Goal: Information Seeking & Learning: Learn about a topic

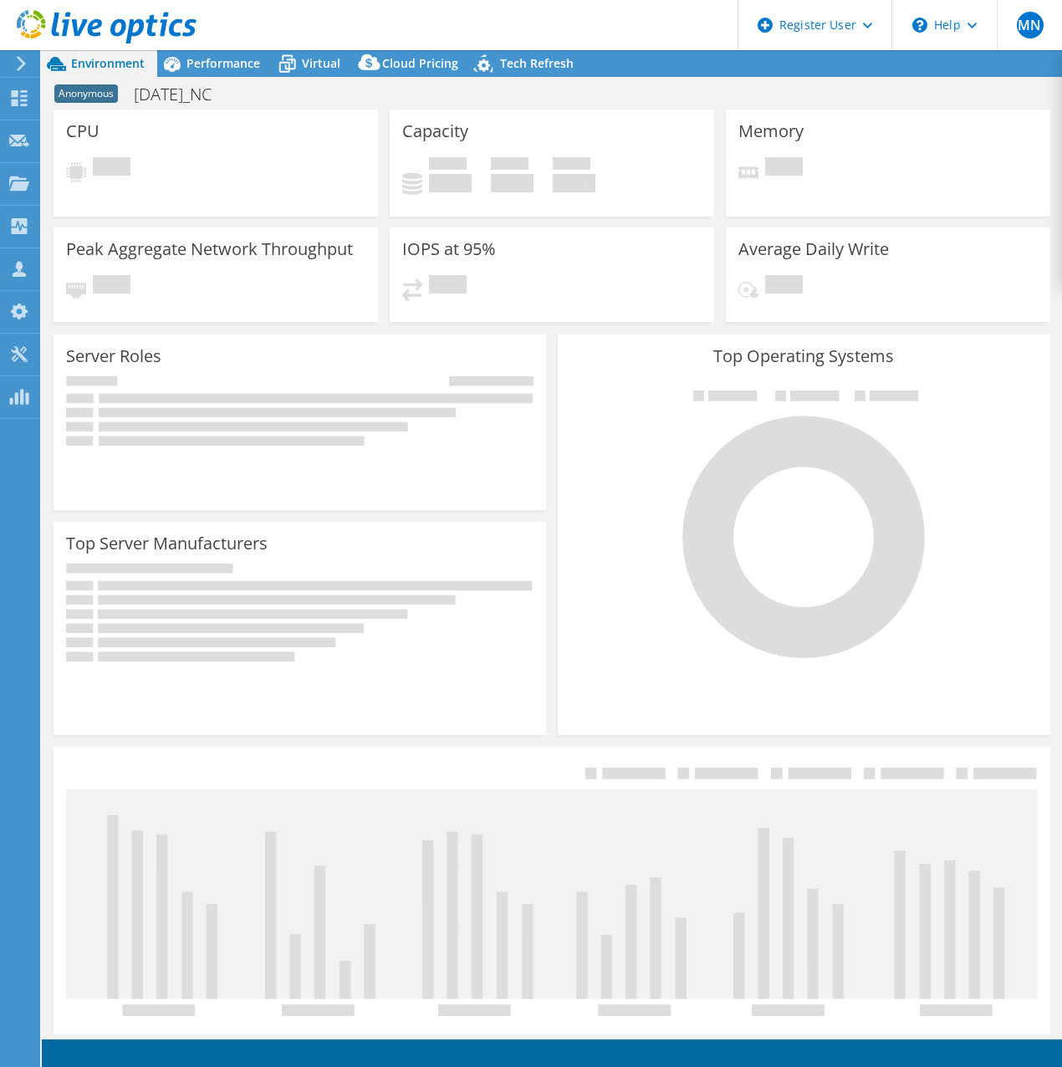
select select "USD"
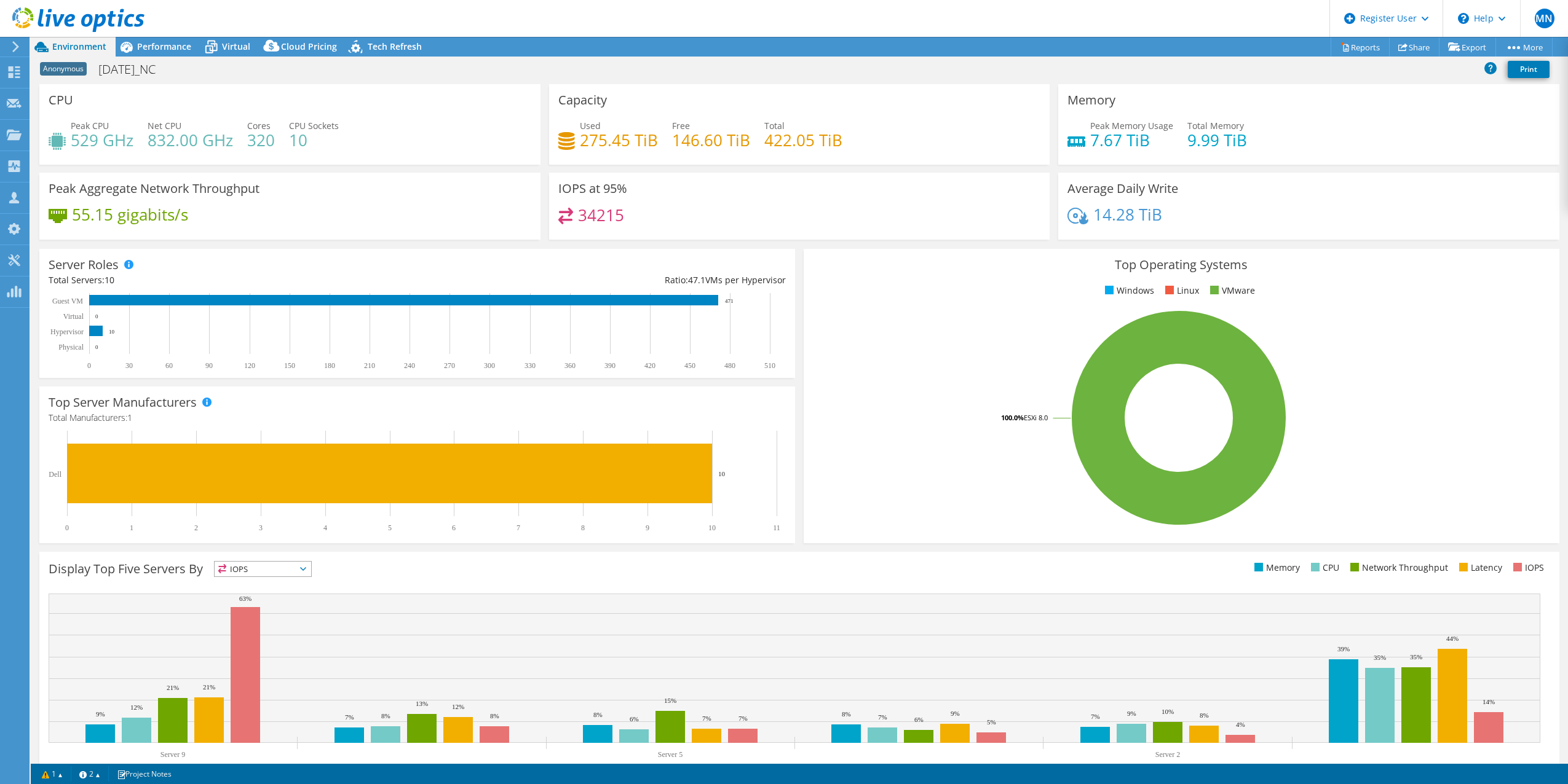
drag, startPoint x: 370, startPoint y: 238, endPoint x: 374, endPoint y: 251, distance: 13.6
click at [370, 238] on div "Peak Aggregate Network Throughput 55.15 gigabits/s" at bounding box center [290, 206] width 501 height 67
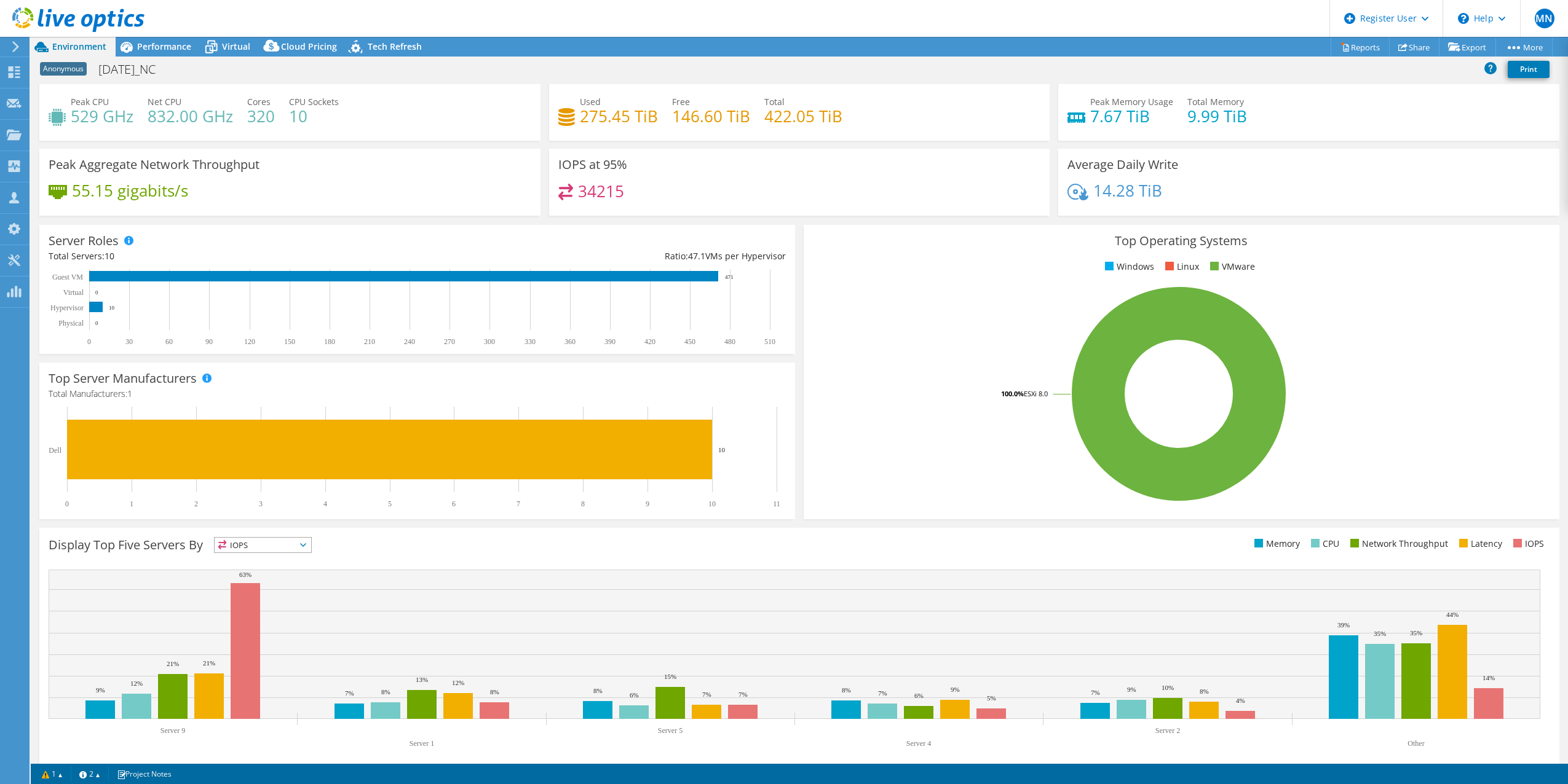
scroll to position [36, 0]
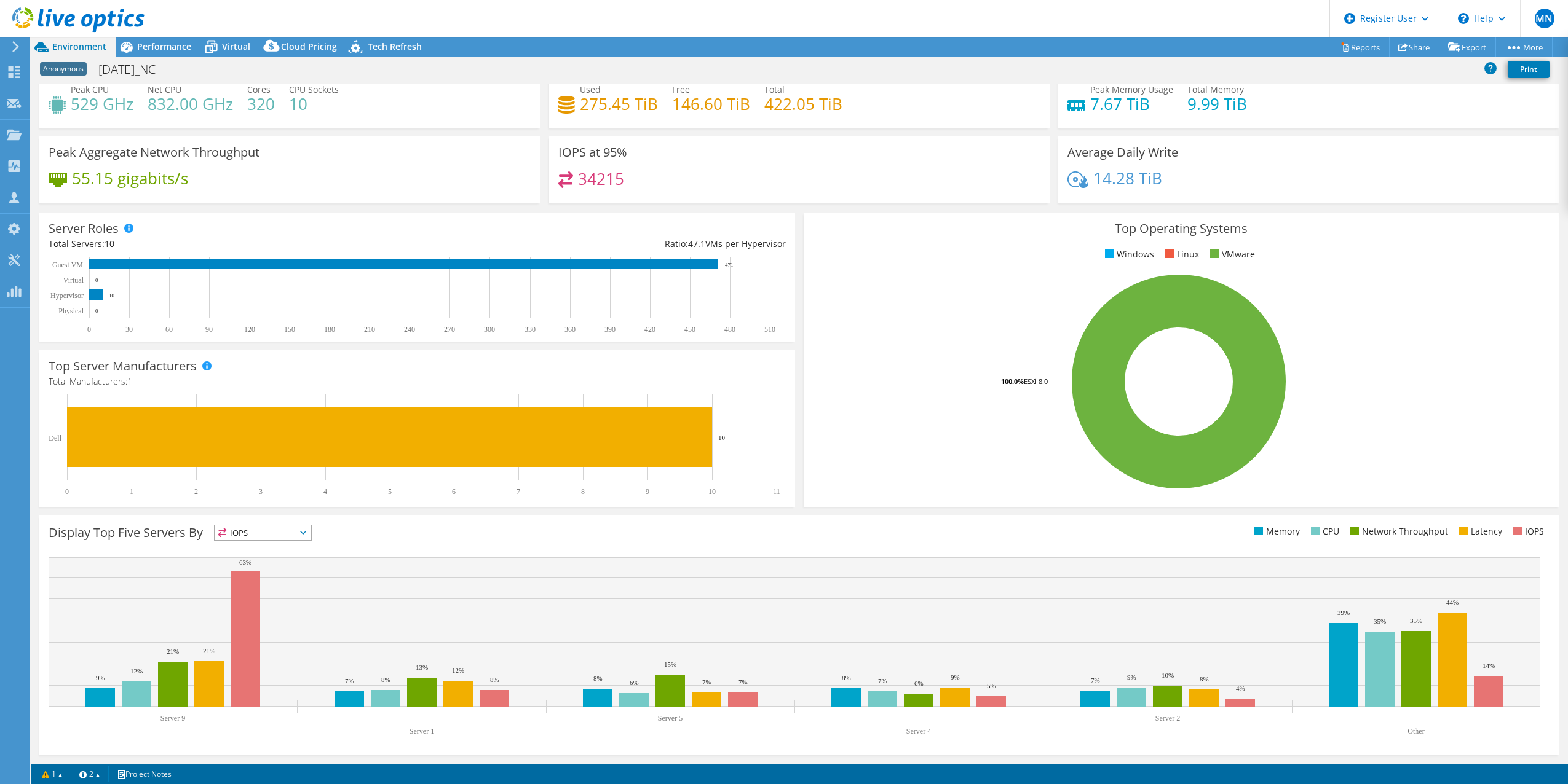
click at [282, 529] on span "IOPS" at bounding box center [262, 533] width 96 height 15
click at [268, 588] on li "CPU" at bounding box center [262, 583] width 96 height 17
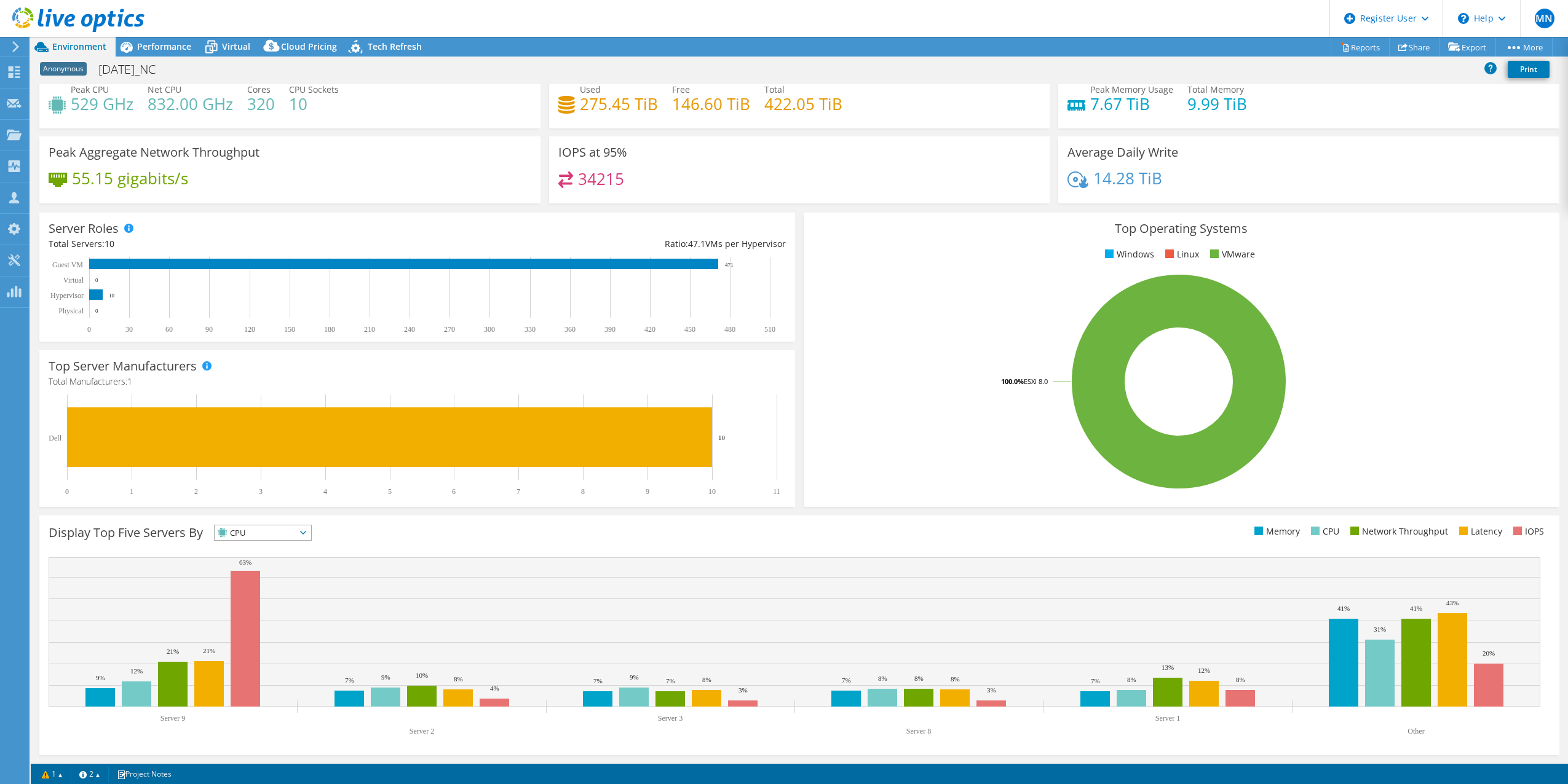
scroll to position [0, 0]
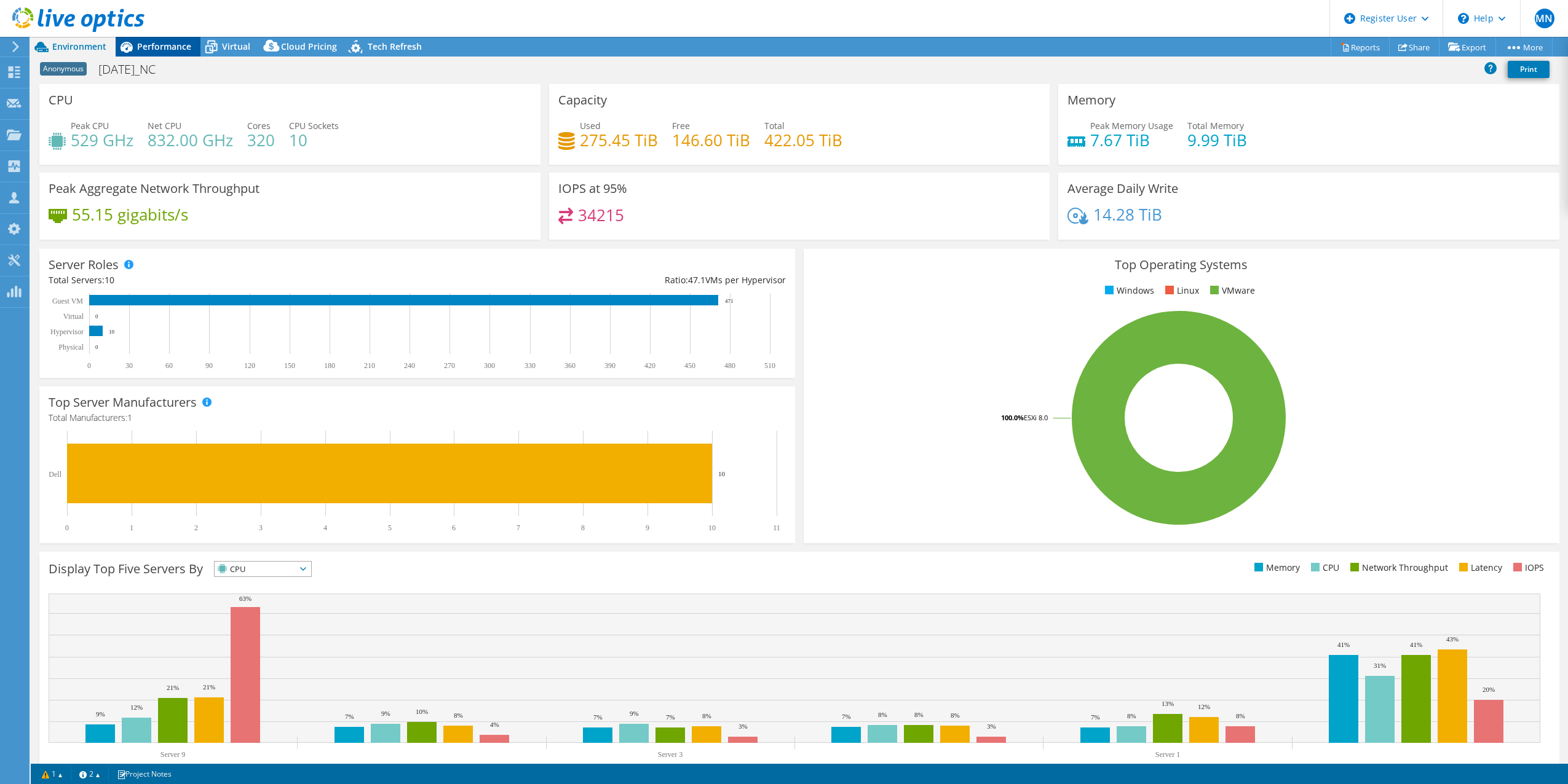
click at [154, 52] on div "Performance" at bounding box center [157, 46] width 85 height 20
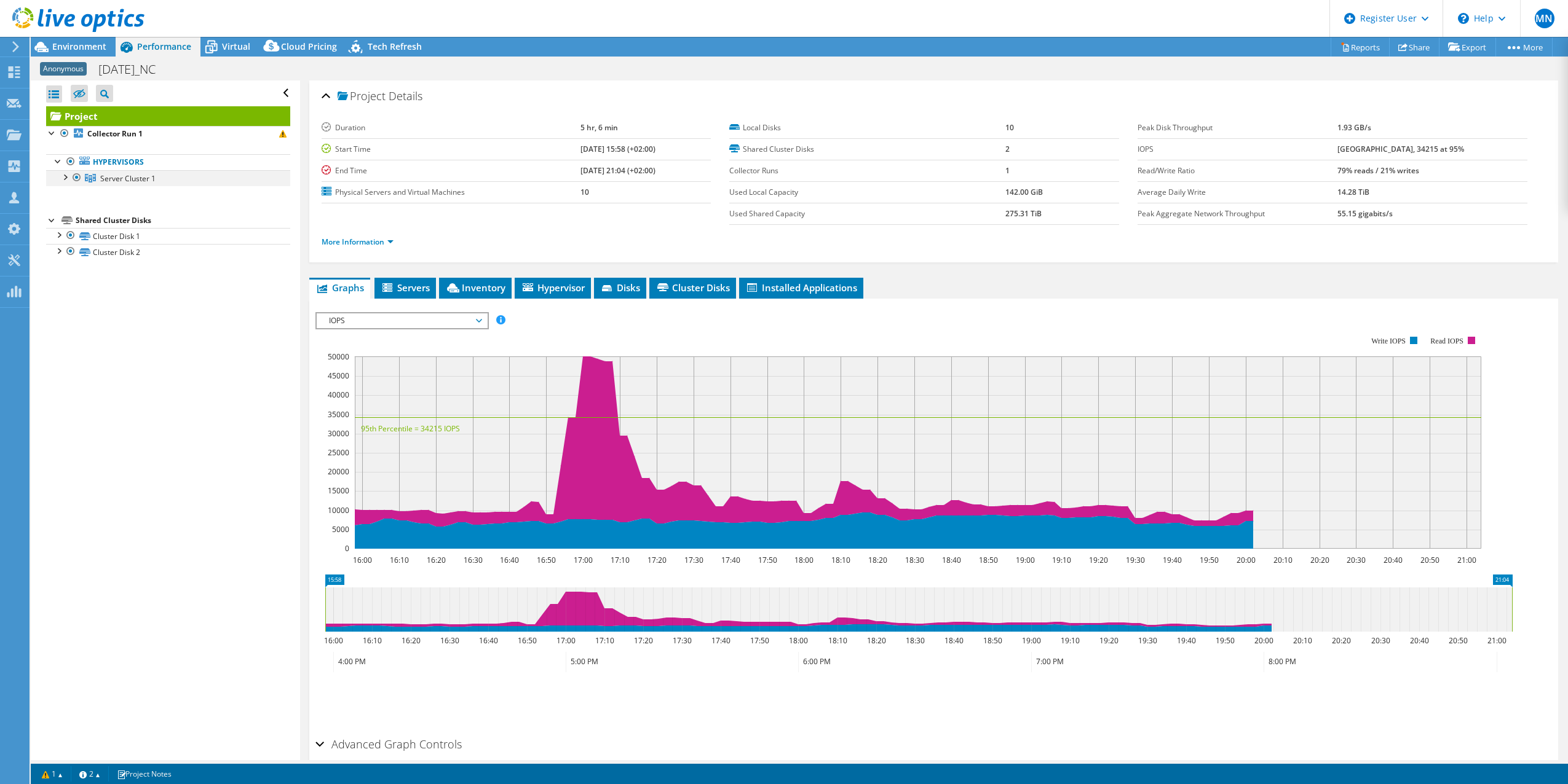
click at [66, 175] on div at bounding box center [64, 176] width 12 height 12
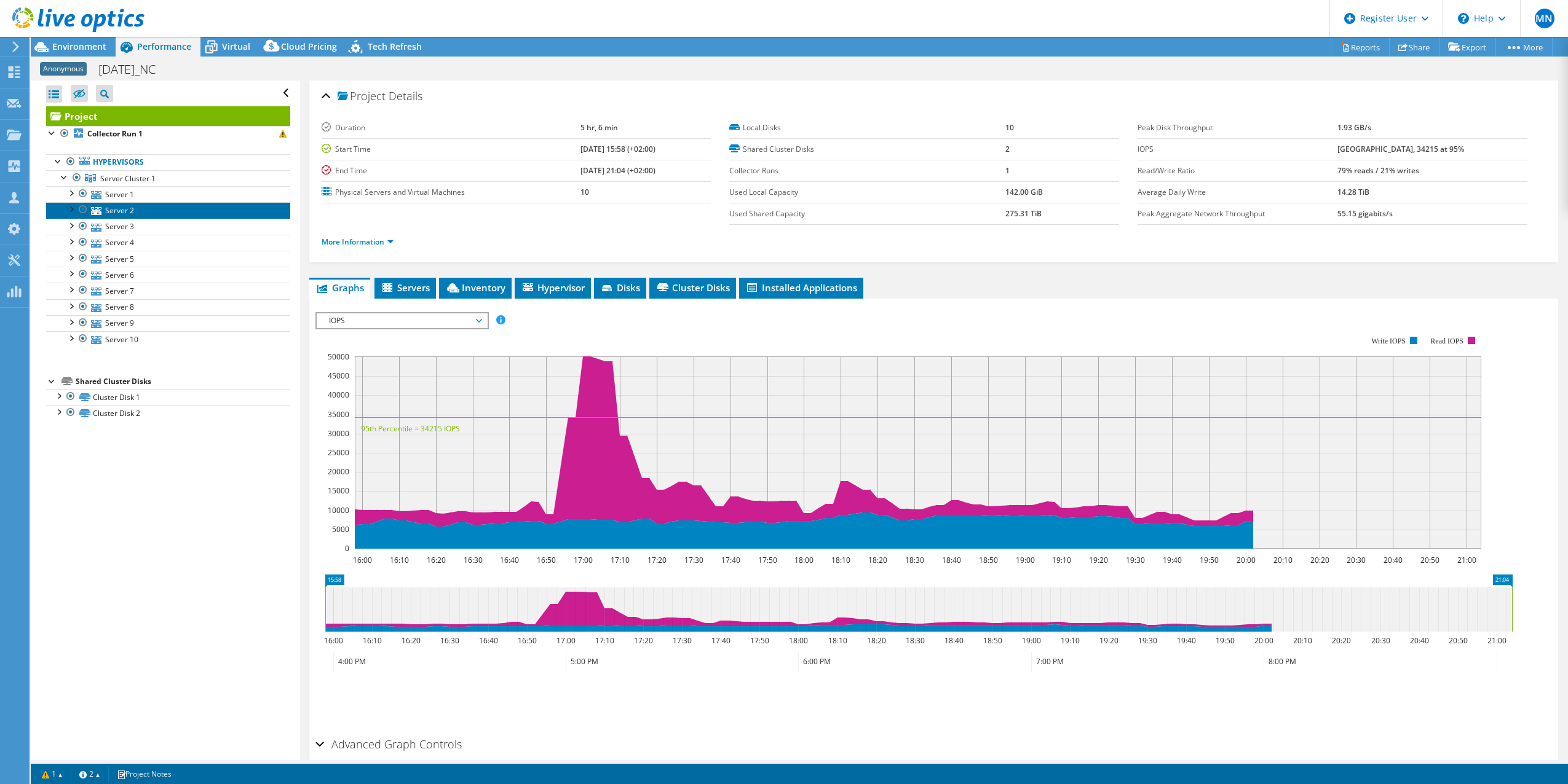
click at [136, 217] on link "Server 2" at bounding box center [168, 210] width 244 height 16
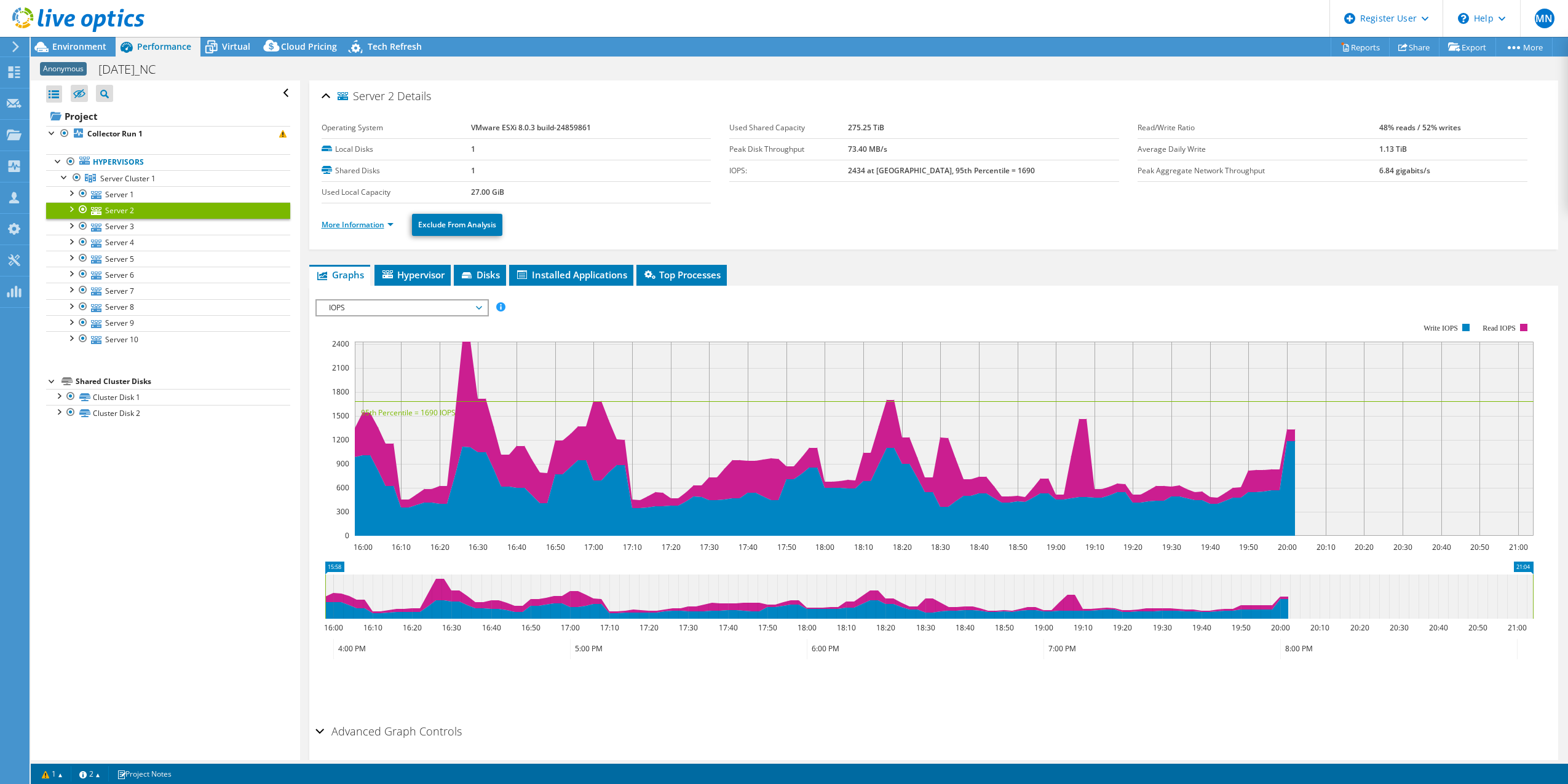
click at [374, 224] on link "More Information" at bounding box center [357, 225] width 72 height 10
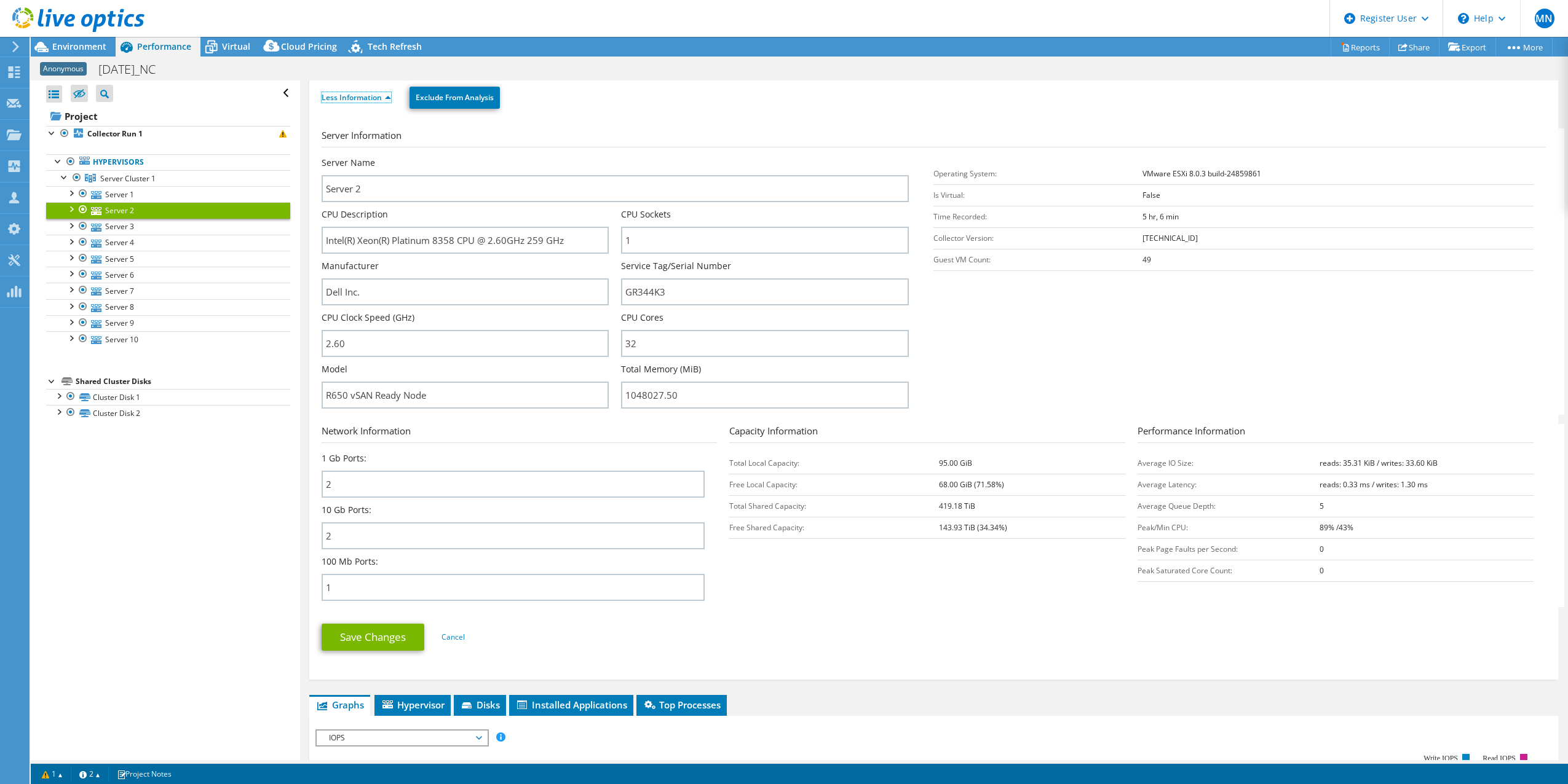
scroll to position [62, 0]
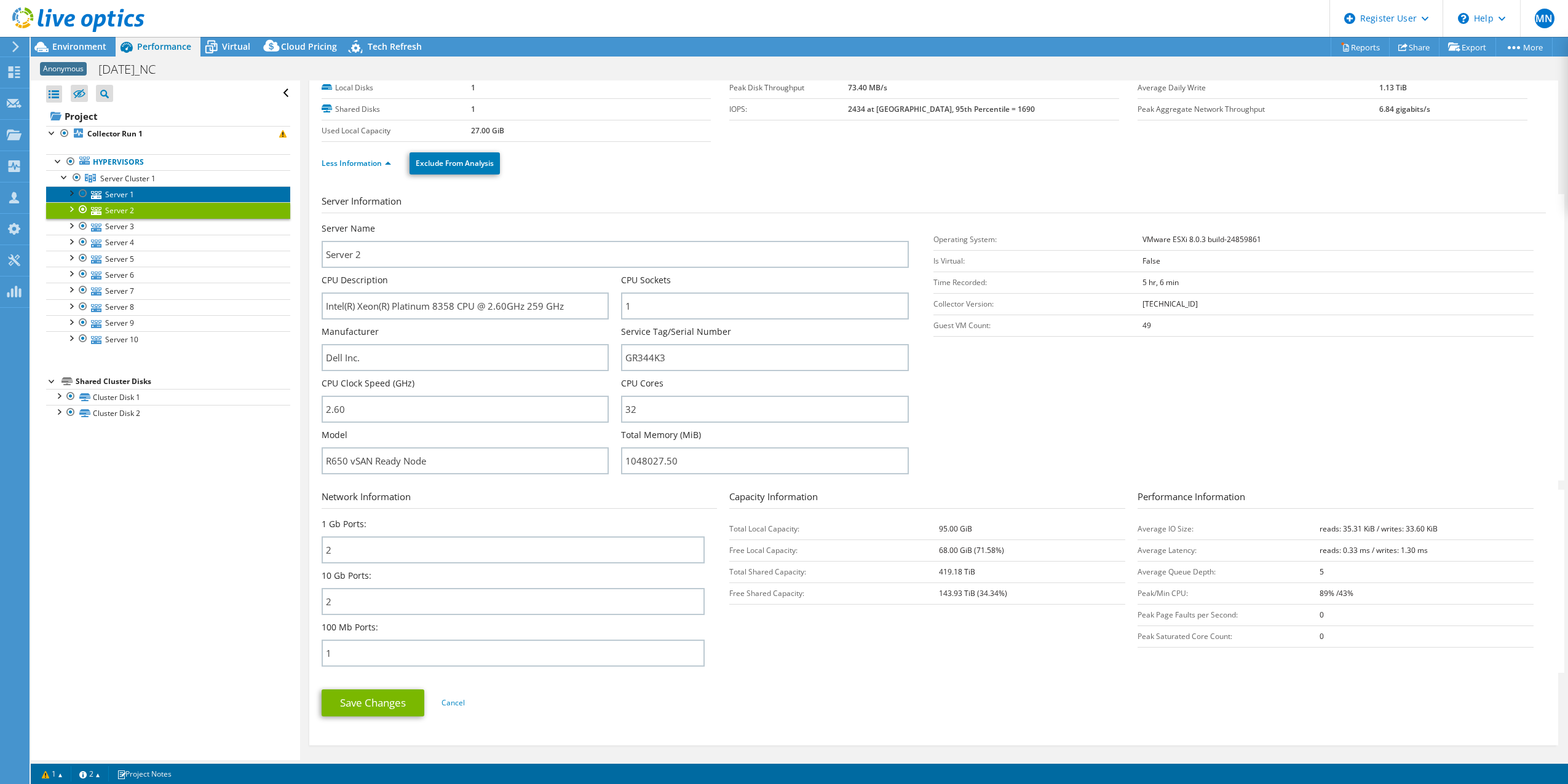
click at [111, 192] on link "Server 1" at bounding box center [168, 194] width 244 height 16
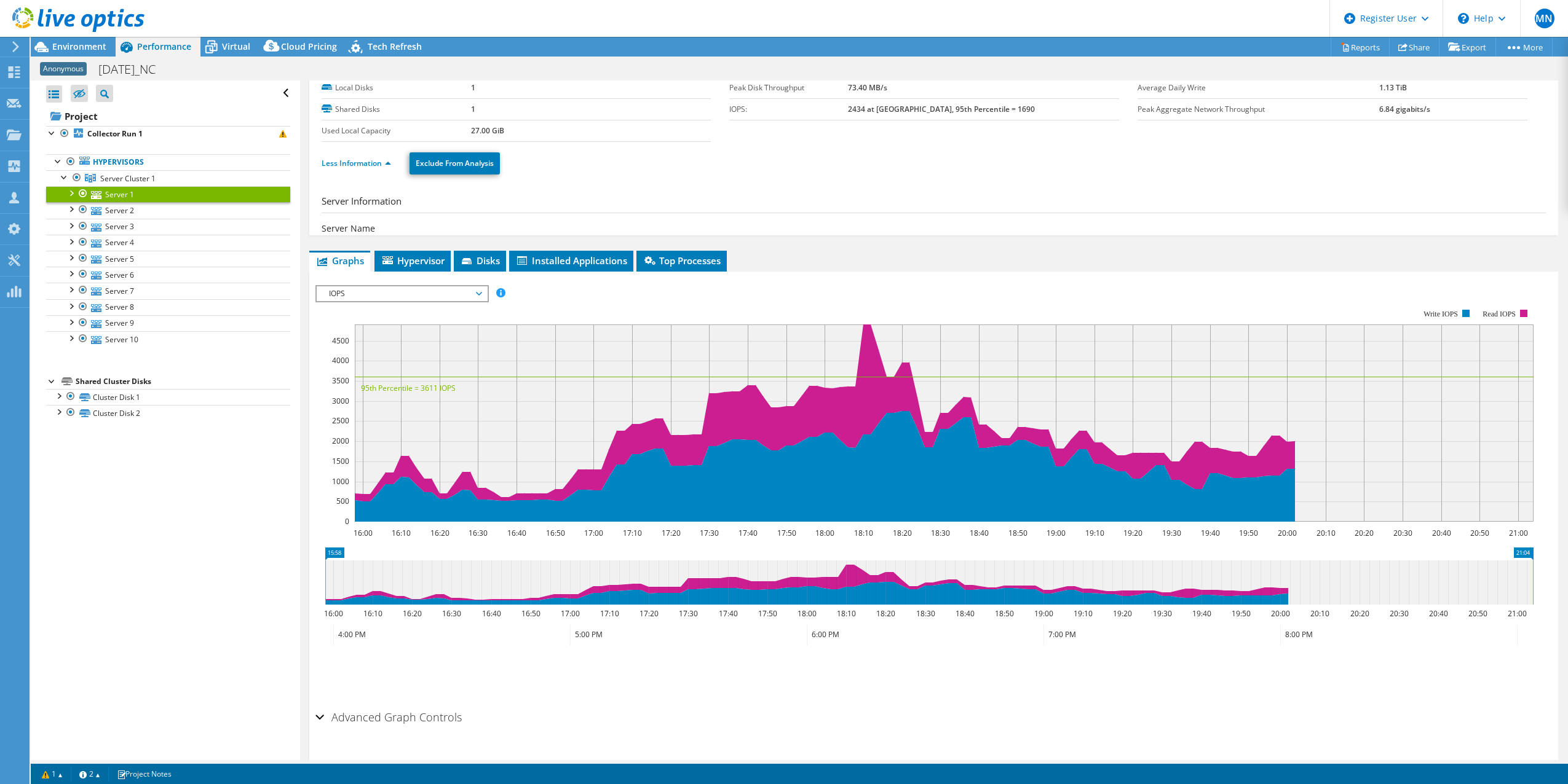
scroll to position [43, 0]
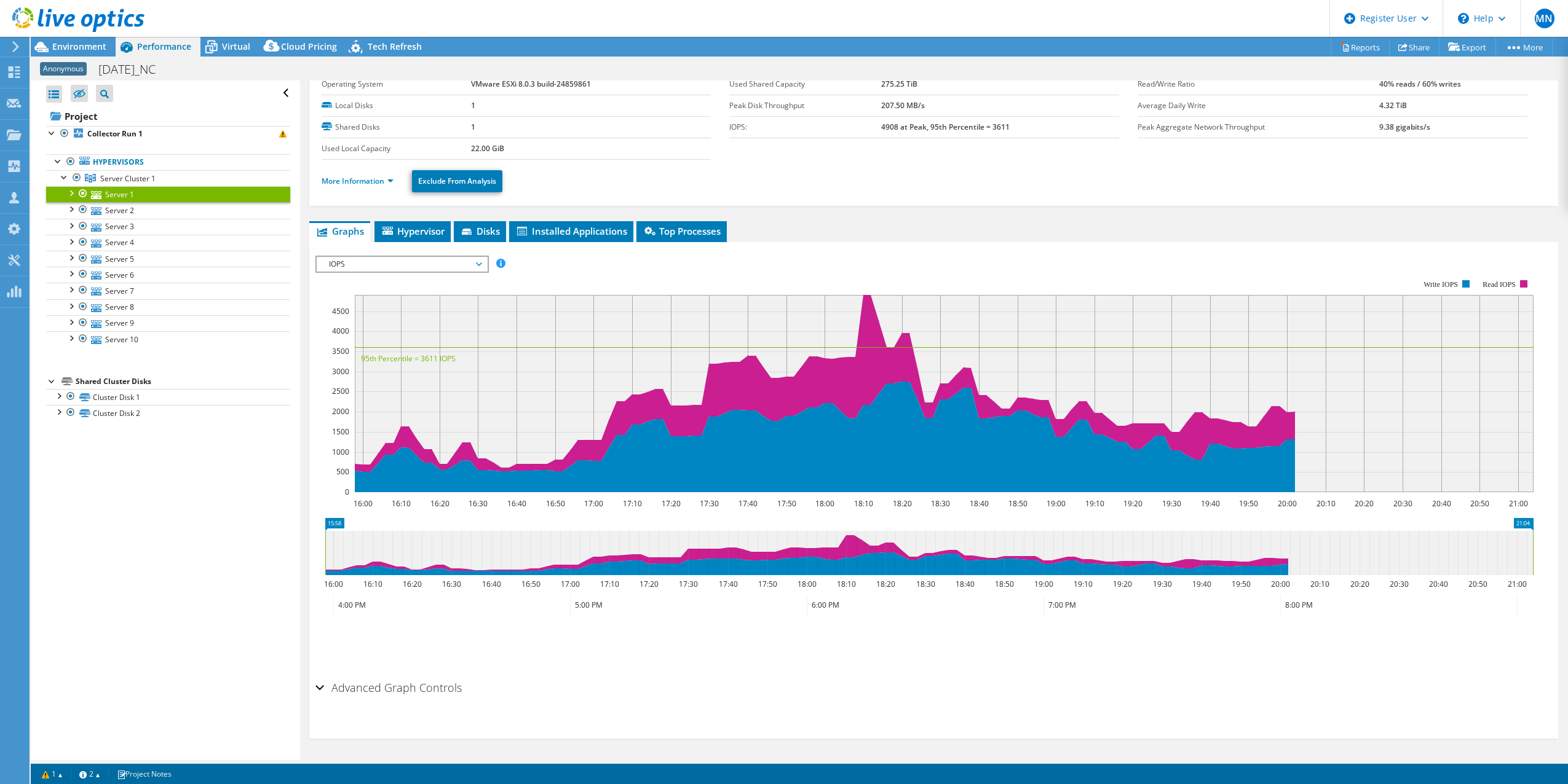
click at [371, 265] on span "IOPS" at bounding box center [401, 265] width 158 height 15
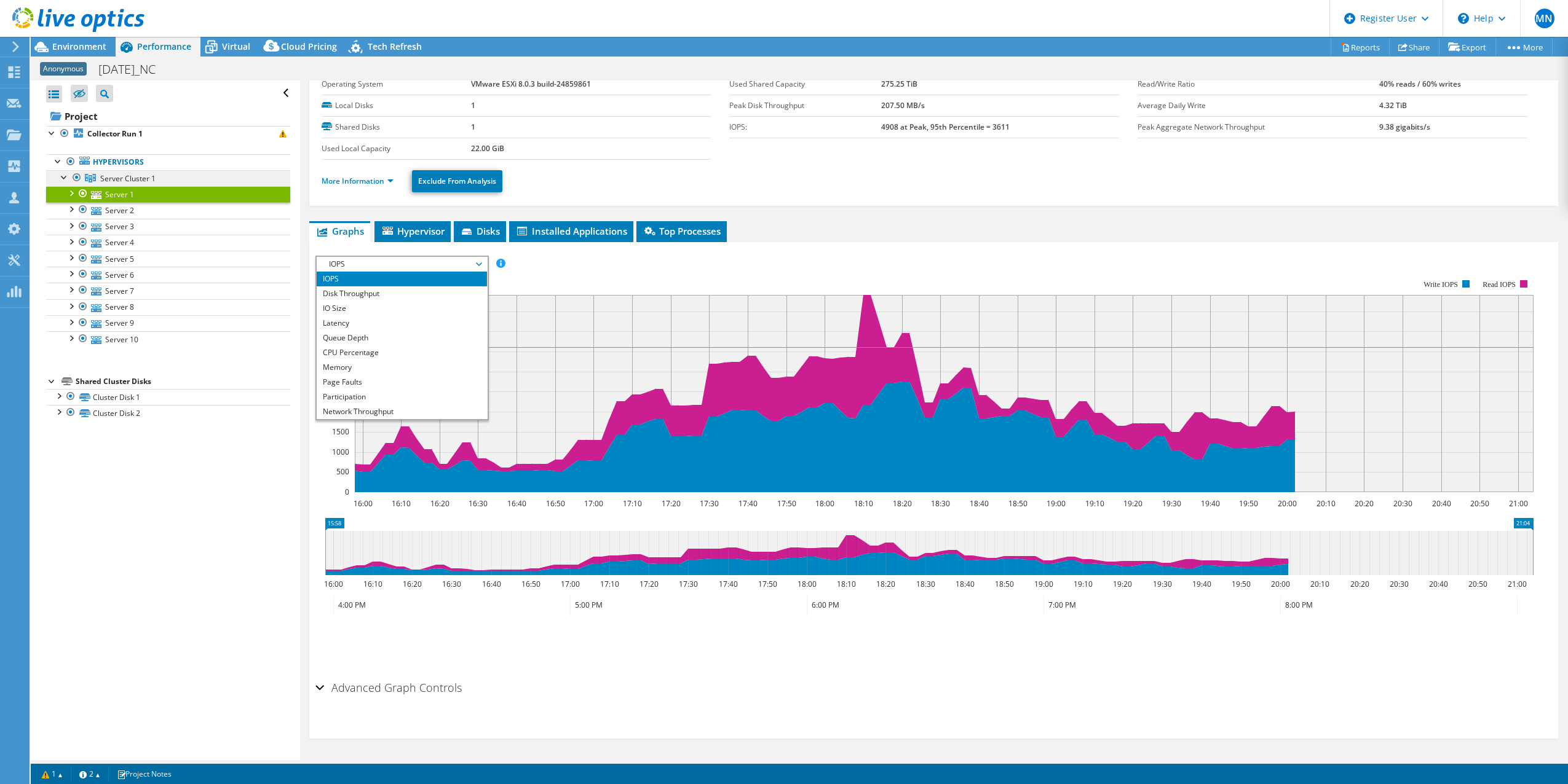
click at [126, 181] on span "Server Cluster 1" at bounding box center [127, 179] width 55 height 10
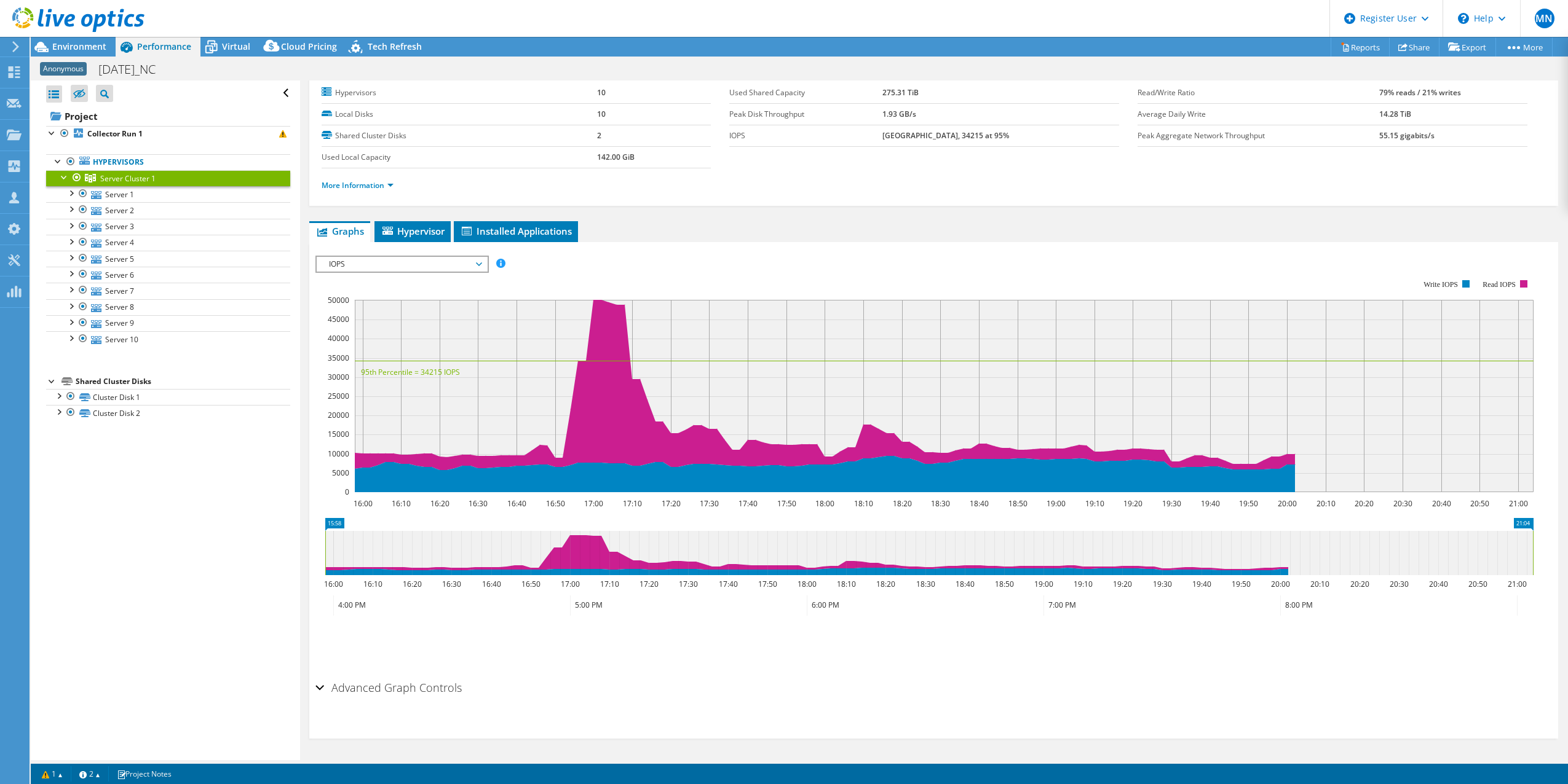
scroll to position [0, 0]
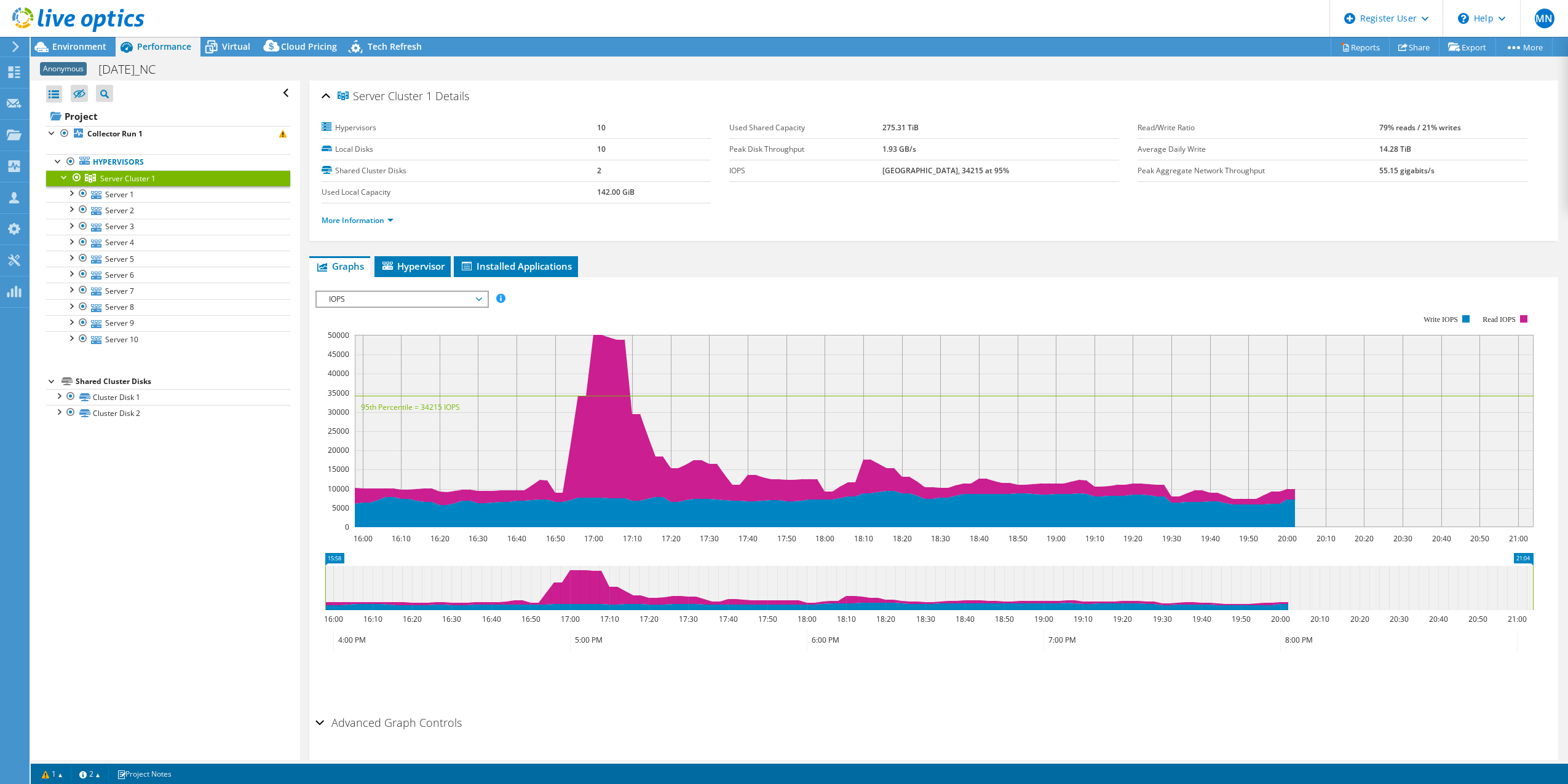
click at [352, 297] on span "IOPS" at bounding box center [401, 299] width 158 height 15
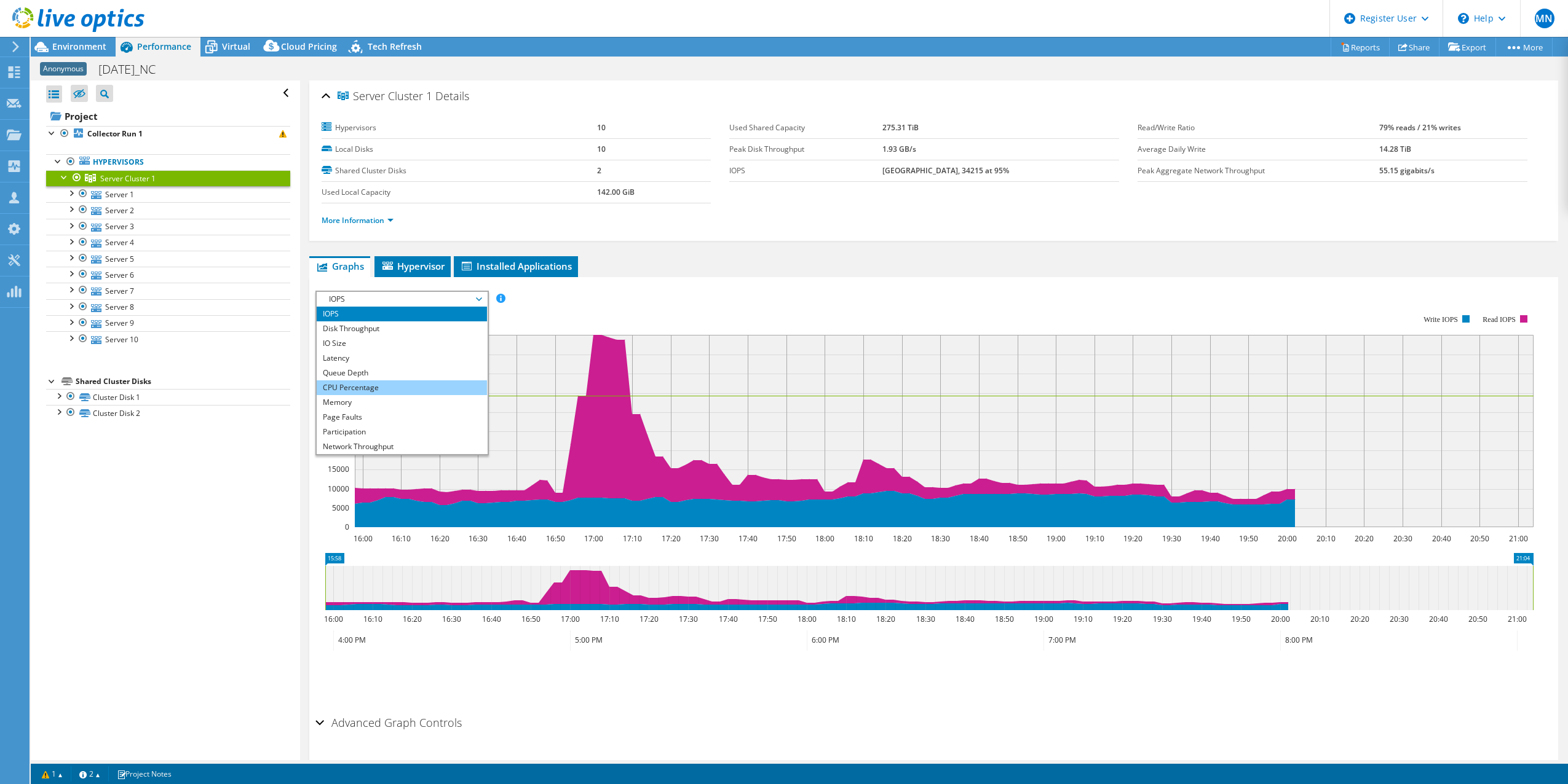
click at [368, 384] on li "CPU Percentage" at bounding box center [402, 388] width 171 height 15
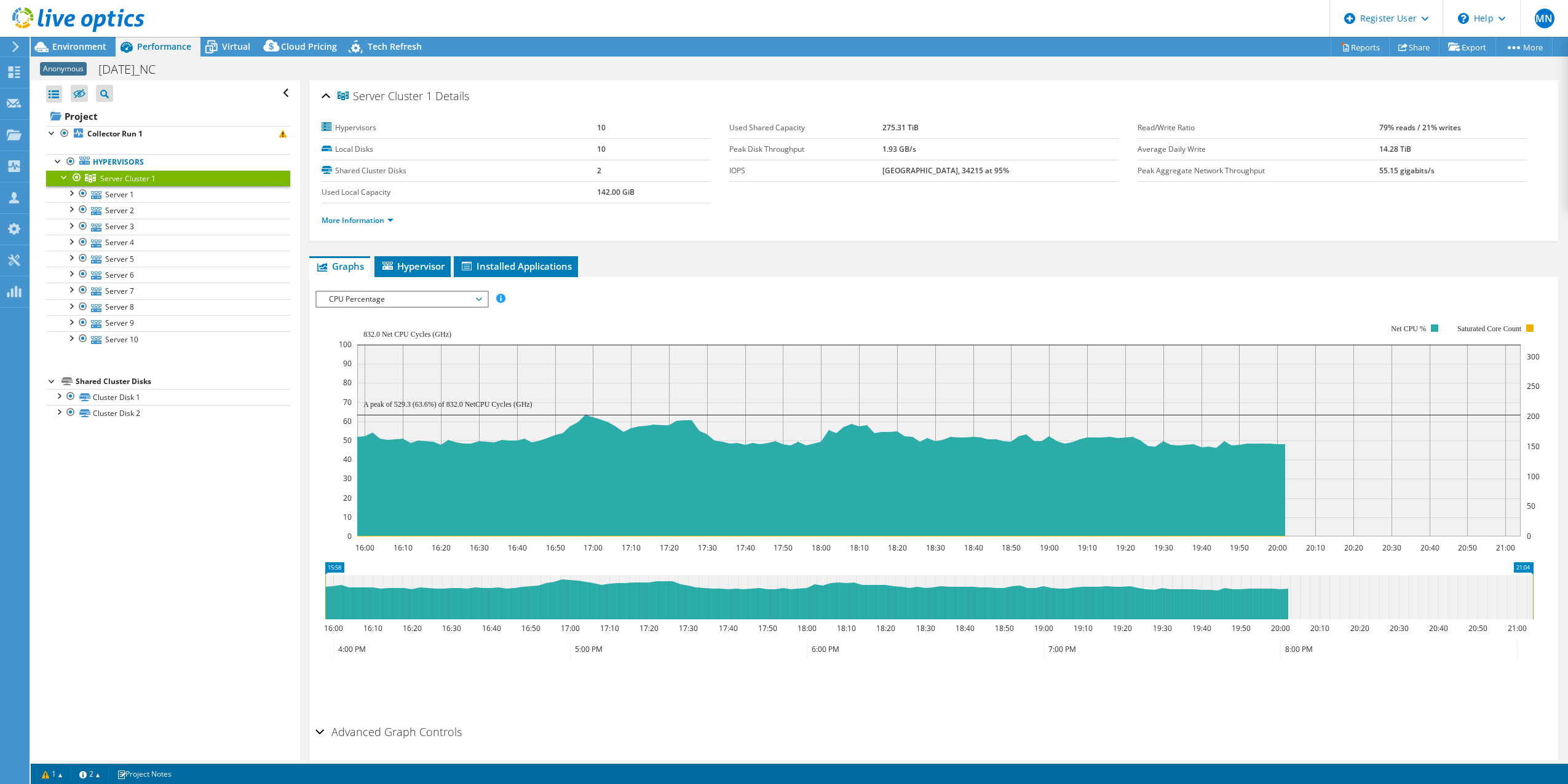
click at [468, 300] on span "CPU Percentage" at bounding box center [401, 299] width 158 height 15
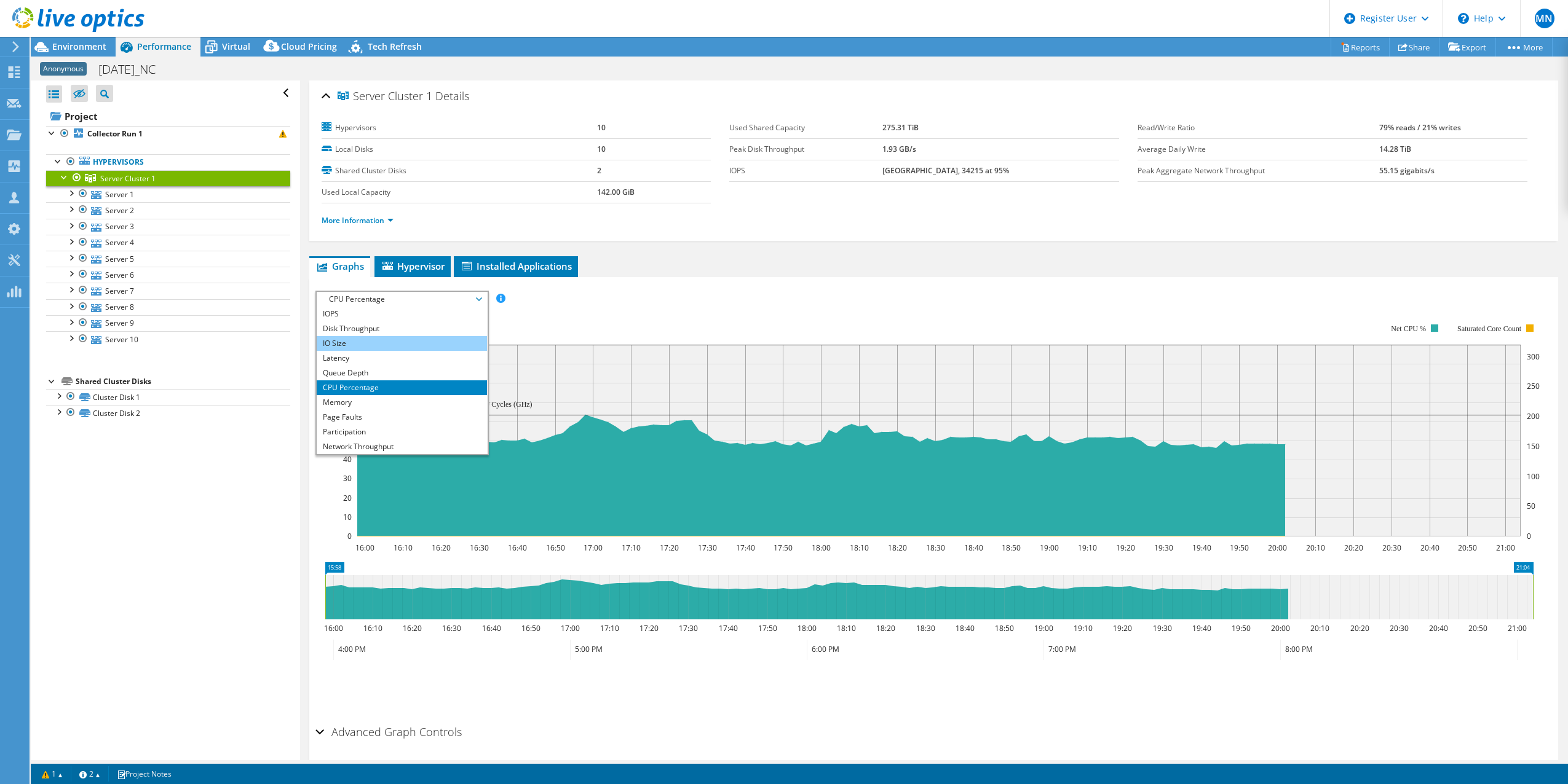
click at [438, 346] on li "IO Size" at bounding box center [402, 343] width 171 height 15
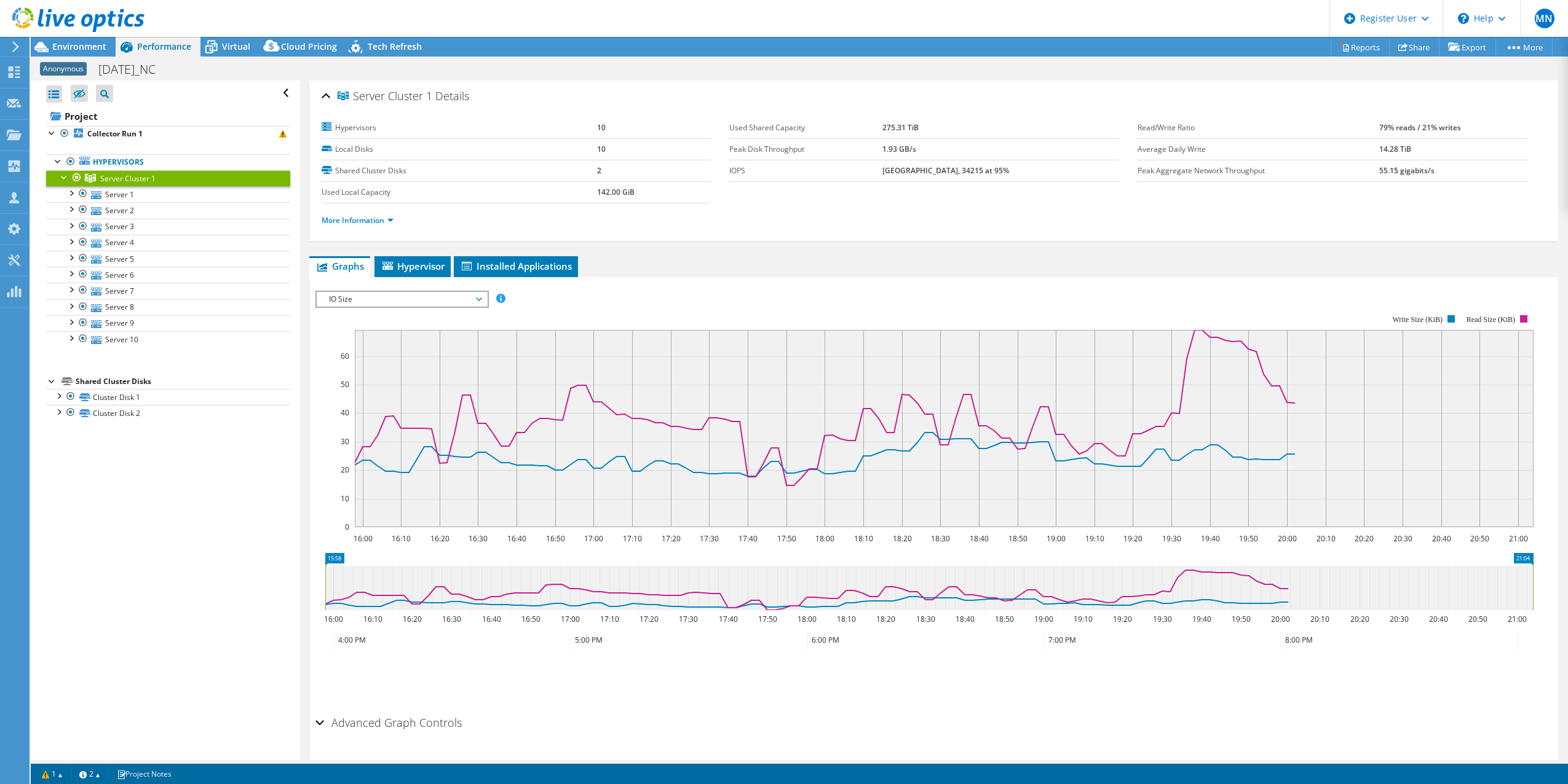
click at [455, 309] on rect at bounding box center [924, 421] width 1218 height 246
click at [455, 301] on span "IO Size" at bounding box center [401, 299] width 158 height 15
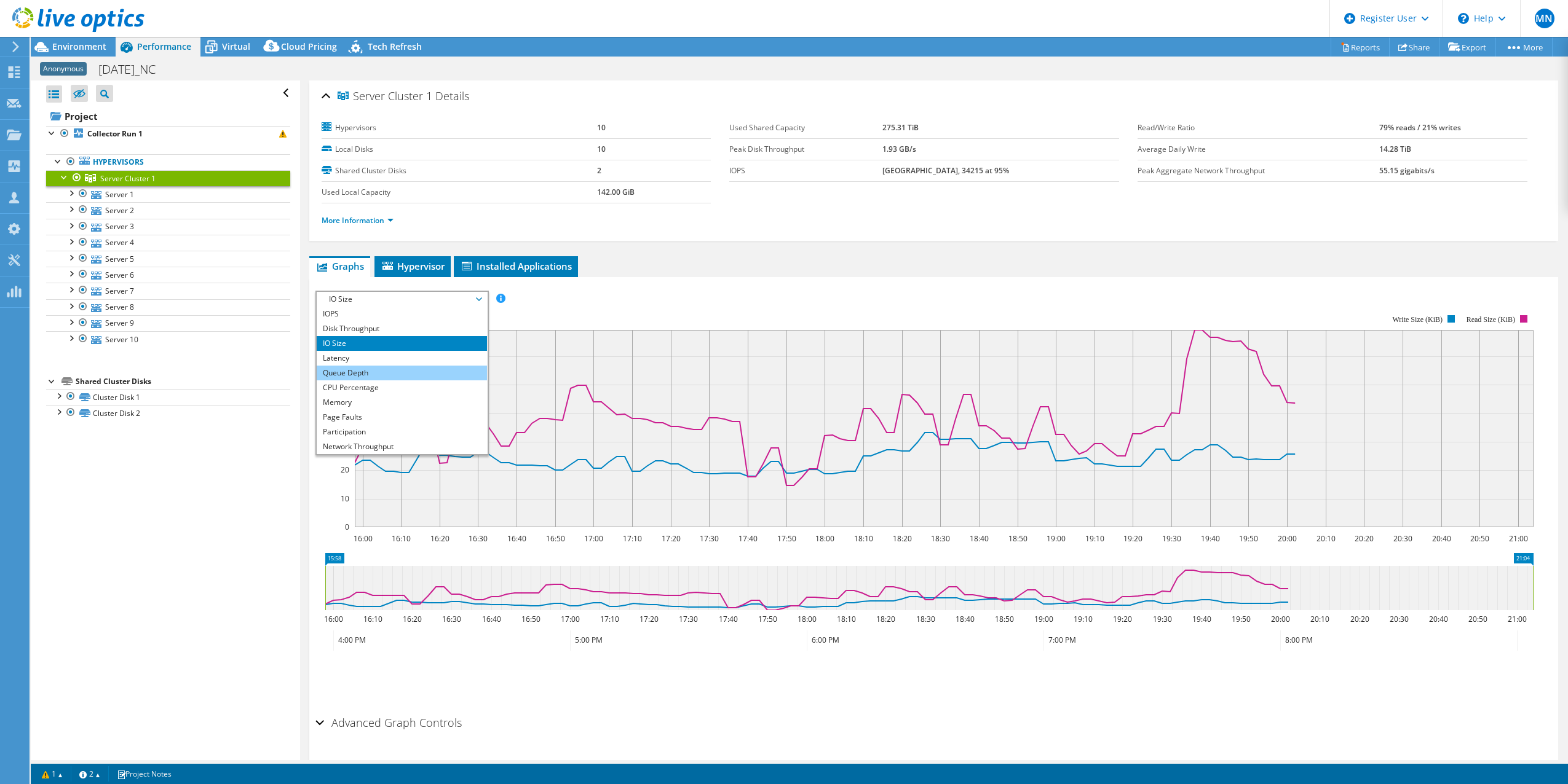
click at [404, 377] on li "Queue Depth" at bounding box center [402, 373] width 171 height 15
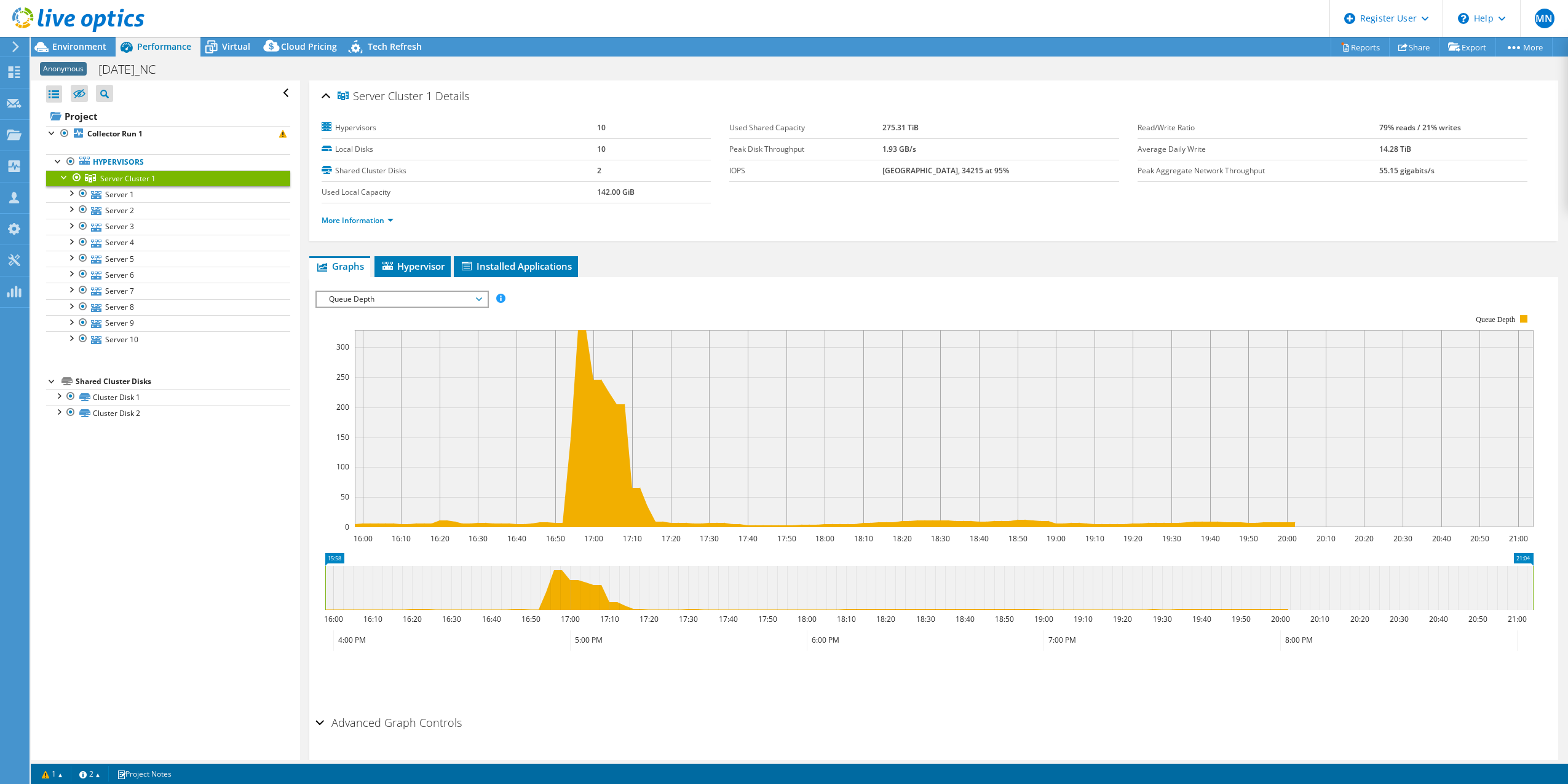
click at [441, 287] on div "IOPS Disk Throughput IO Size Latency Queue Depth CPU Percentage Memory Page Fau…" at bounding box center [934, 497] width 1237 height 426
click at [437, 302] on span "Queue Depth" at bounding box center [401, 299] width 158 height 15
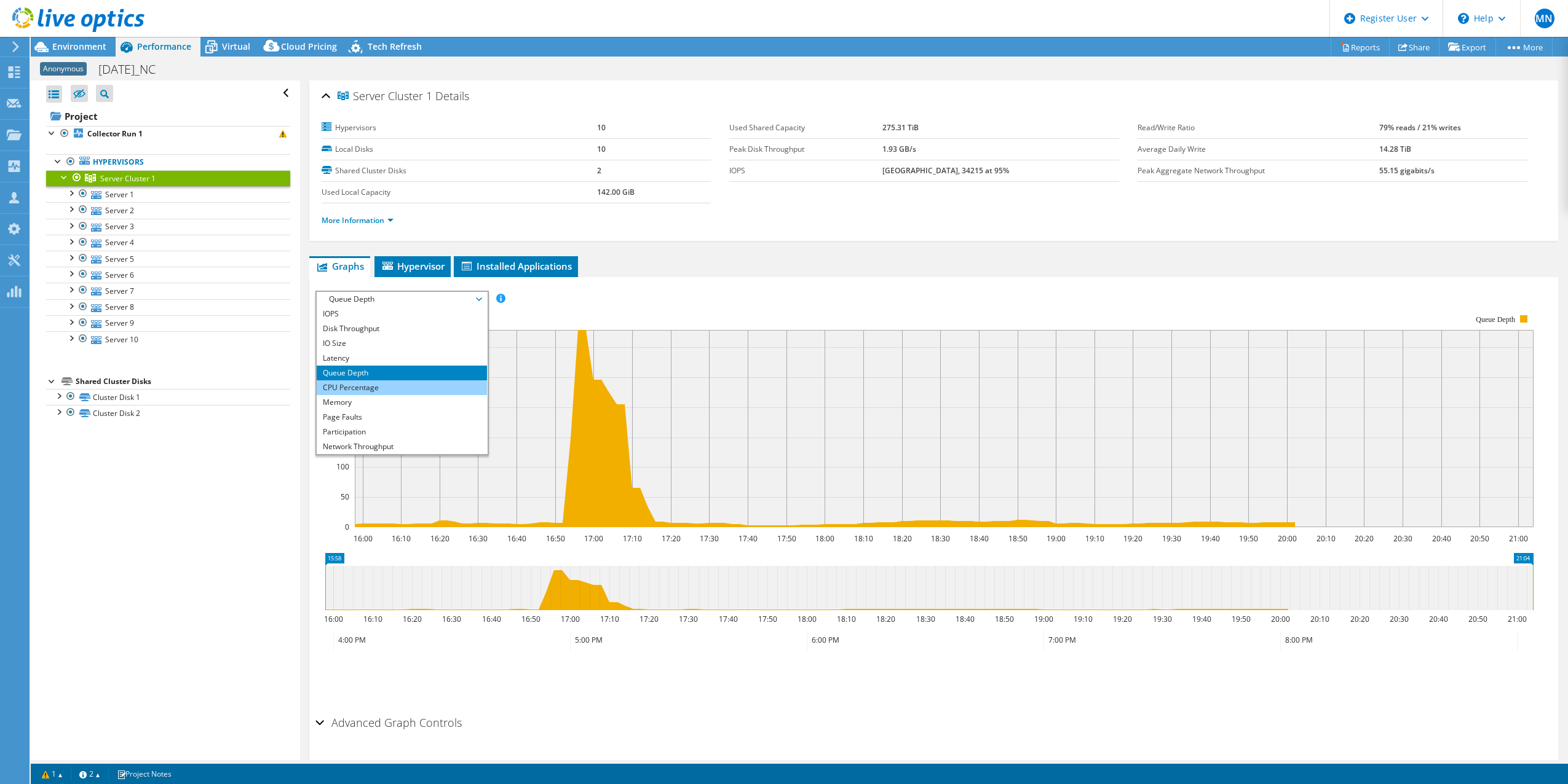
click at [358, 392] on li "CPU Percentage" at bounding box center [402, 388] width 171 height 15
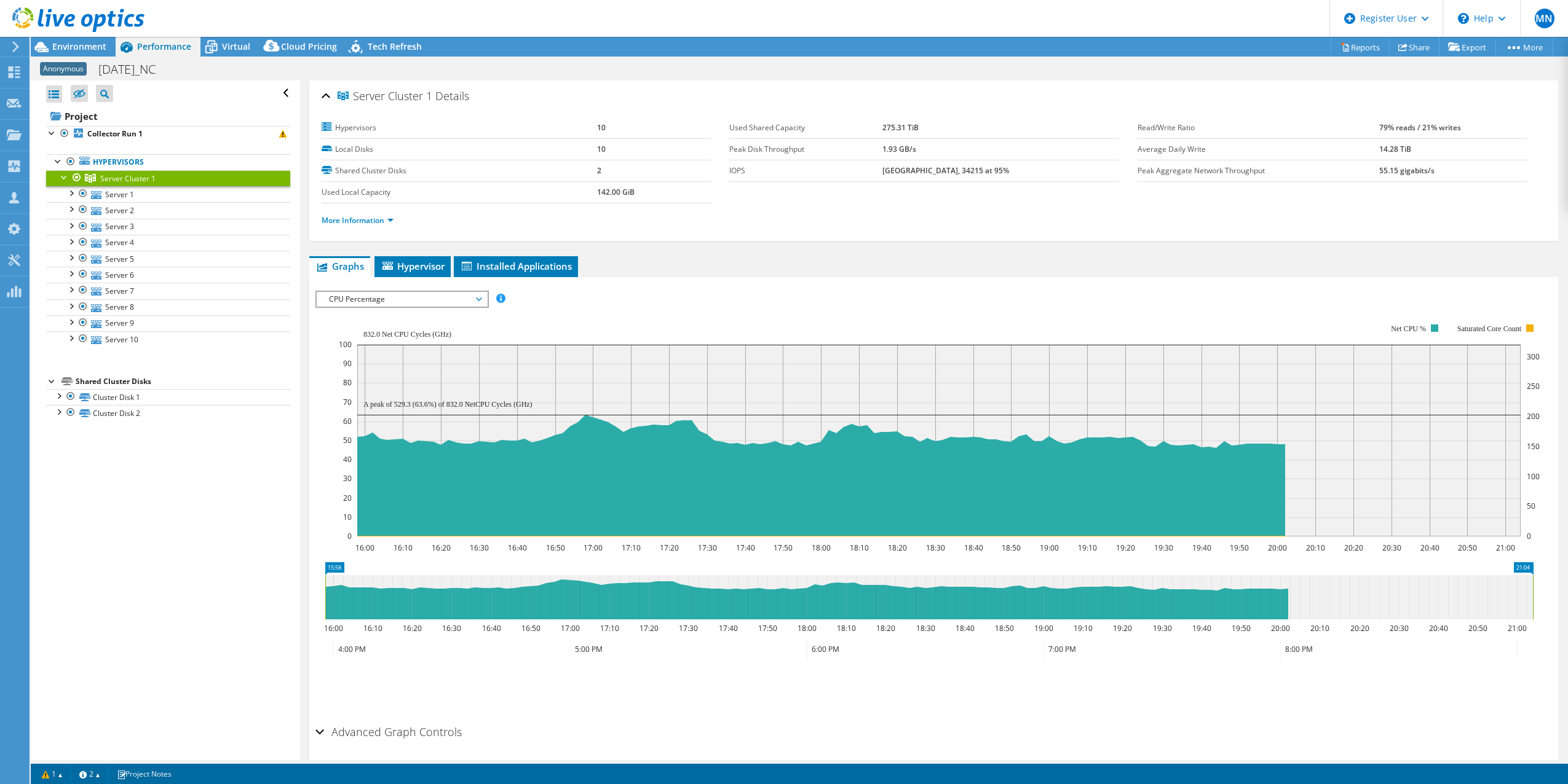
click at [400, 294] on span "CPU Percentage" at bounding box center [401, 299] width 158 height 15
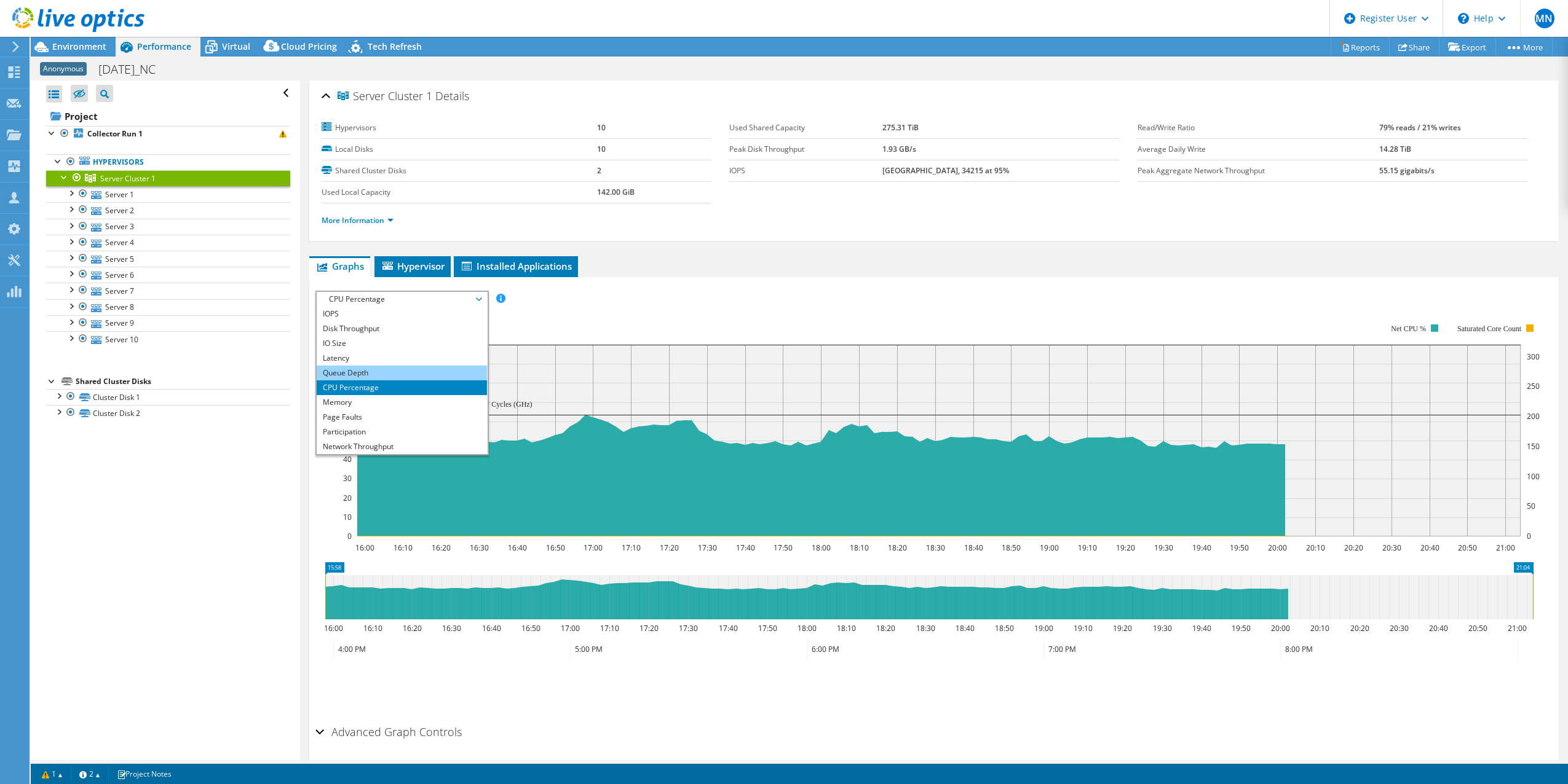
click at [398, 367] on li "Queue Depth" at bounding box center [402, 373] width 171 height 15
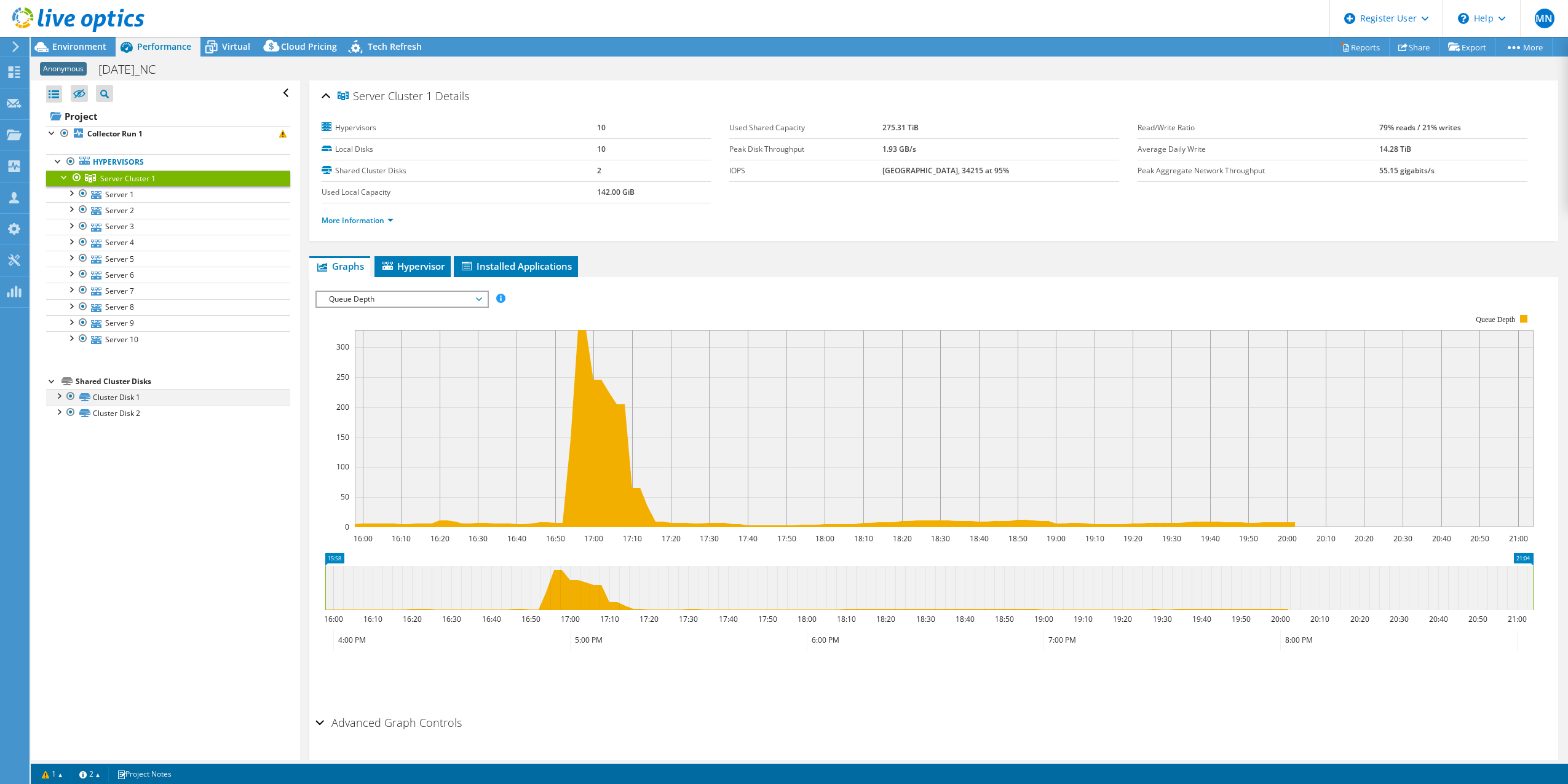
click at [54, 397] on div at bounding box center [58, 395] width 12 height 12
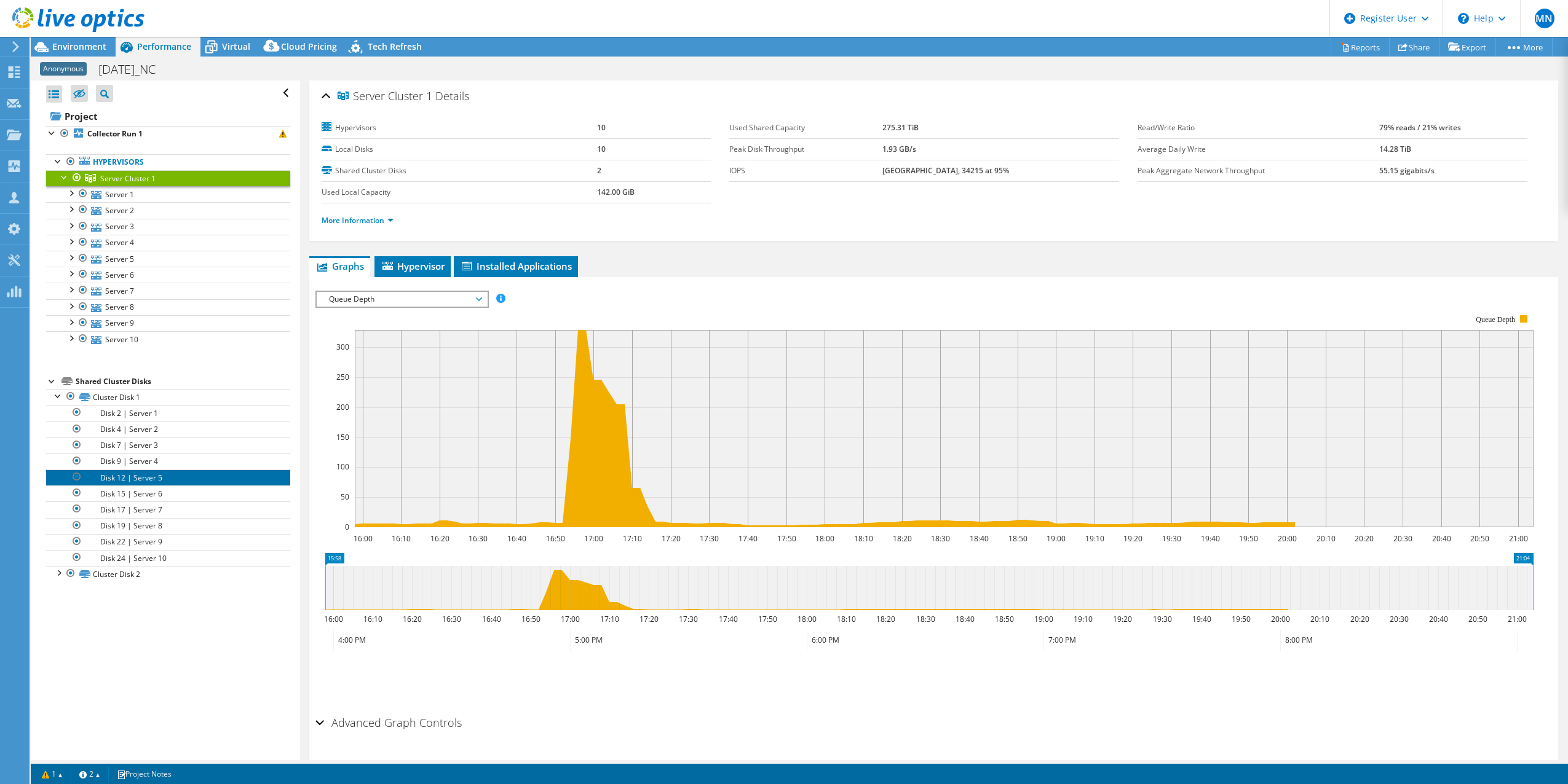
click at [114, 481] on link "Disk 12 | Server 5" at bounding box center [168, 478] width 244 height 16
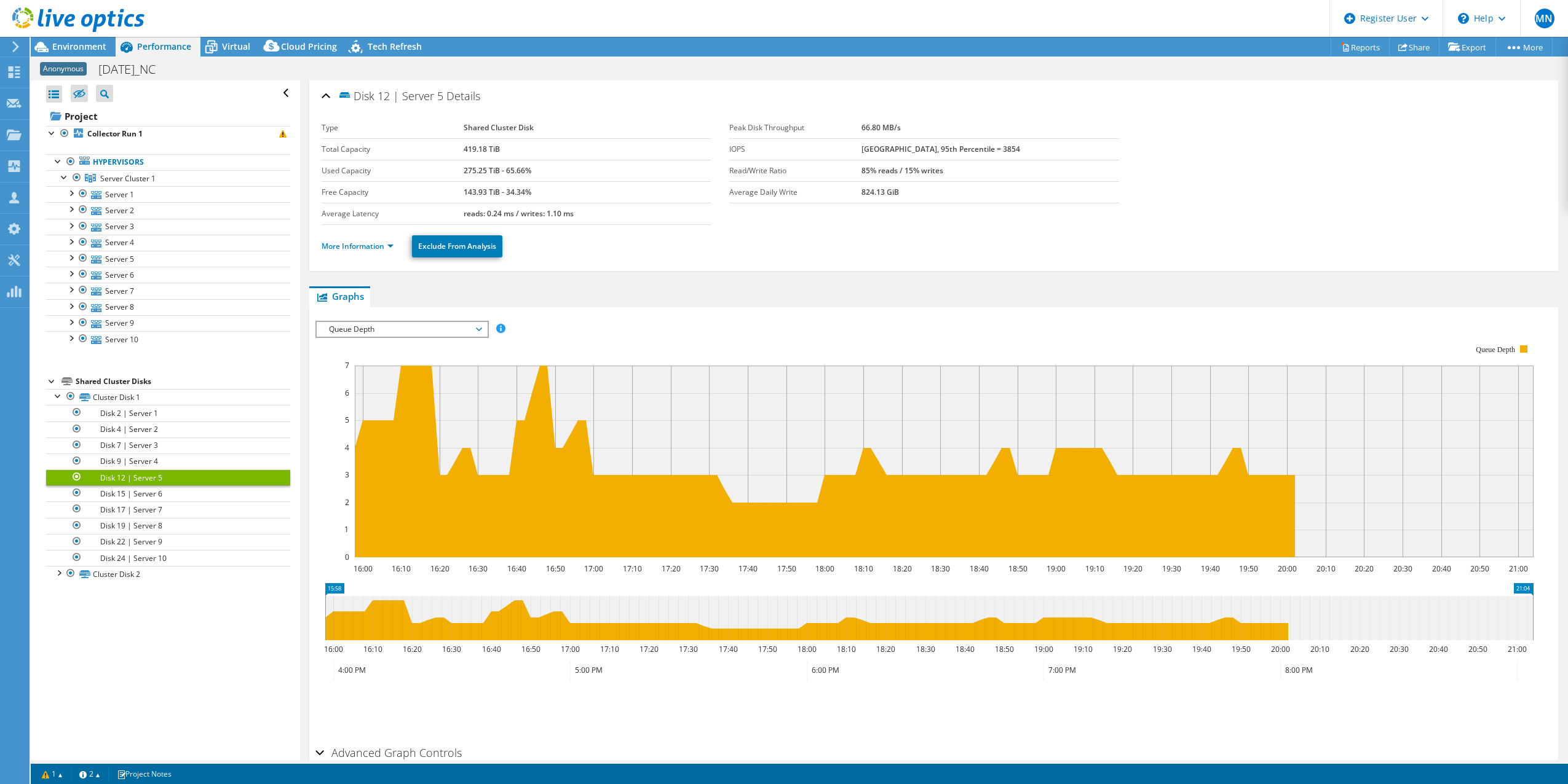
click at [371, 257] on ul "More Information Exclude From Analysis" at bounding box center [933, 245] width 1224 height 25
click at [370, 252] on li "More Information" at bounding box center [361, 246] width 79 height 13
click at [370, 248] on link "More Information" at bounding box center [357, 246] width 72 height 10
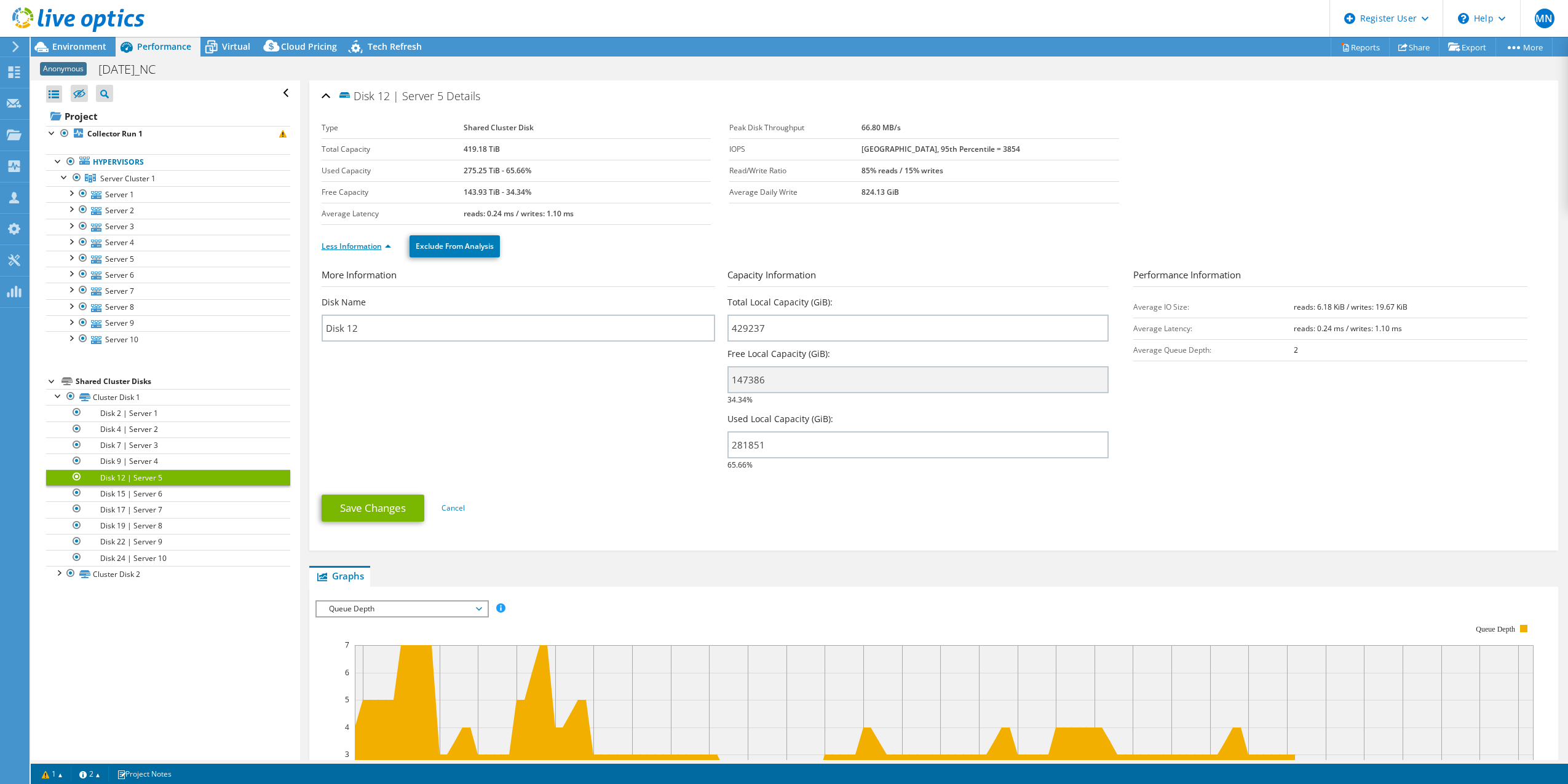
click at [370, 248] on link "Less Information" at bounding box center [356, 246] width 70 height 10
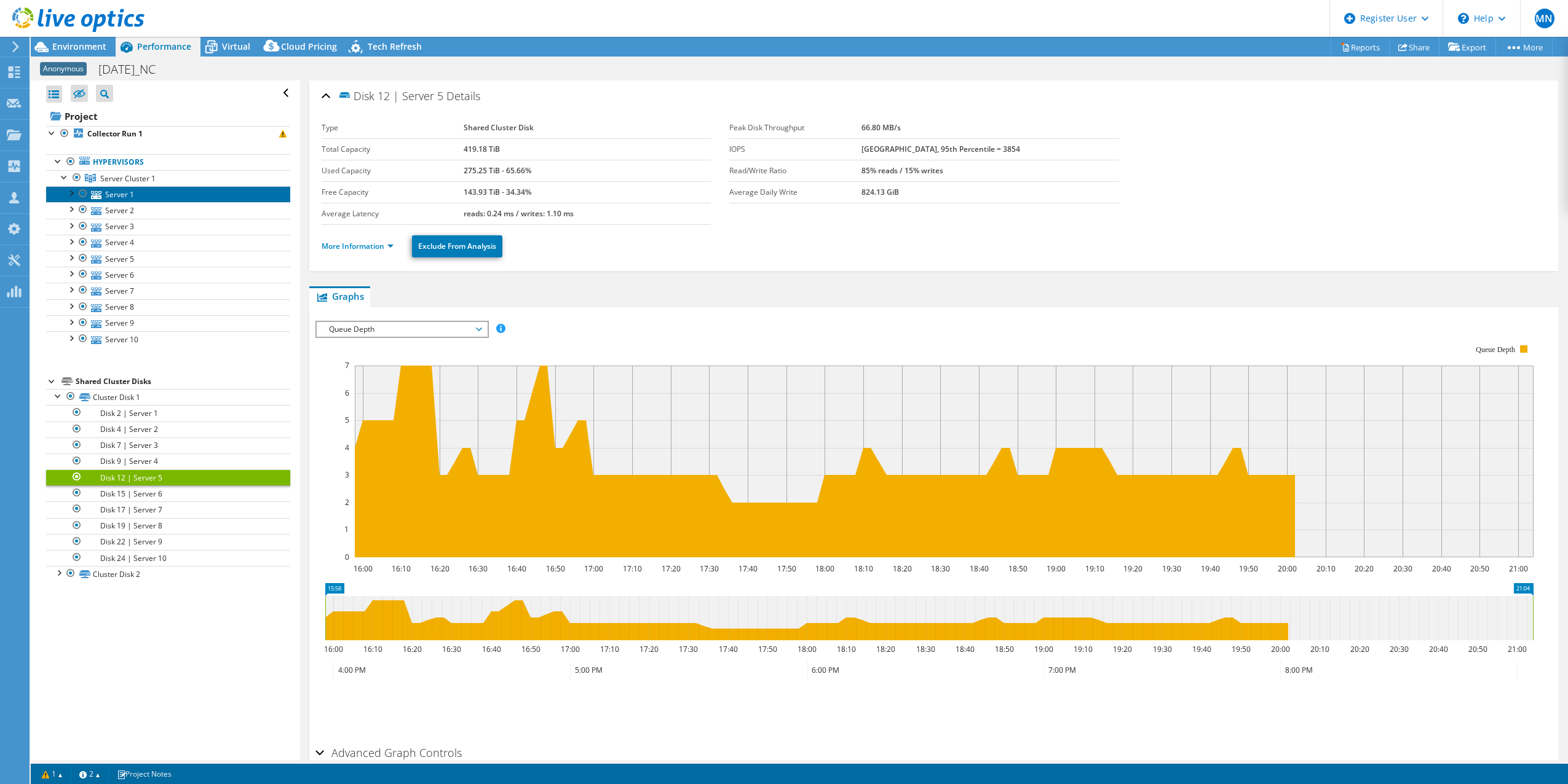
click at [121, 200] on link "Server 1" at bounding box center [168, 194] width 244 height 16
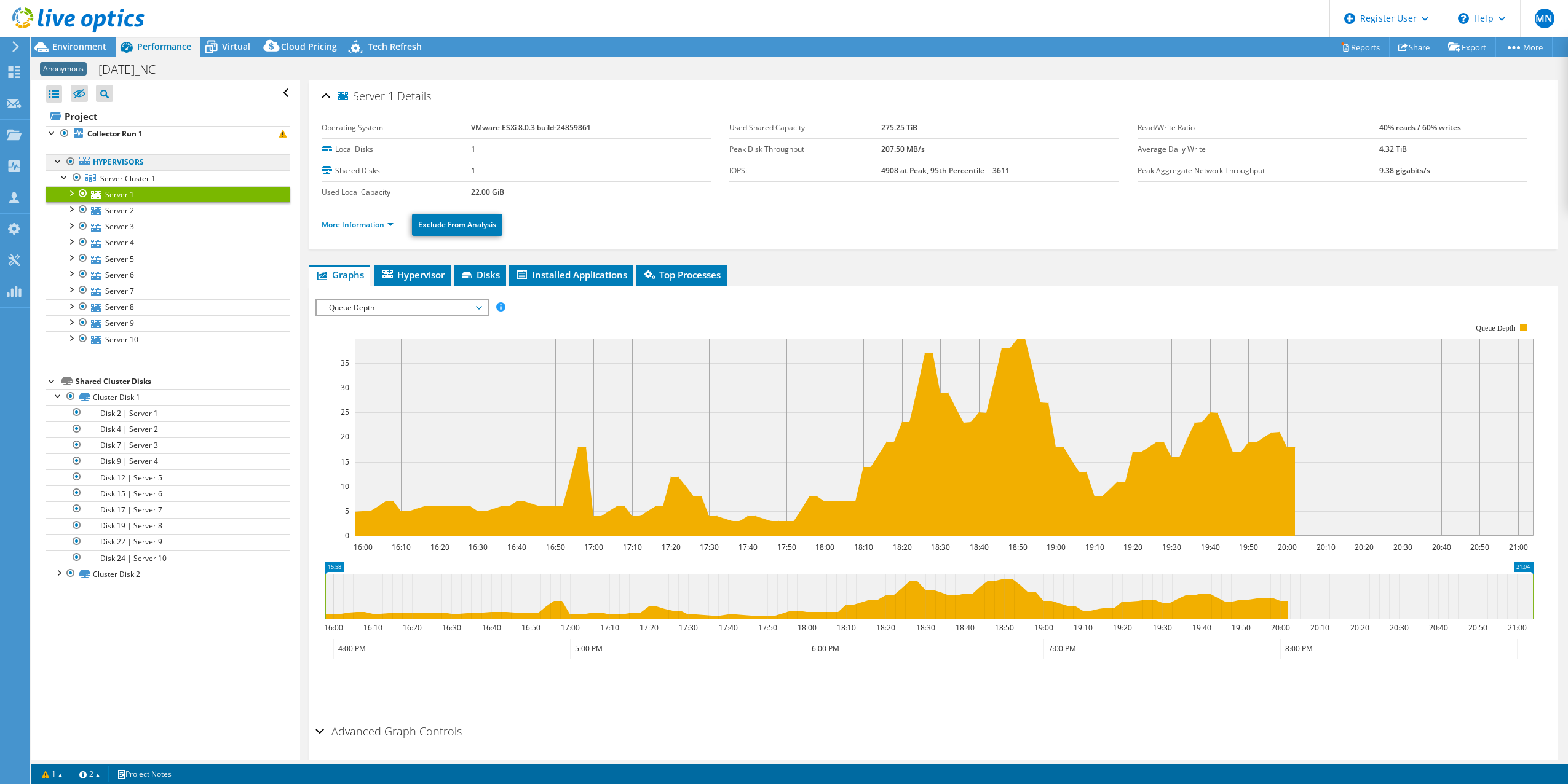
click at [133, 168] on link "Hypervisors" at bounding box center [168, 162] width 244 height 16
click at [133, 176] on span "Server Cluster 1" at bounding box center [127, 179] width 55 height 10
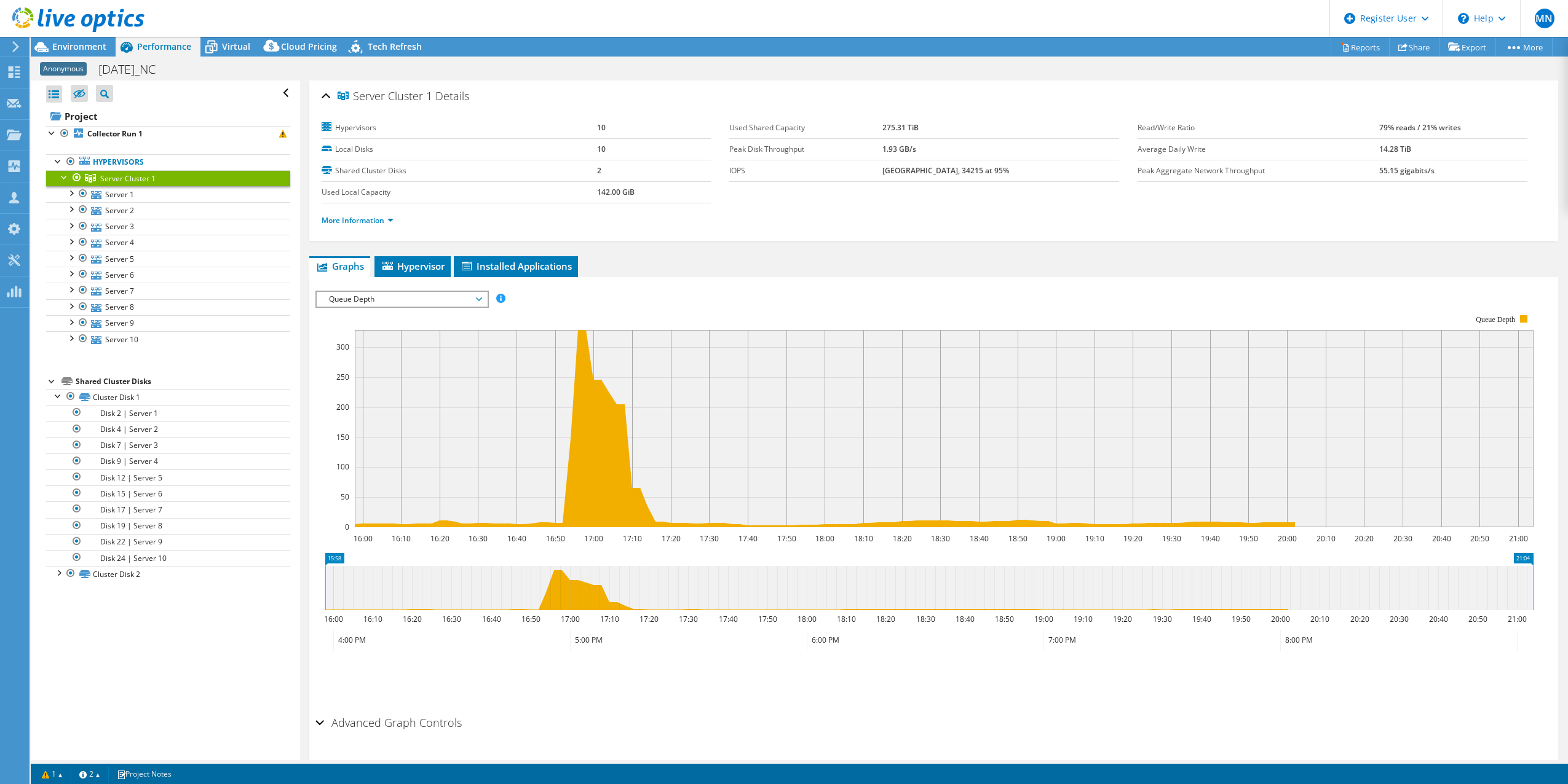
click at [435, 291] on div "Queue Depth IOPS Disk Throughput IO Size Latency Queue Depth CPU Percentage Mem…" at bounding box center [402, 299] width 173 height 17
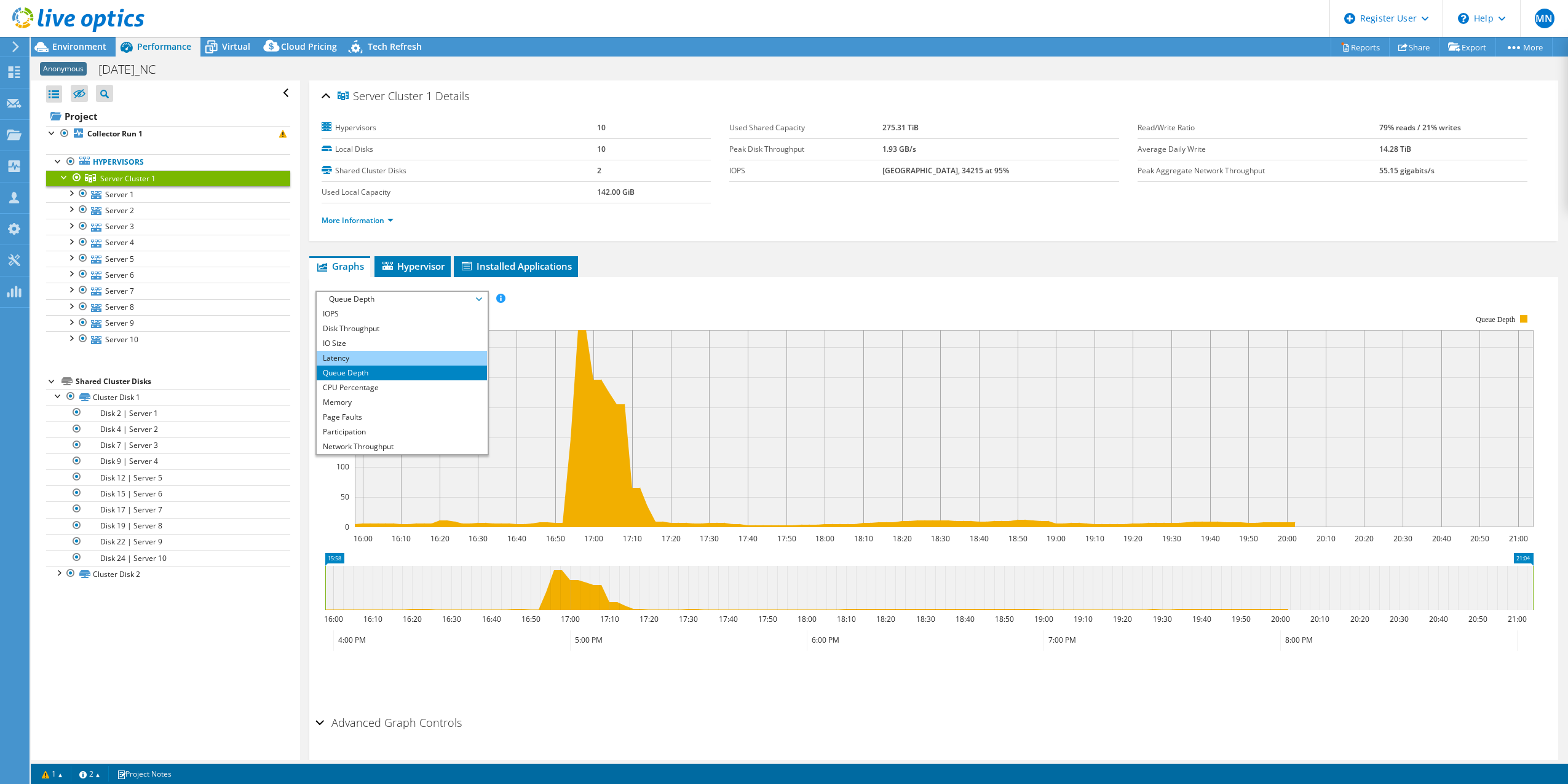
click at [346, 356] on li "Latency" at bounding box center [402, 359] width 171 height 15
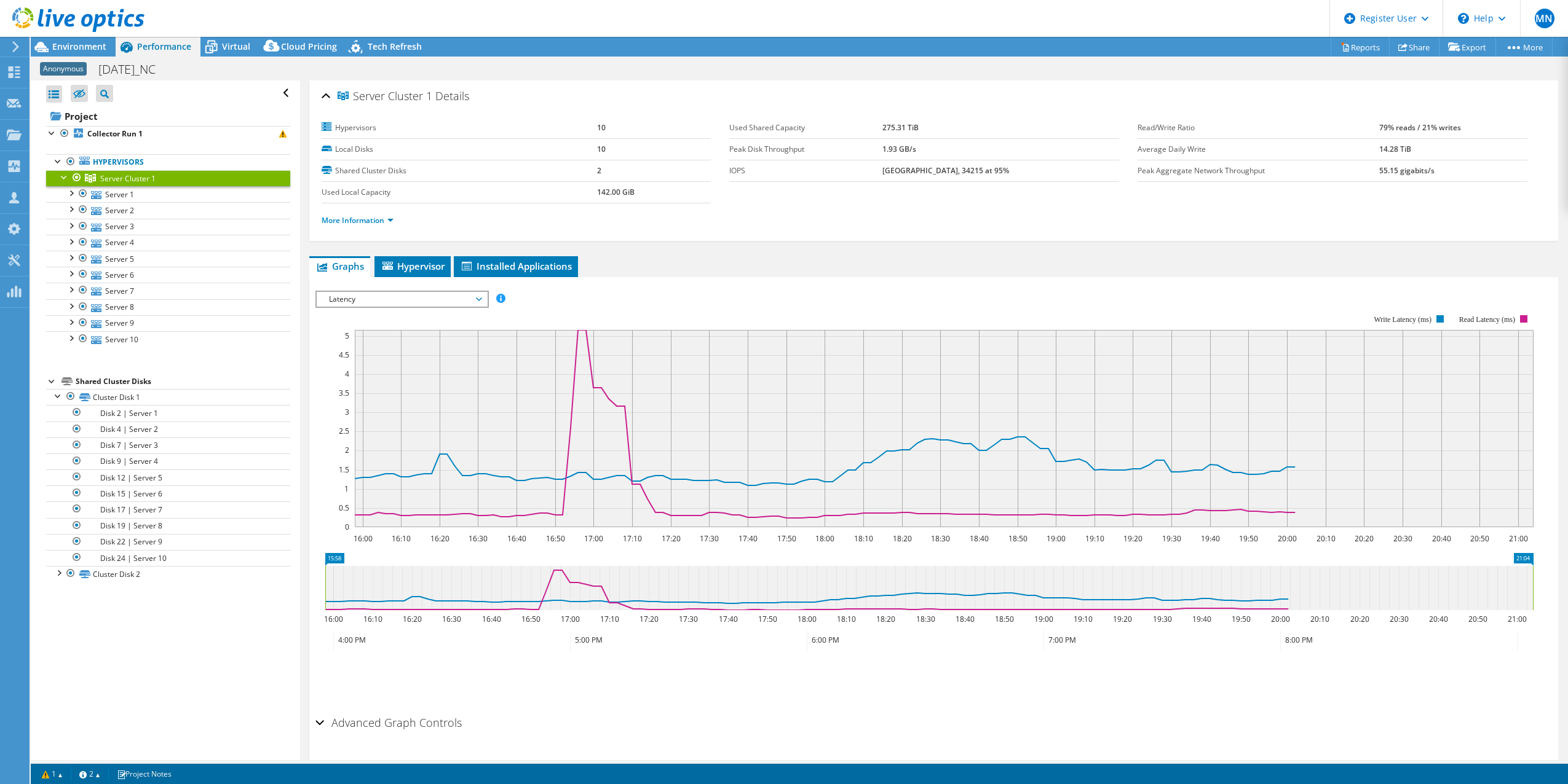
click at [441, 300] on span "Latency" at bounding box center [401, 299] width 158 height 15
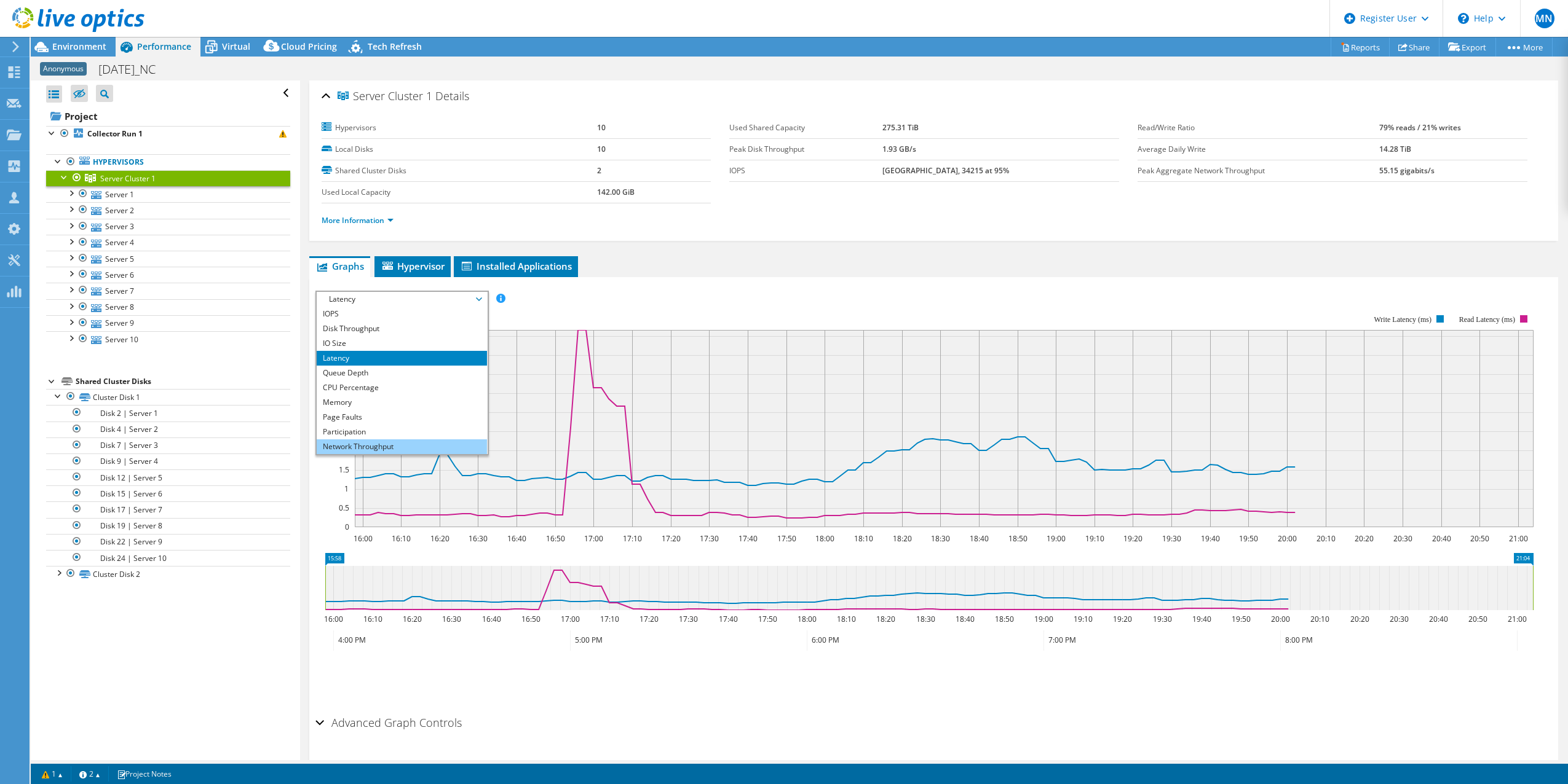
click at [362, 439] on li "Network Throughput" at bounding box center [402, 447] width 171 height 15
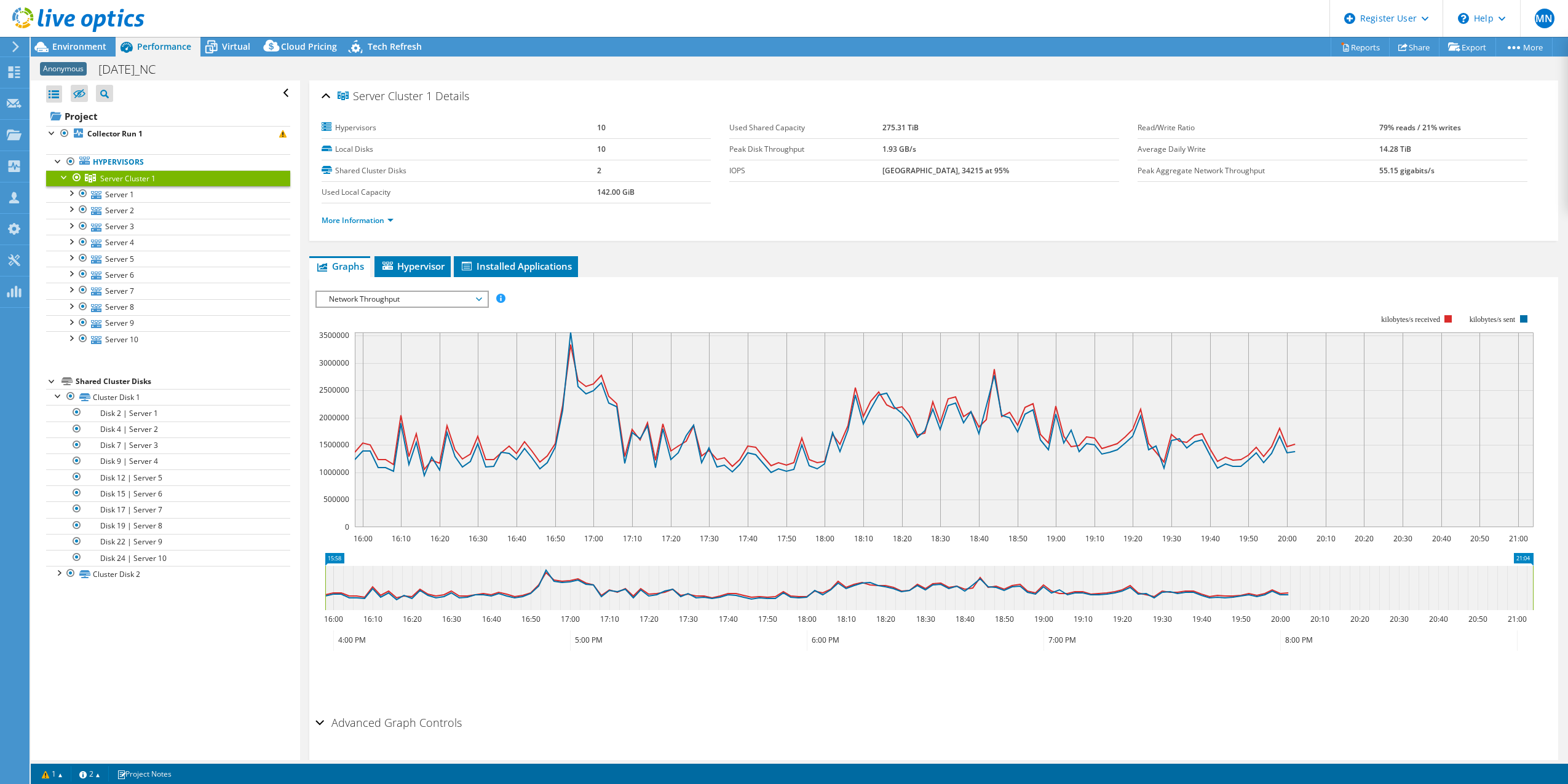
click at [460, 295] on span "Network Throughput" at bounding box center [401, 299] width 158 height 15
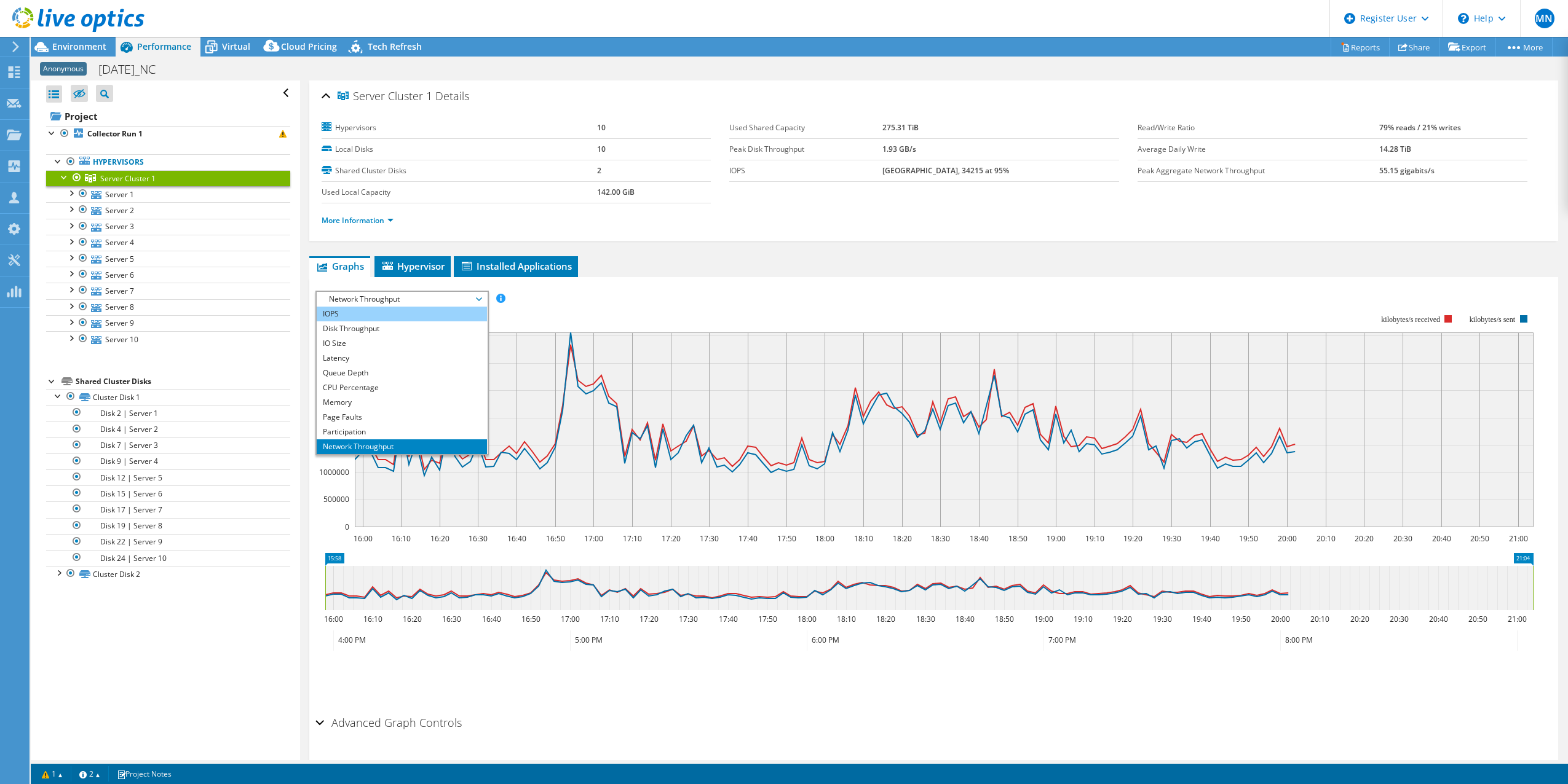
click at [424, 314] on li "IOPS" at bounding box center [402, 314] width 171 height 15
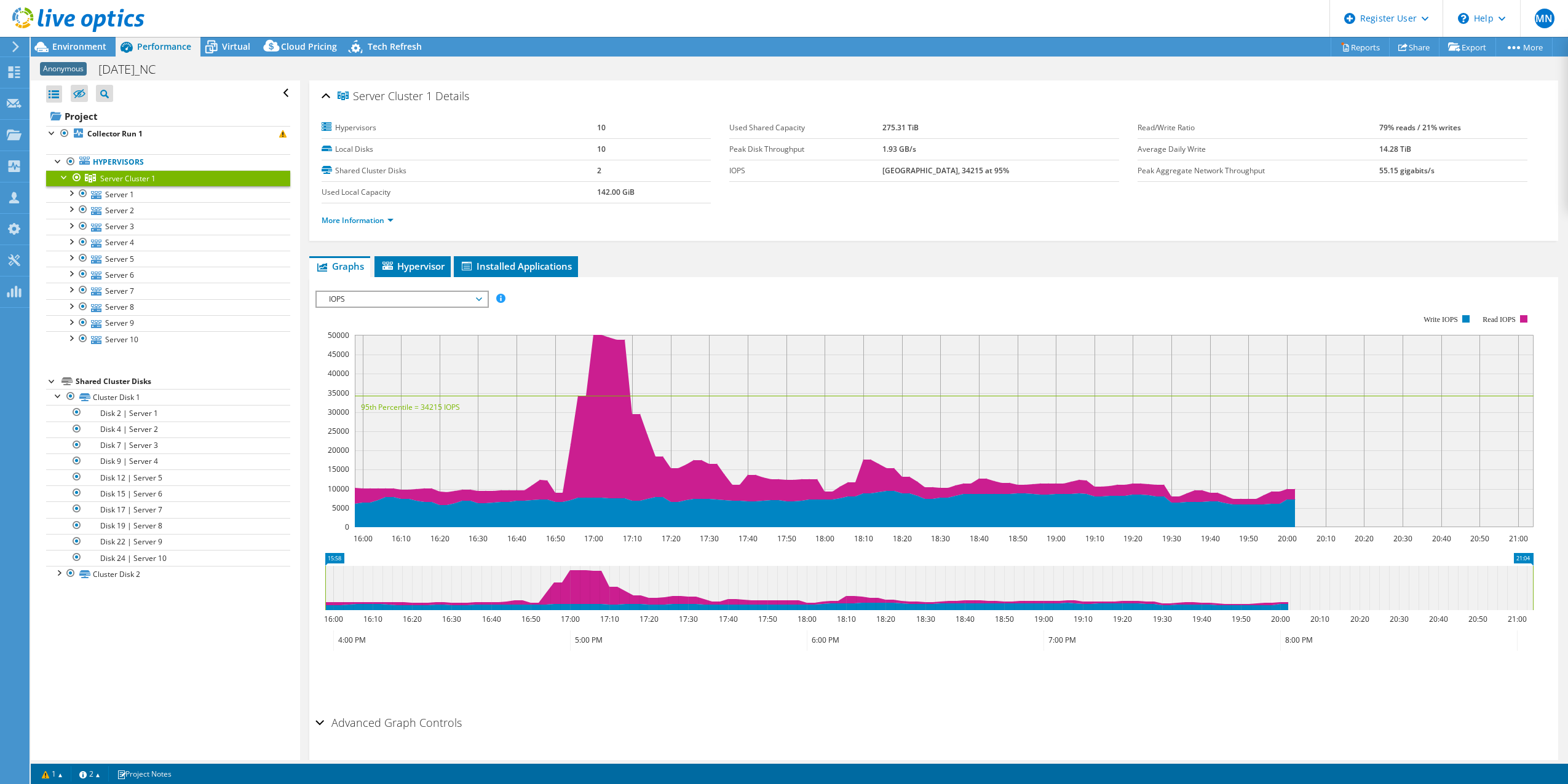
click at [418, 306] on span "IOPS" at bounding box center [401, 299] width 158 height 15
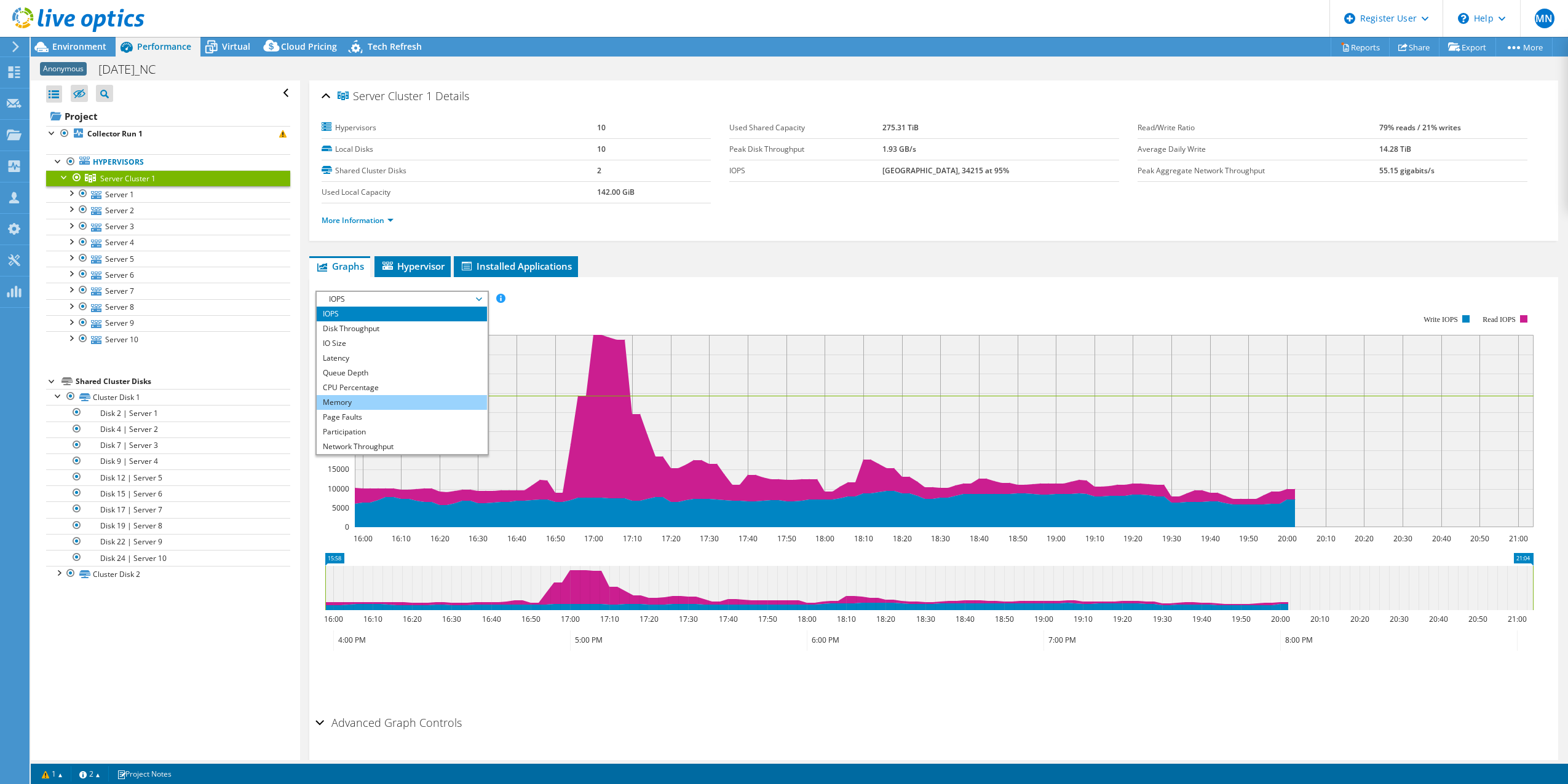
click at [366, 406] on li "Memory" at bounding box center [402, 403] width 171 height 15
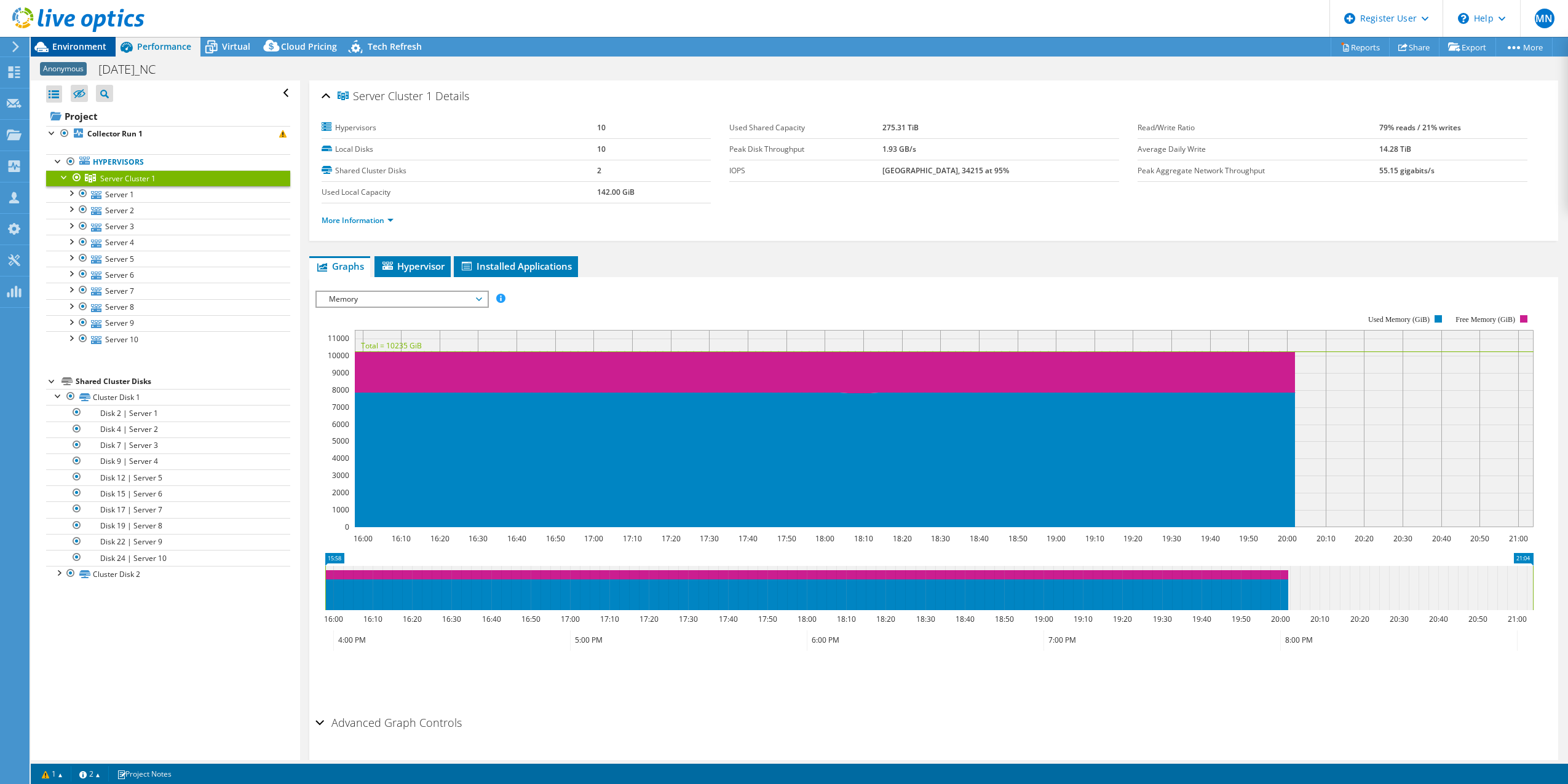
click at [92, 55] on div "Environment" at bounding box center [73, 46] width 85 height 20
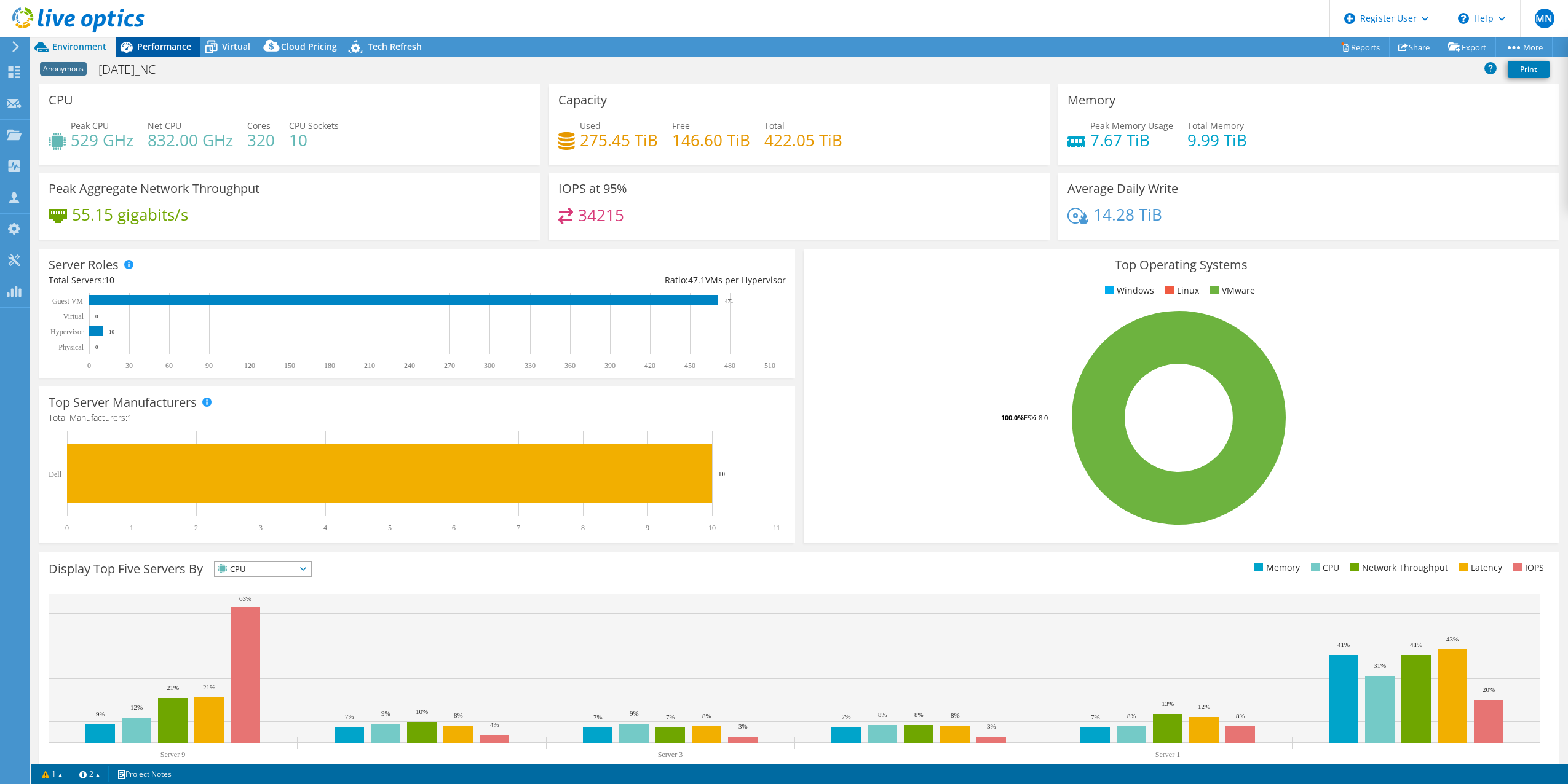
click at [148, 43] on span "Performance" at bounding box center [164, 46] width 54 height 12
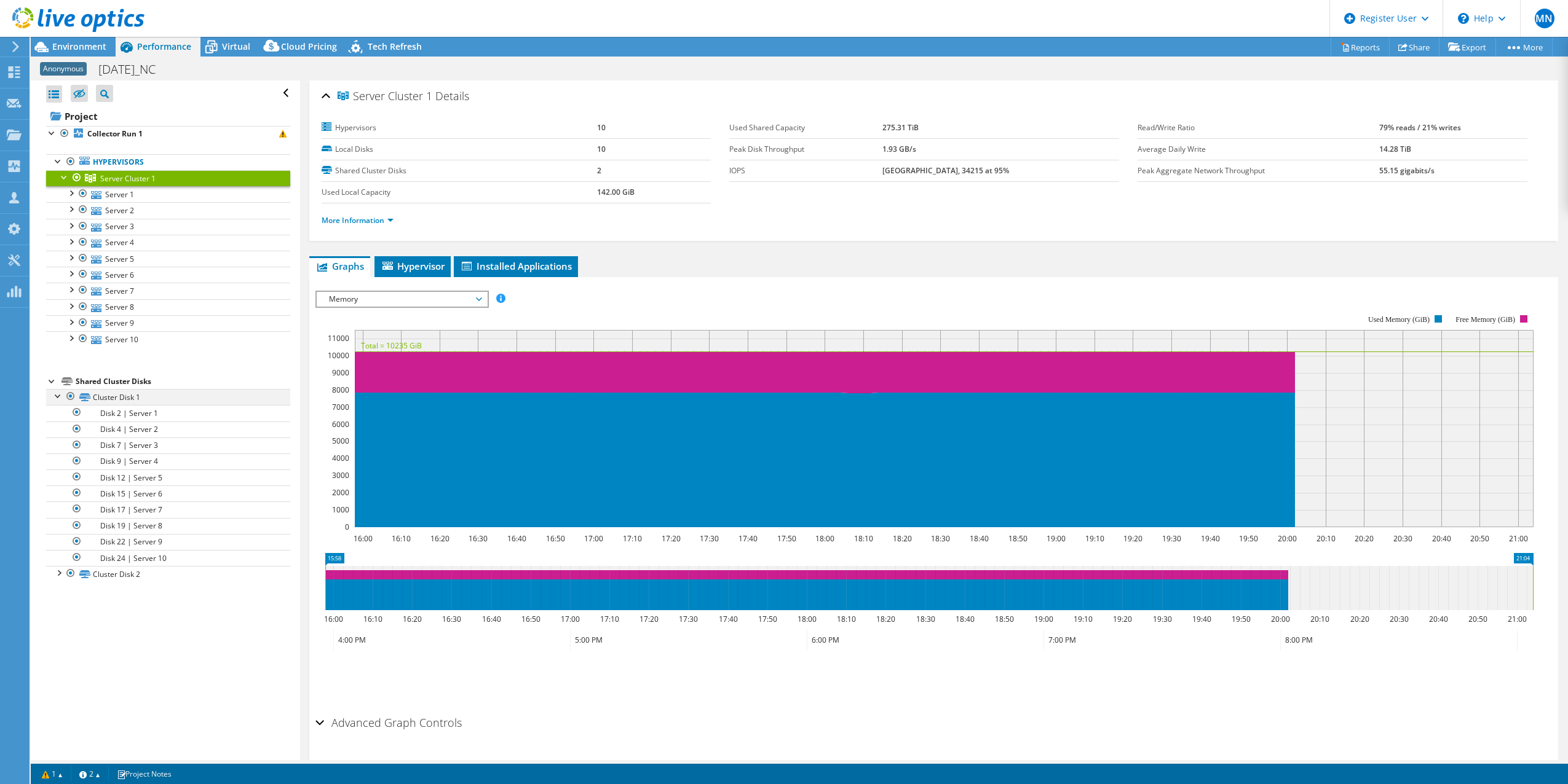
click at [54, 398] on div at bounding box center [58, 395] width 12 height 12
click at [62, 178] on div at bounding box center [64, 176] width 12 height 12
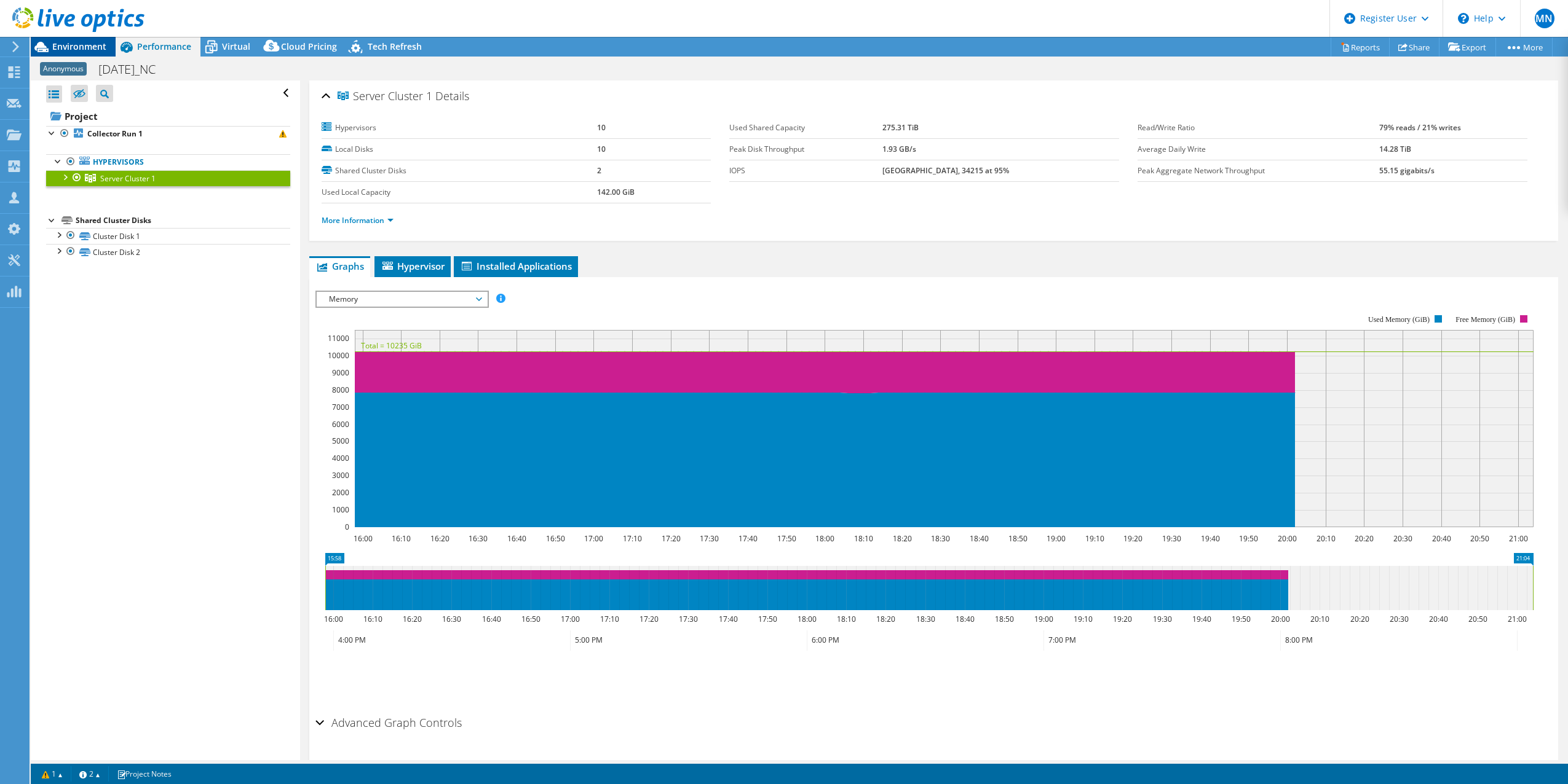
click at [70, 47] on span "Environment" at bounding box center [79, 46] width 54 height 12
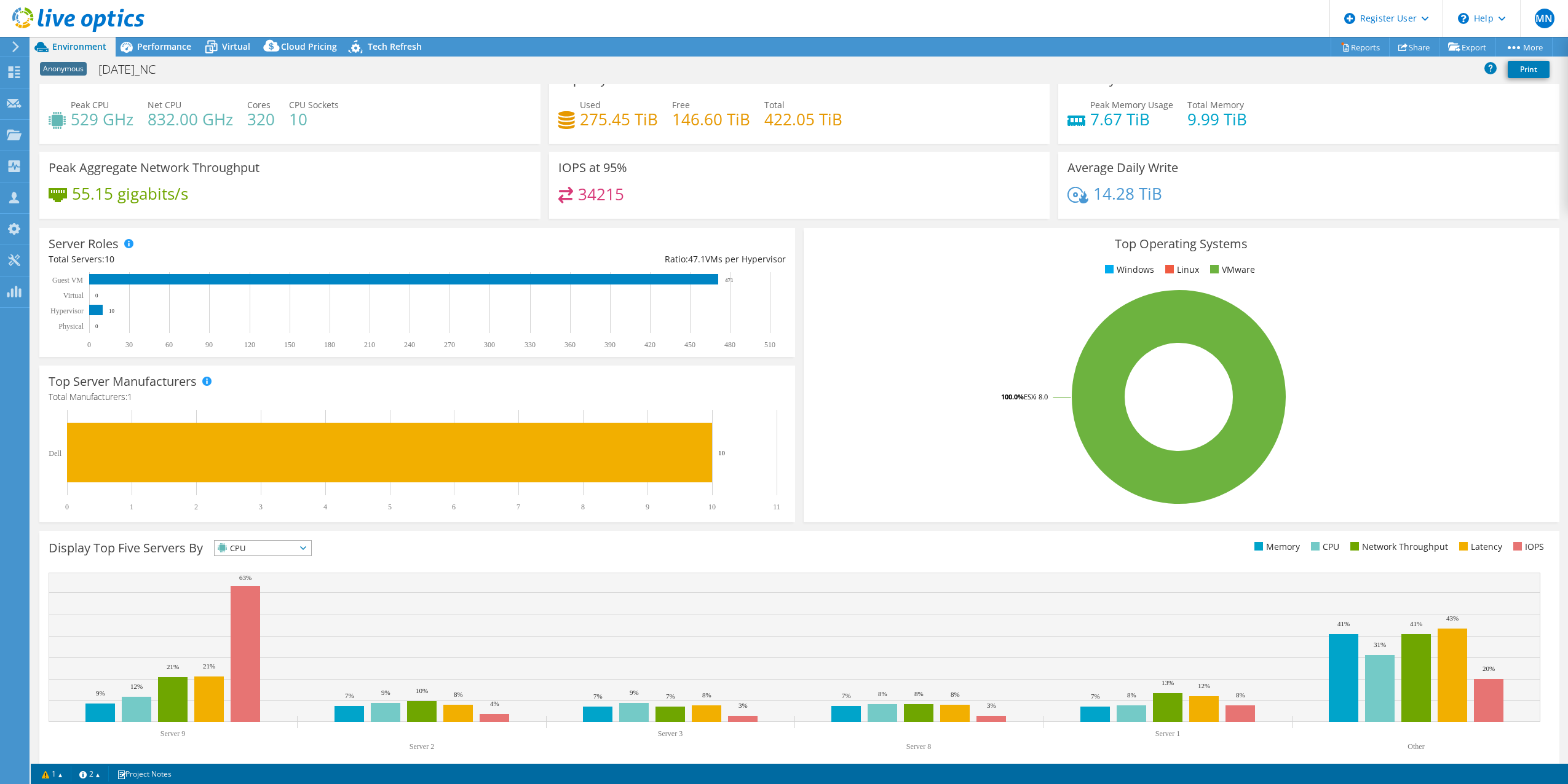
scroll to position [36, 0]
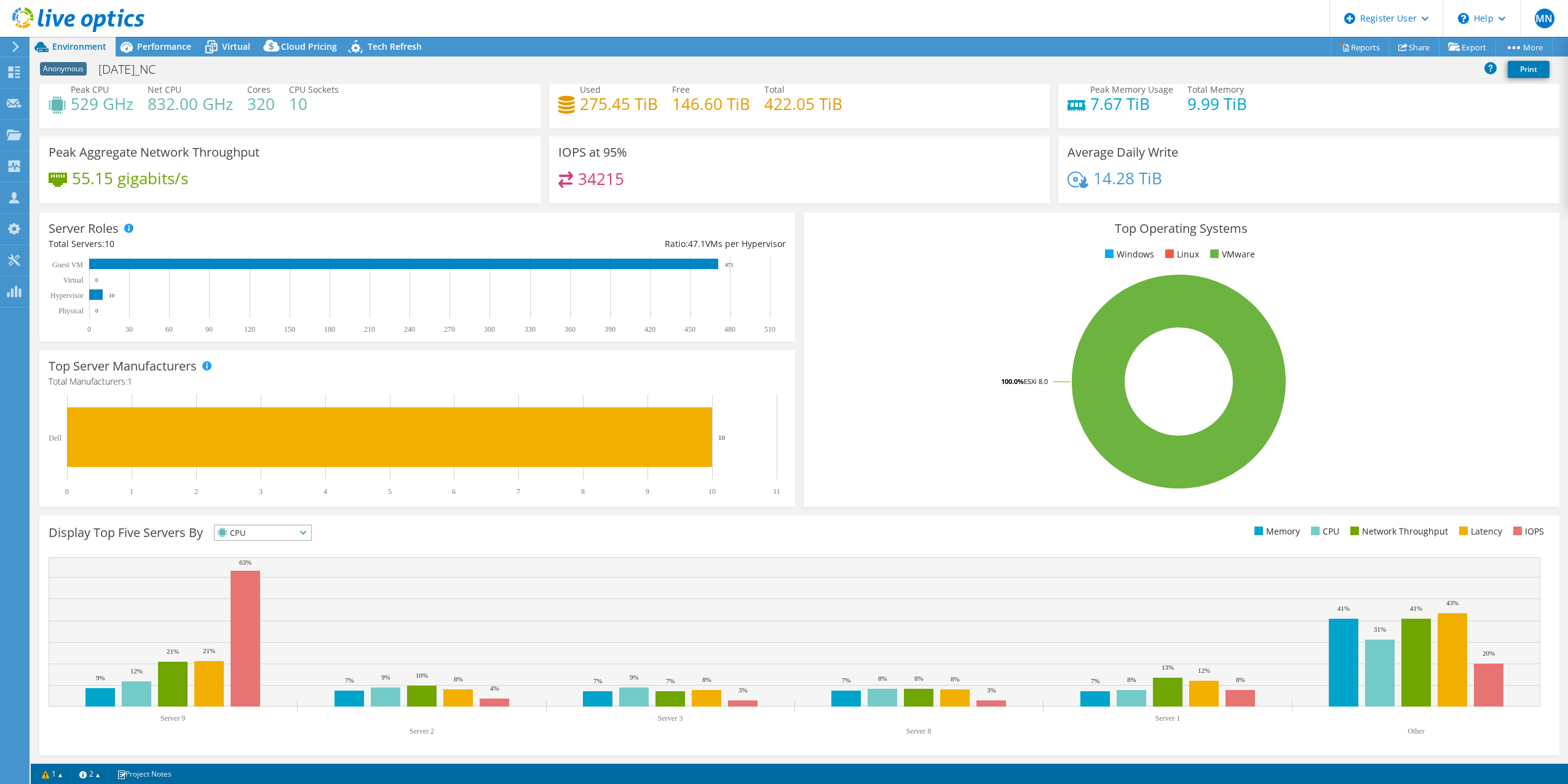
click at [258, 535] on span "CPU" at bounding box center [255, 533] width 81 height 15
click at [152, 46] on span "Performance" at bounding box center [164, 46] width 54 height 12
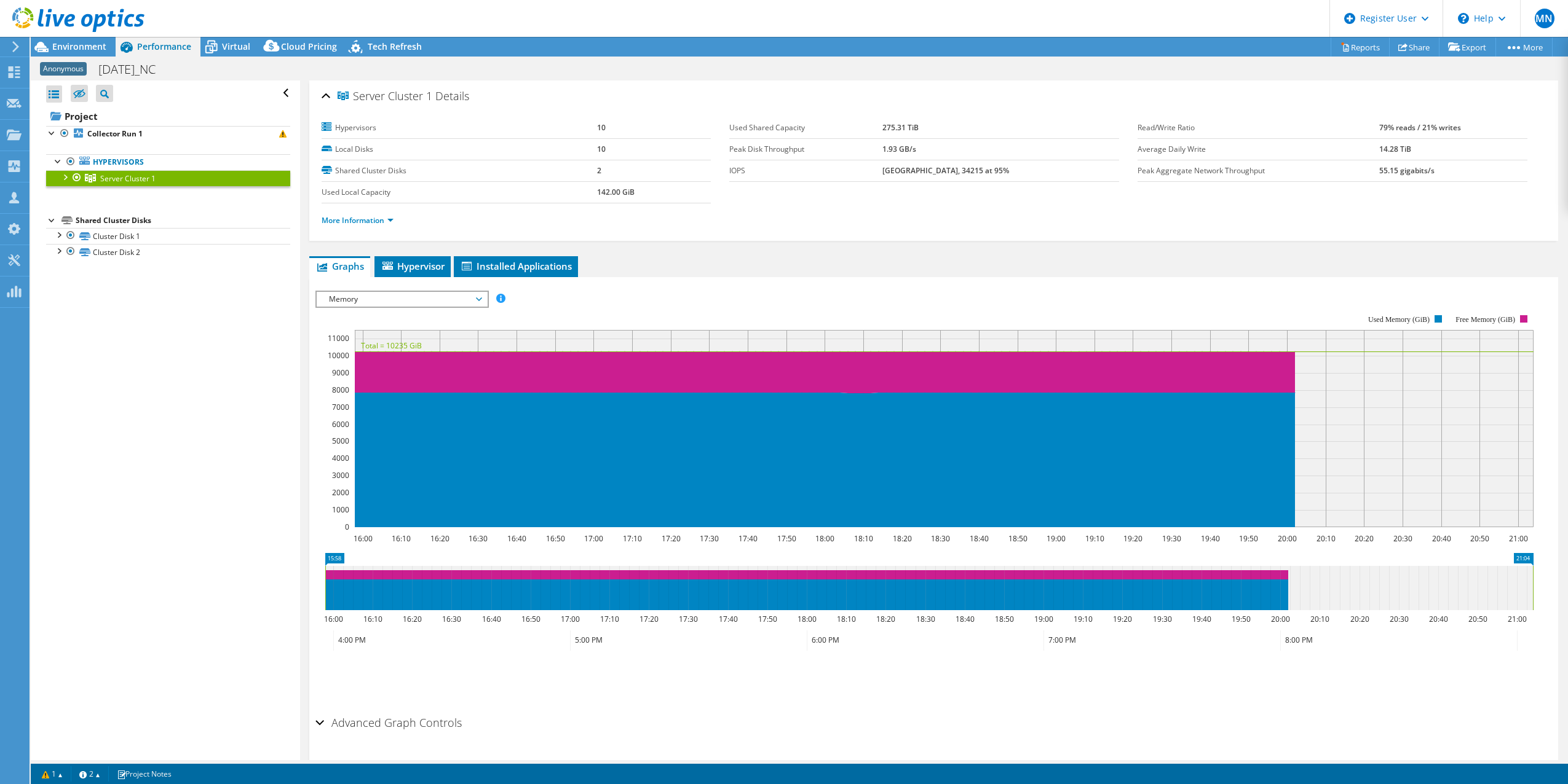
click at [63, 176] on div at bounding box center [64, 176] width 12 height 12
click at [715, 223] on ul "More Information" at bounding box center [934, 219] width 1225 height 17
click at [412, 265] on span "Hypervisor" at bounding box center [412, 266] width 64 height 12
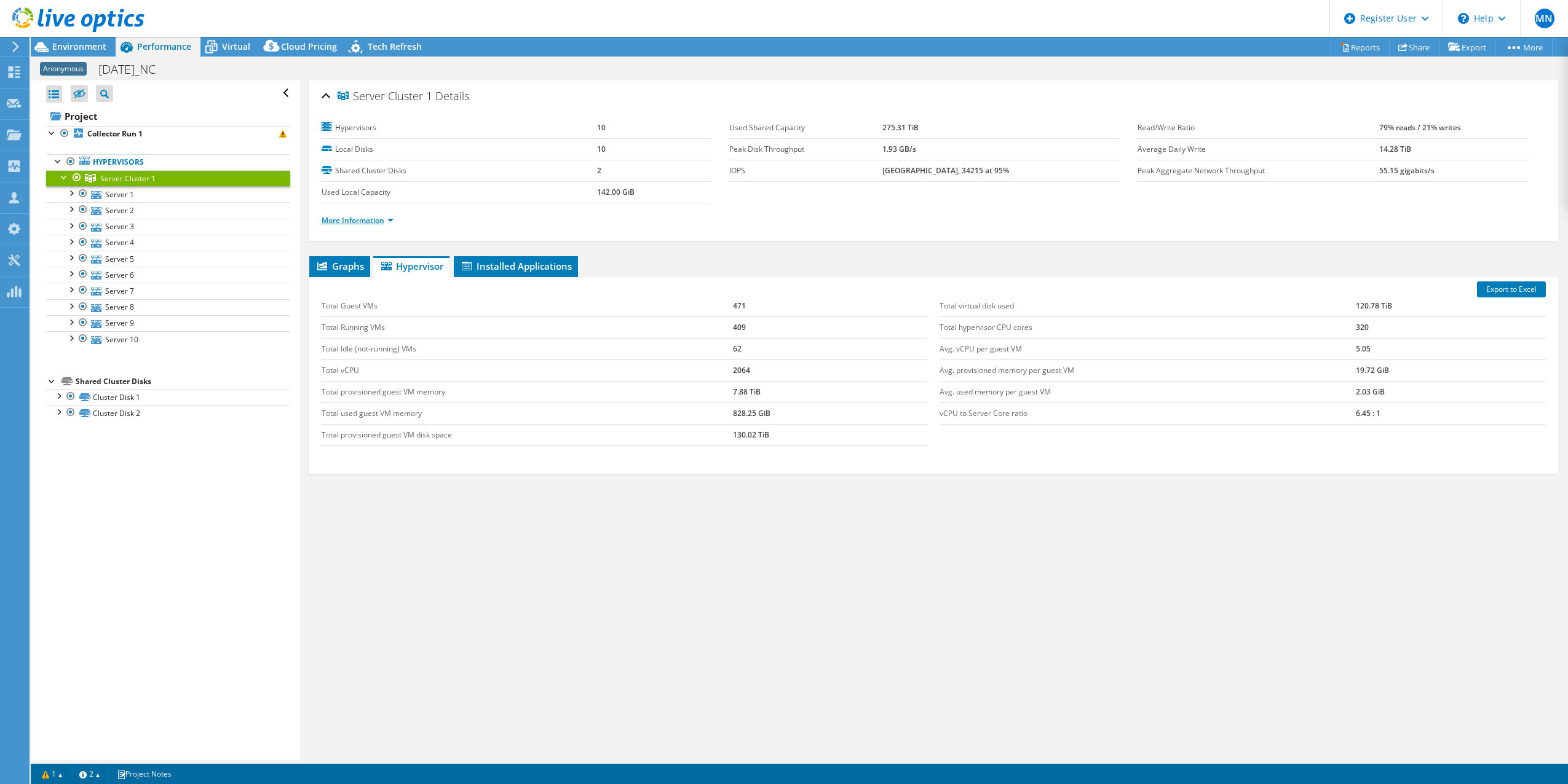
click at [368, 223] on link "More Information" at bounding box center [357, 220] width 72 height 10
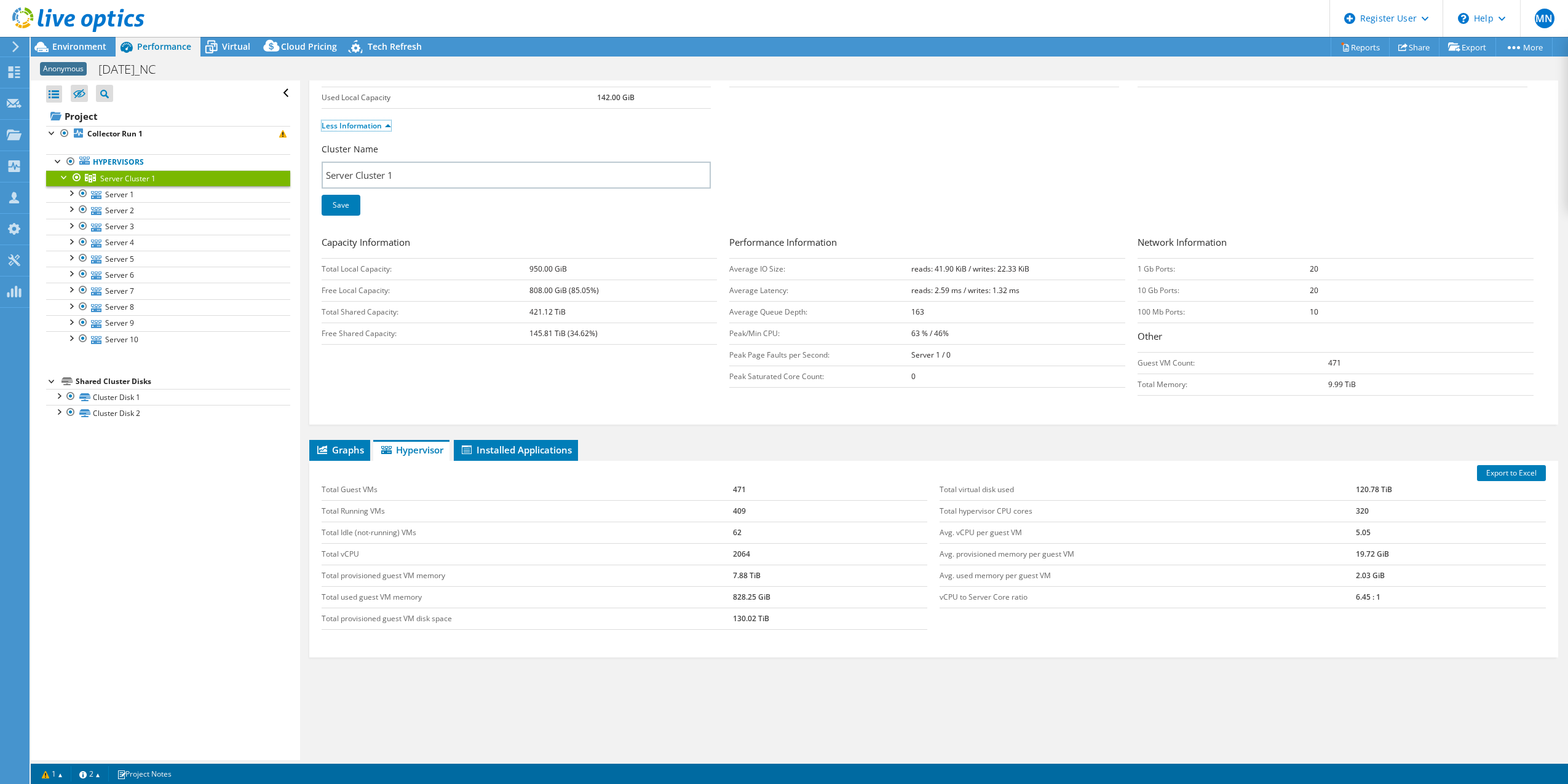
scroll to position [103, 0]
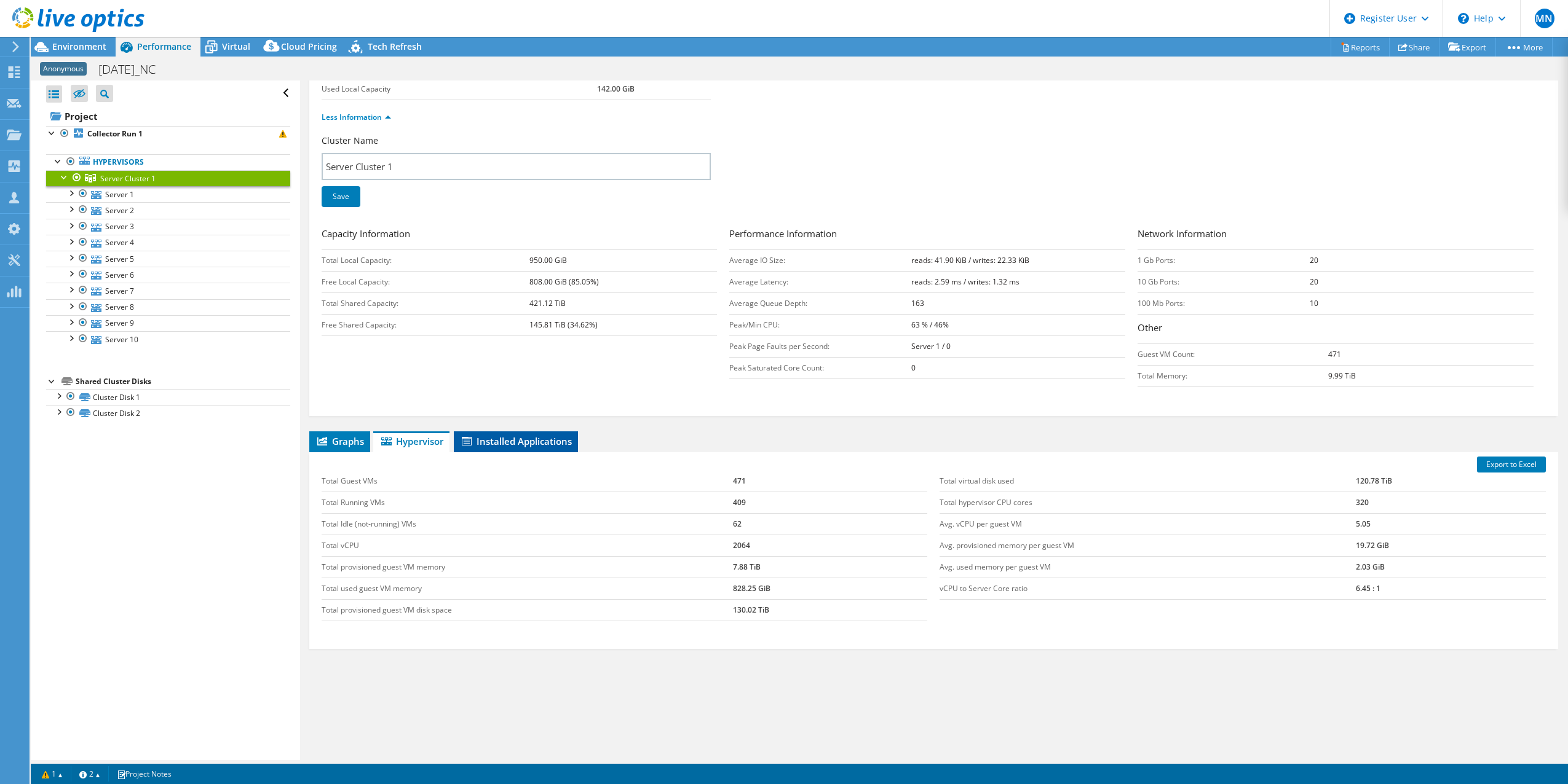
click at [566, 437] on span "Installed Applications" at bounding box center [516, 441] width 112 height 12
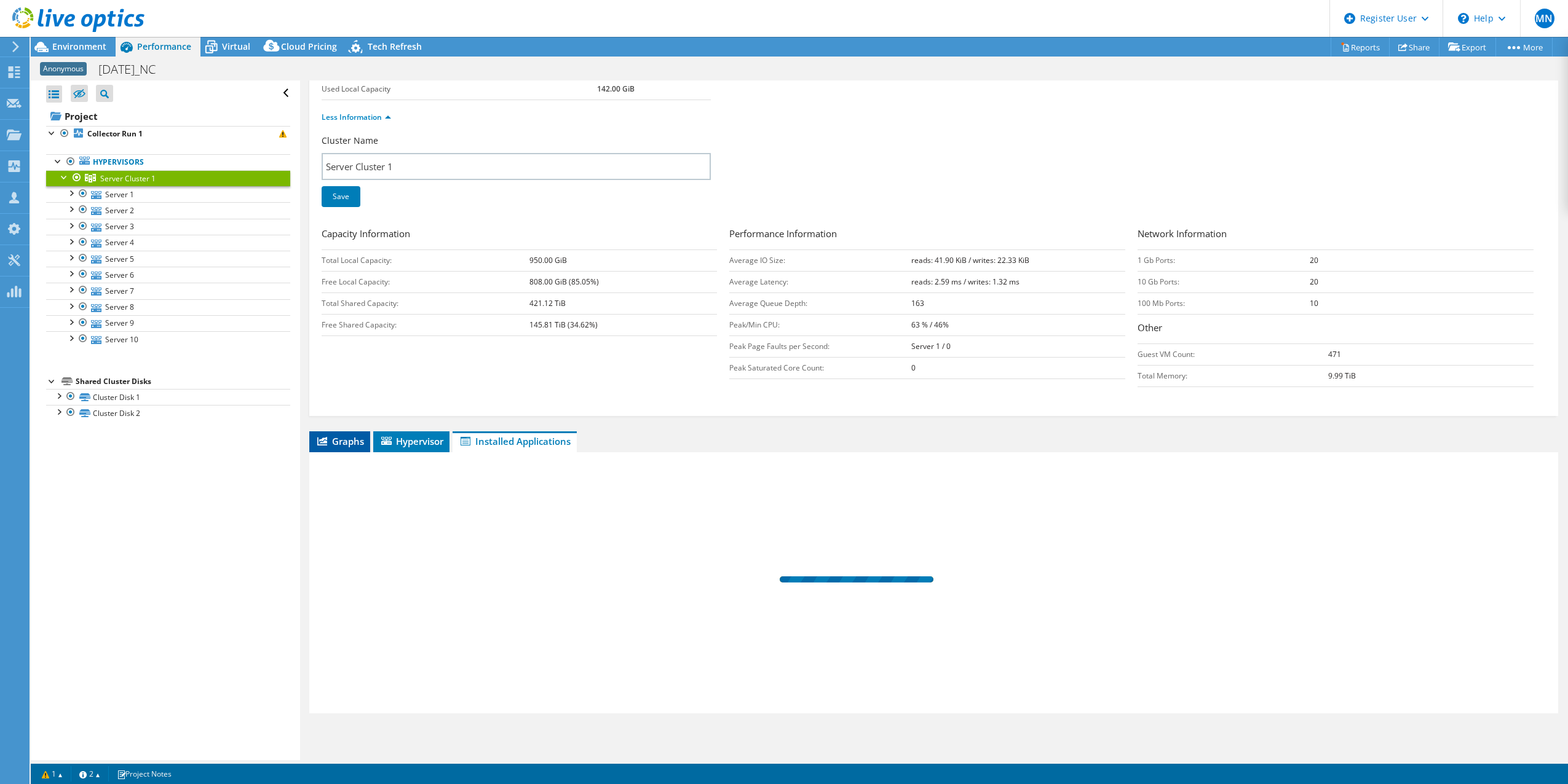
click at [358, 442] on span "Graphs" at bounding box center [340, 441] width 49 height 12
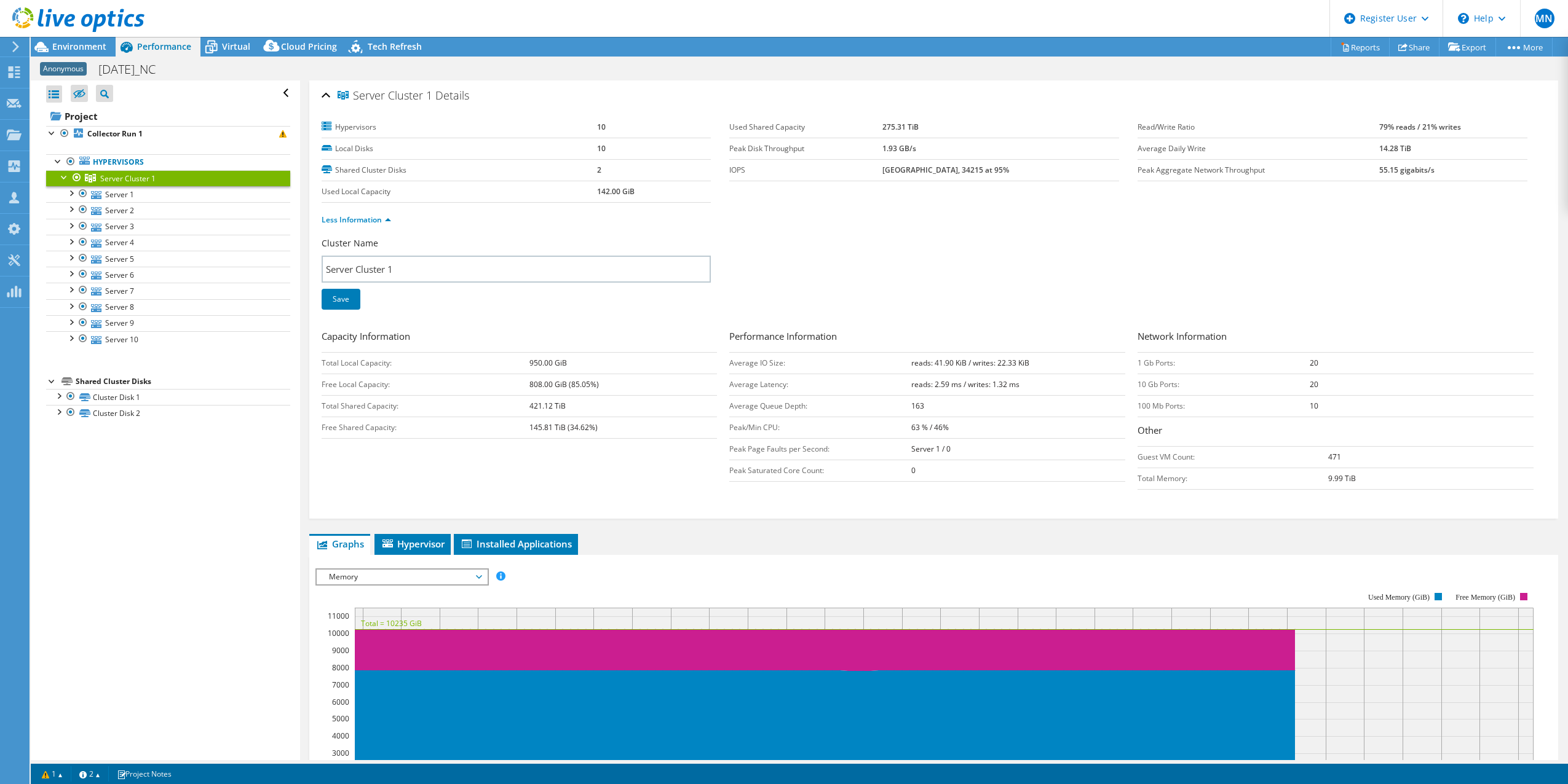
scroll to position [0, 0]
click at [141, 250] on link "Server 4" at bounding box center [168, 242] width 244 height 16
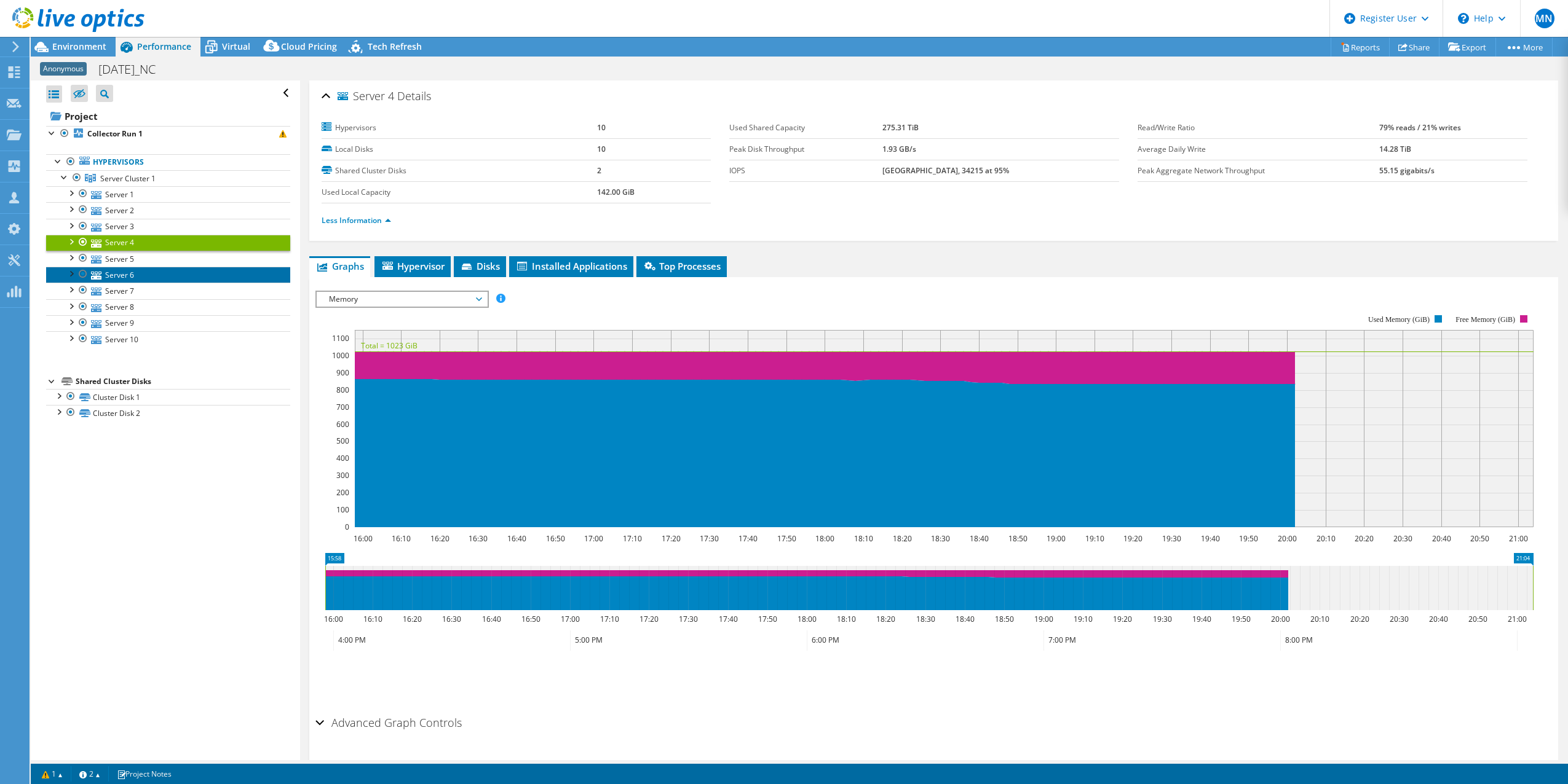
click at [121, 274] on link "Server 6" at bounding box center [168, 275] width 244 height 16
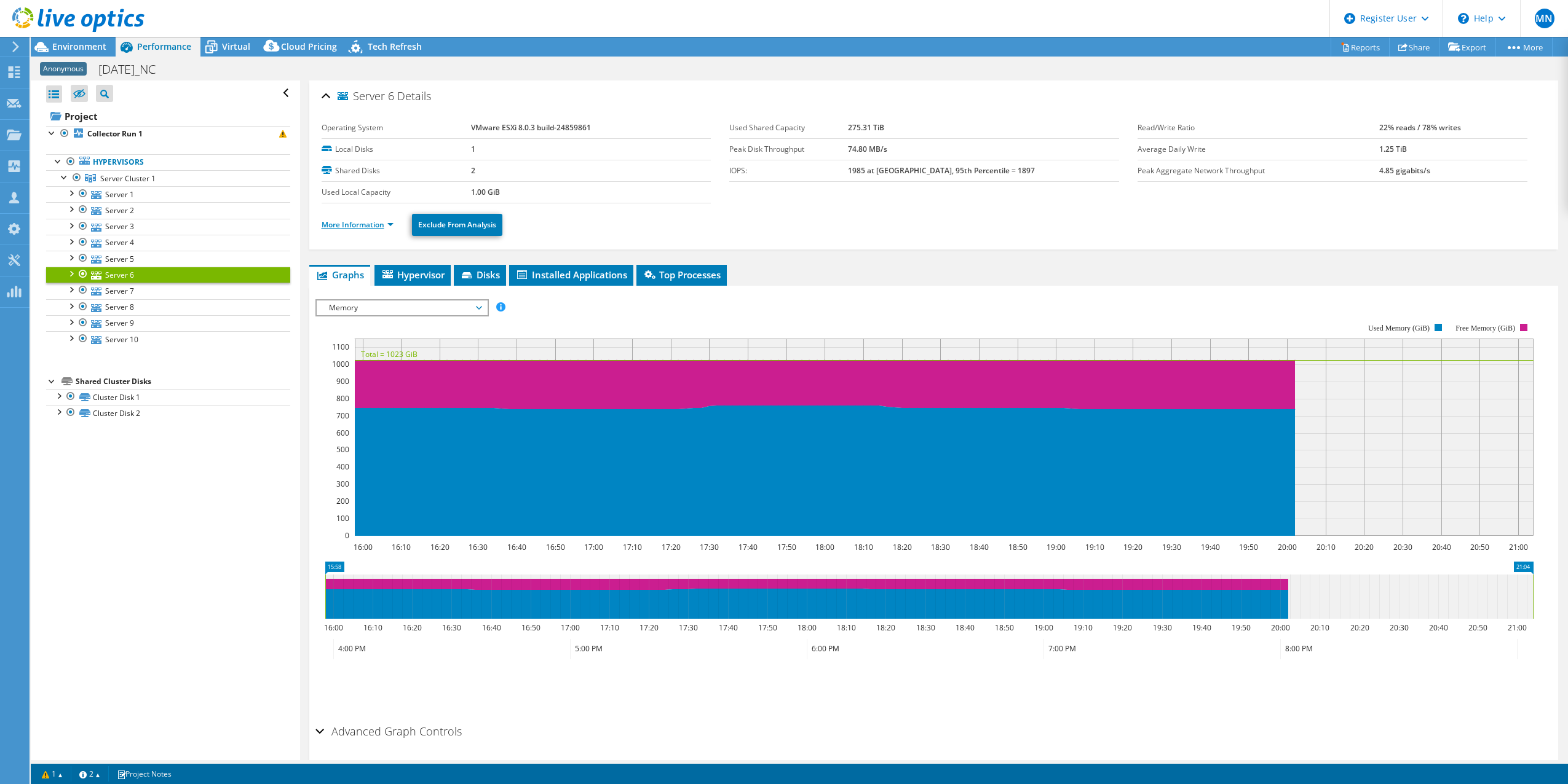
click at [360, 220] on link "More Information" at bounding box center [357, 225] width 72 height 10
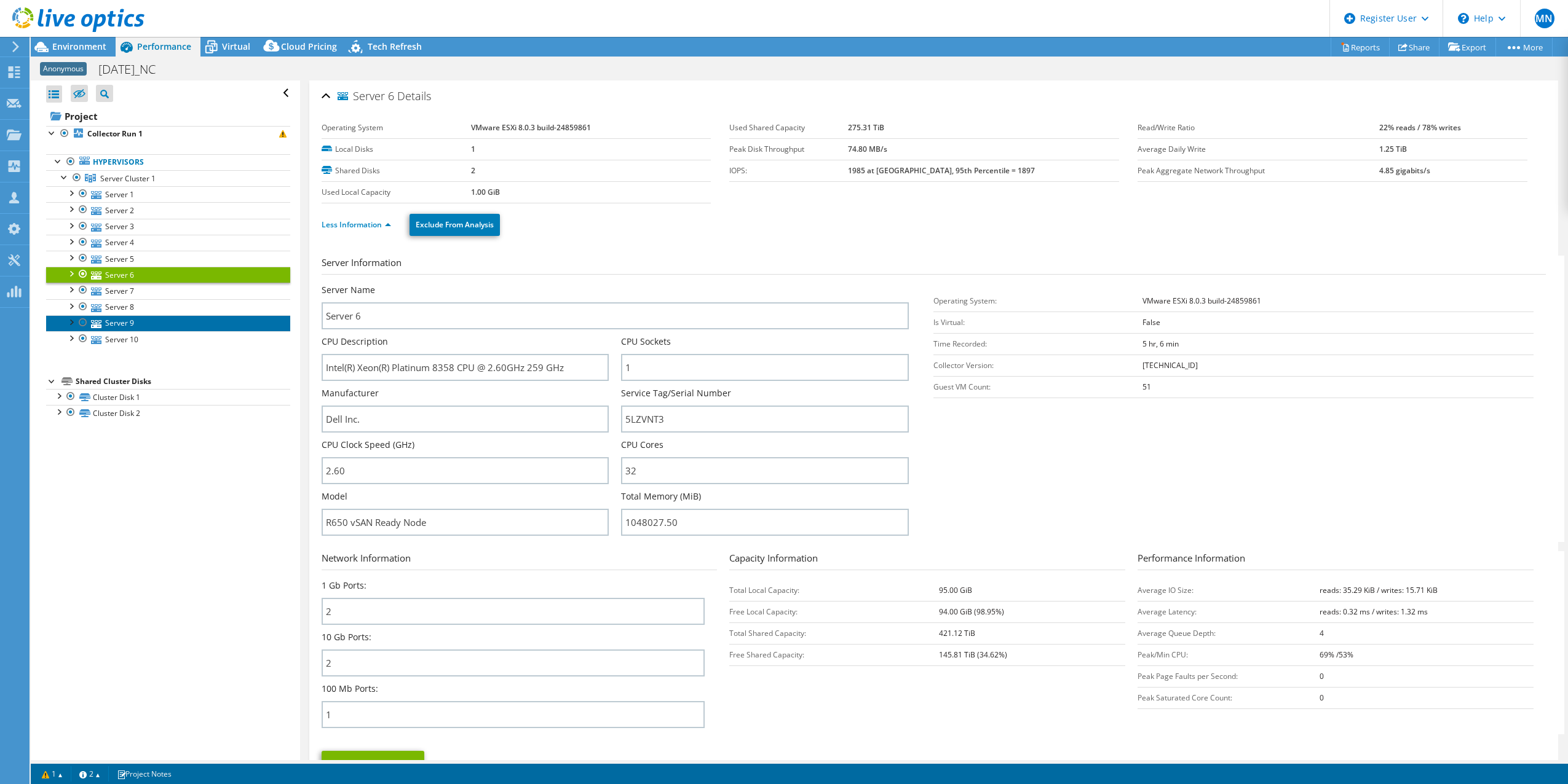
click at [138, 317] on link "Server 9" at bounding box center [168, 323] width 244 height 16
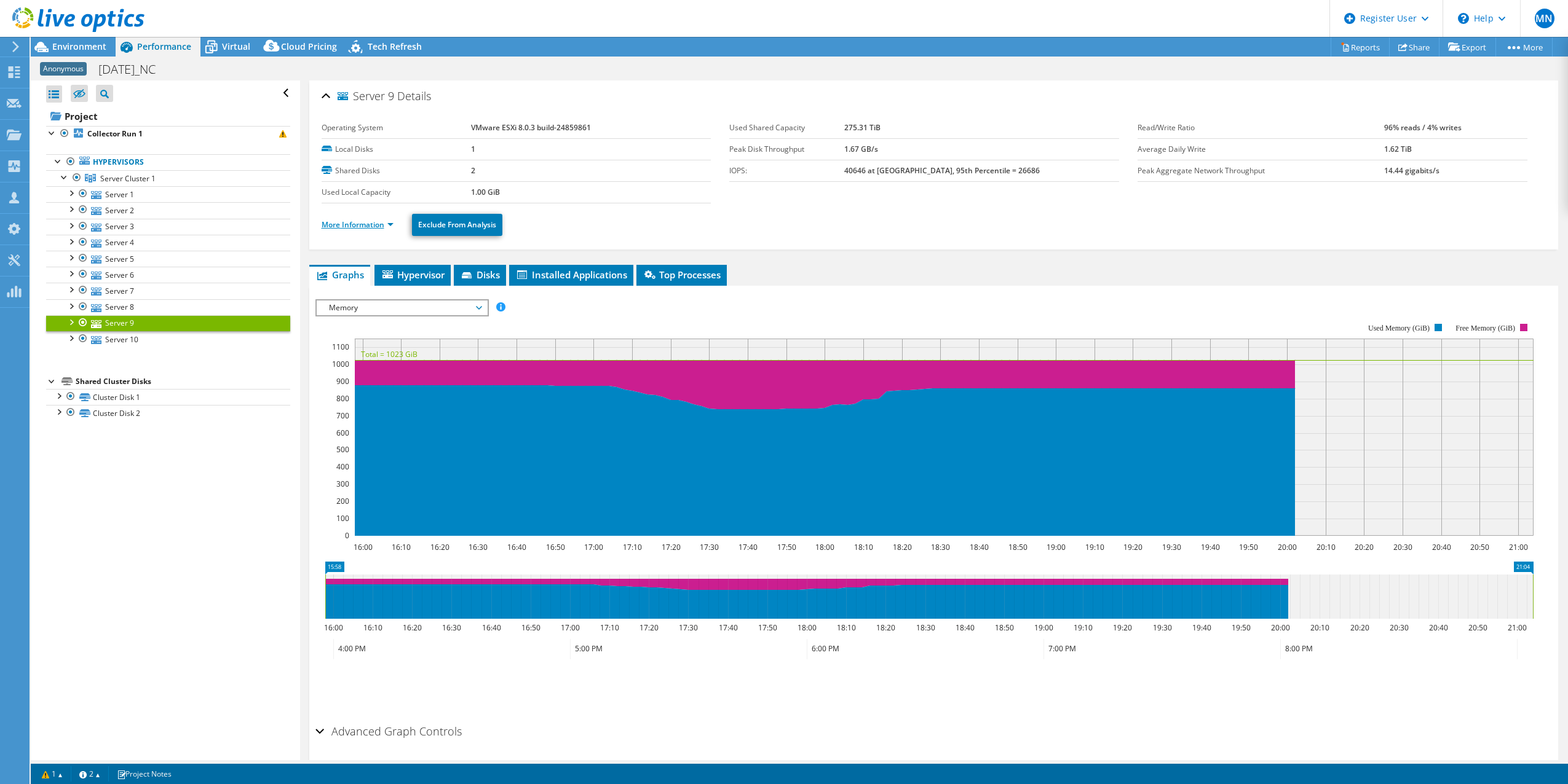
click at [366, 223] on link "More Information" at bounding box center [357, 225] width 72 height 10
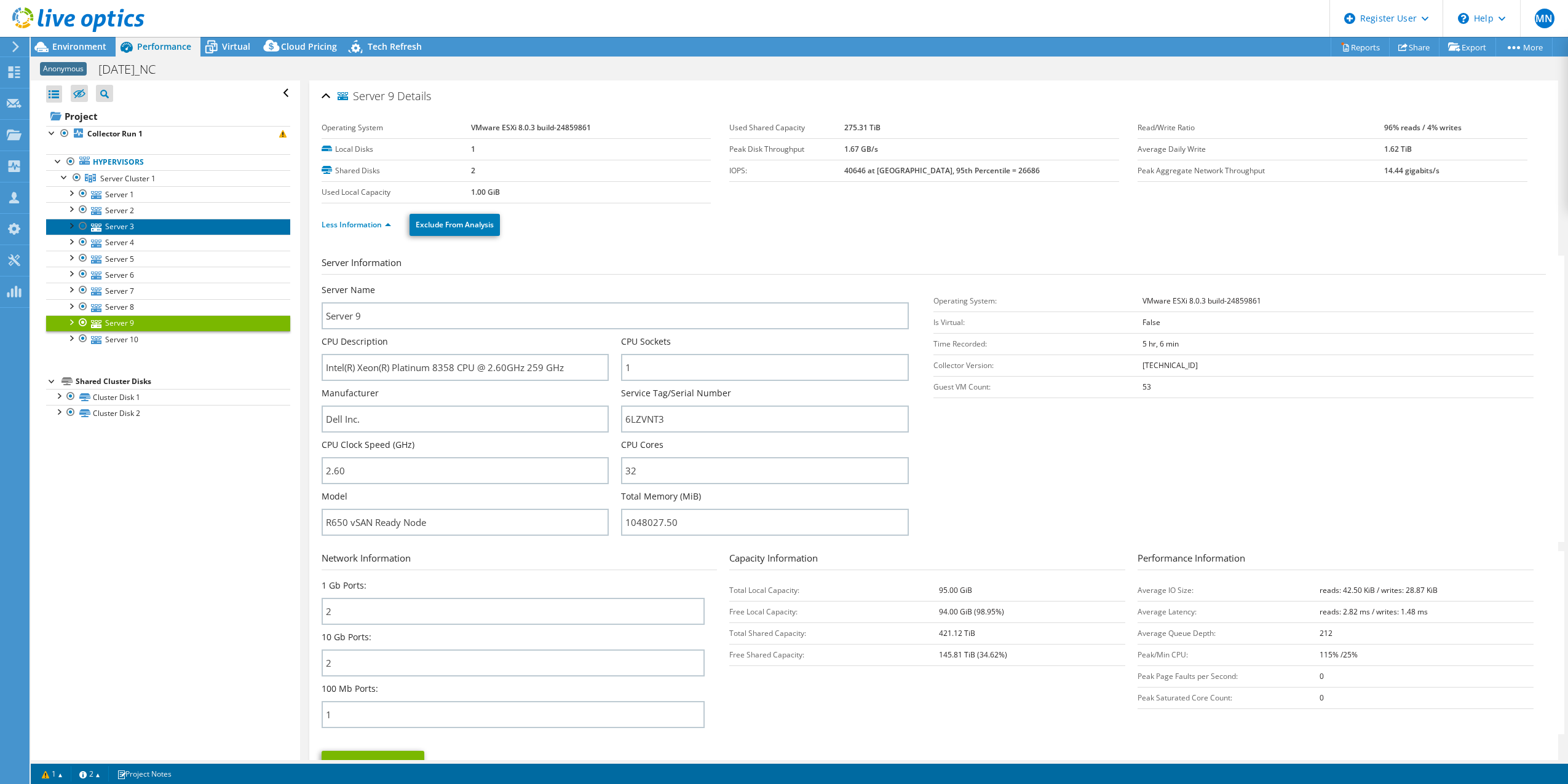
click at [137, 224] on link "Server 3" at bounding box center [168, 227] width 244 height 16
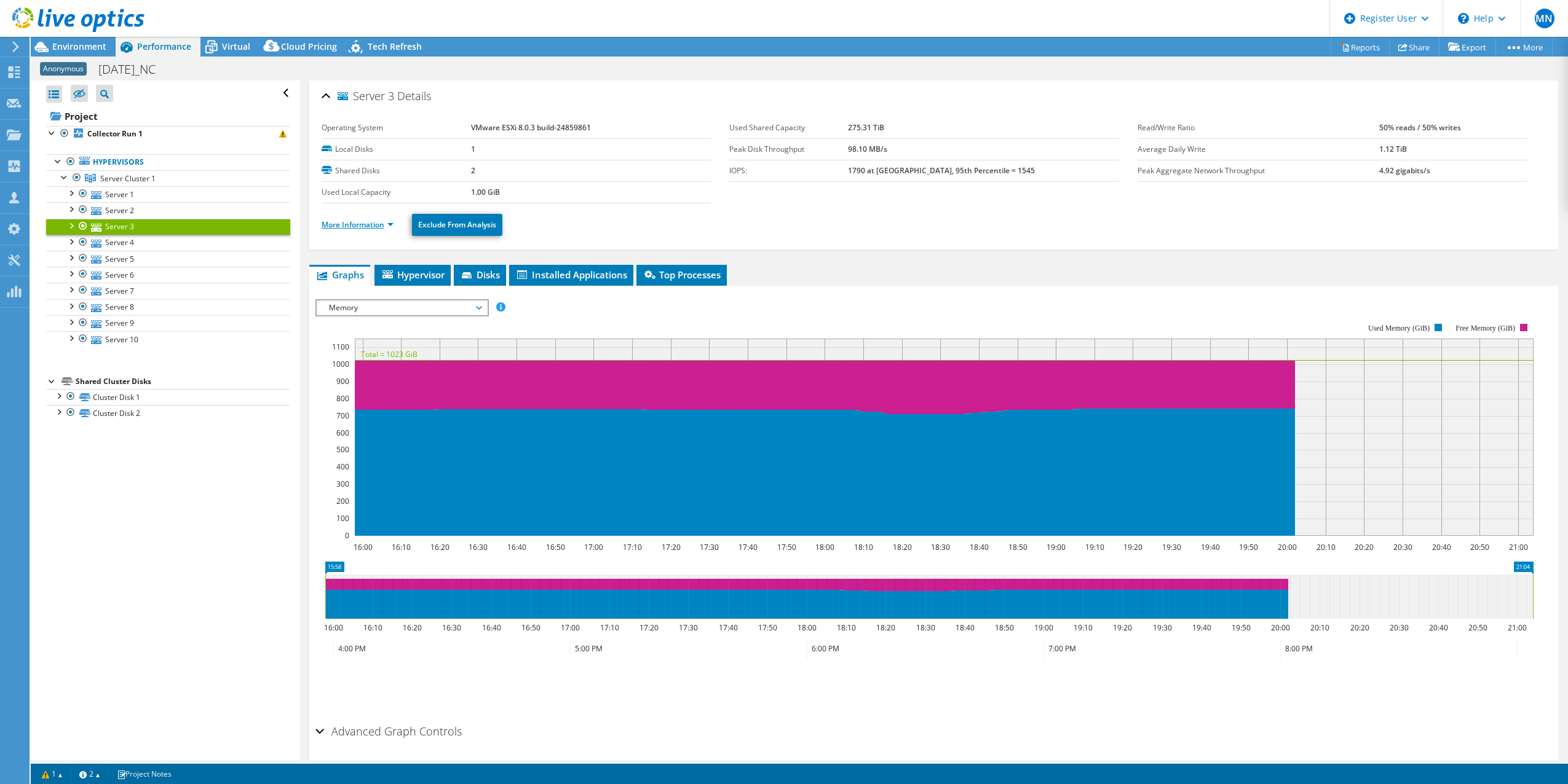
click at [370, 229] on link "More Information" at bounding box center [357, 225] width 72 height 10
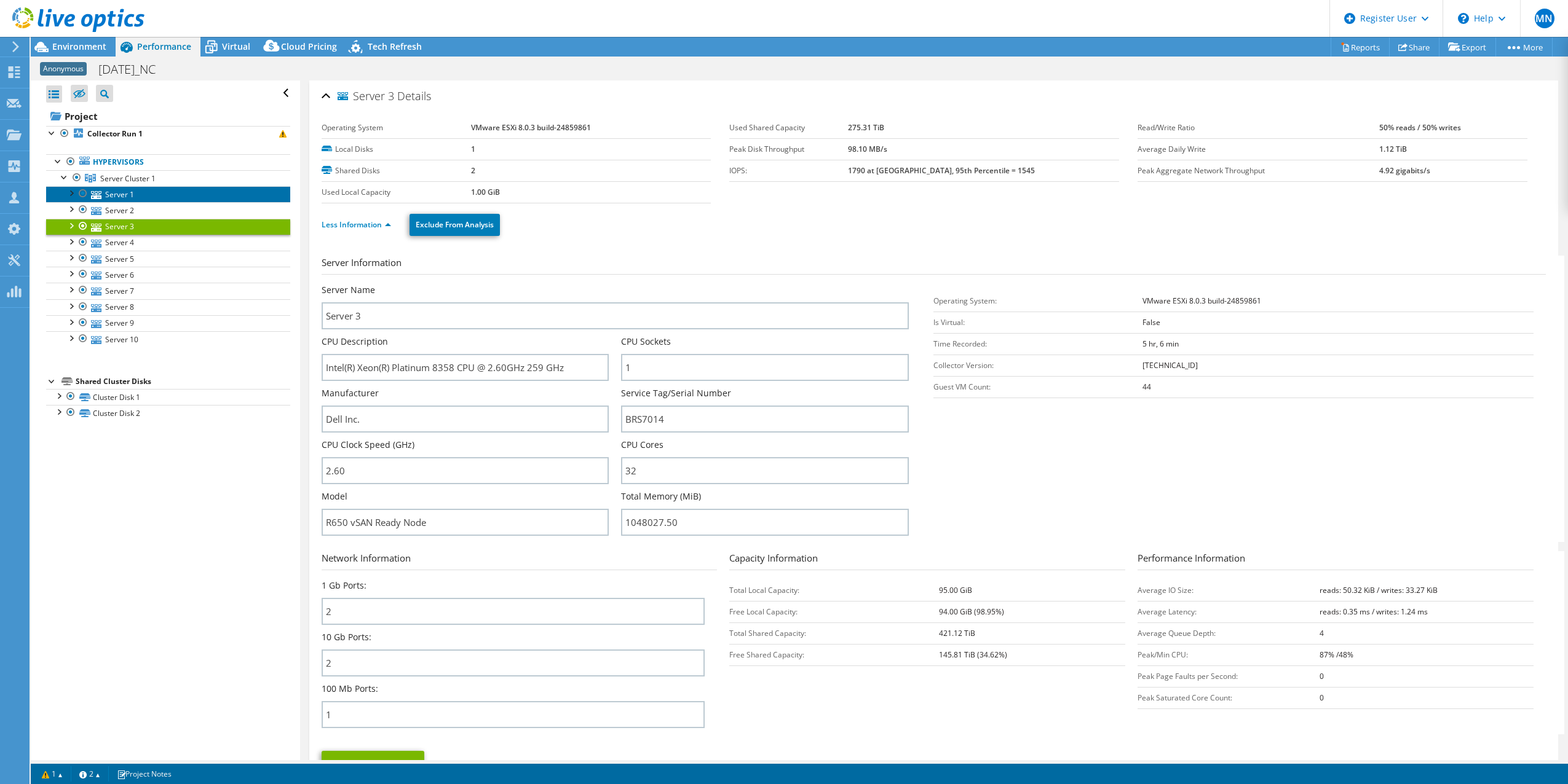
click at [165, 190] on link "Server 1" at bounding box center [168, 194] width 244 height 16
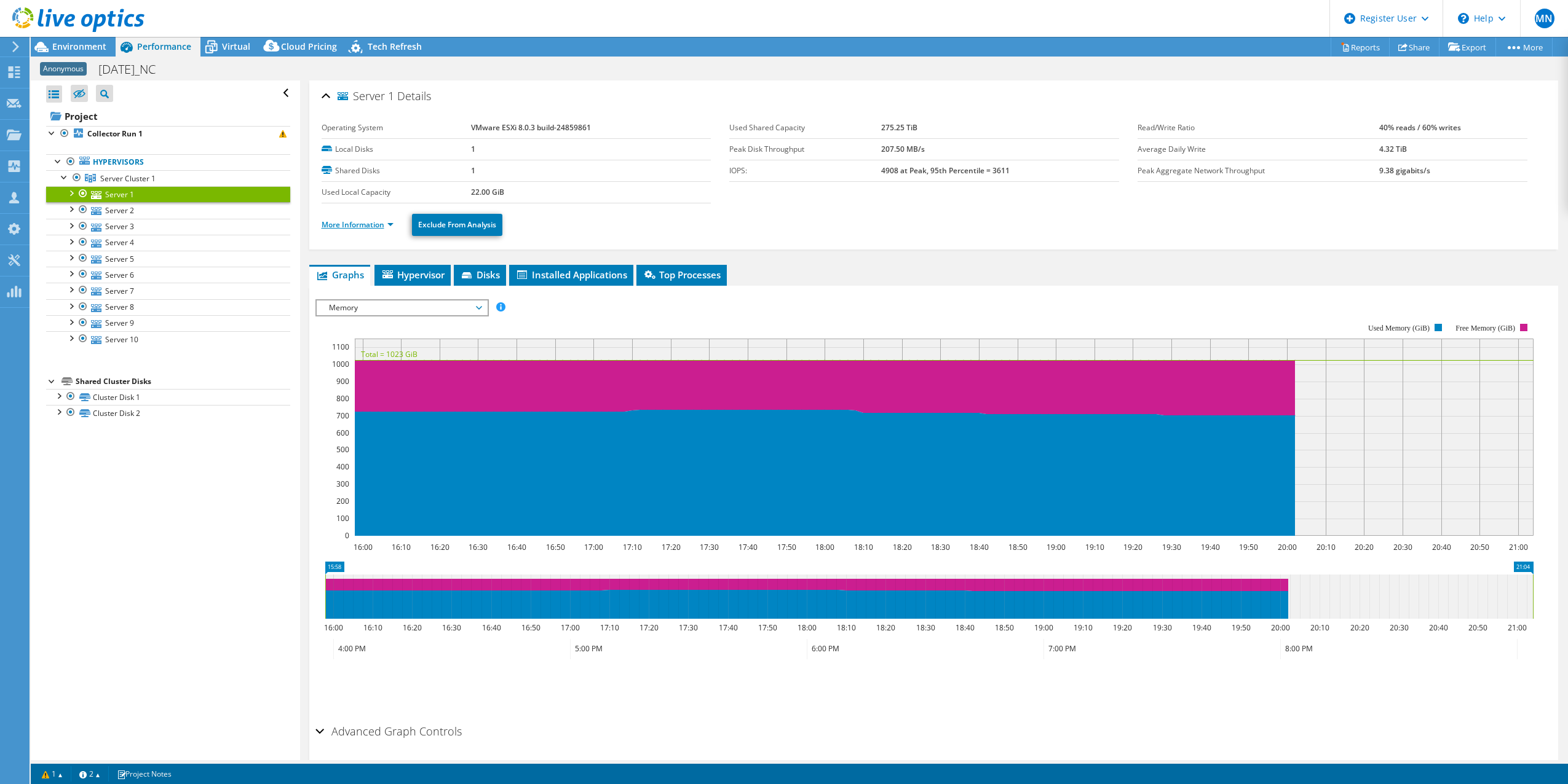
click at [325, 220] on link "More Information" at bounding box center [357, 225] width 72 height 10
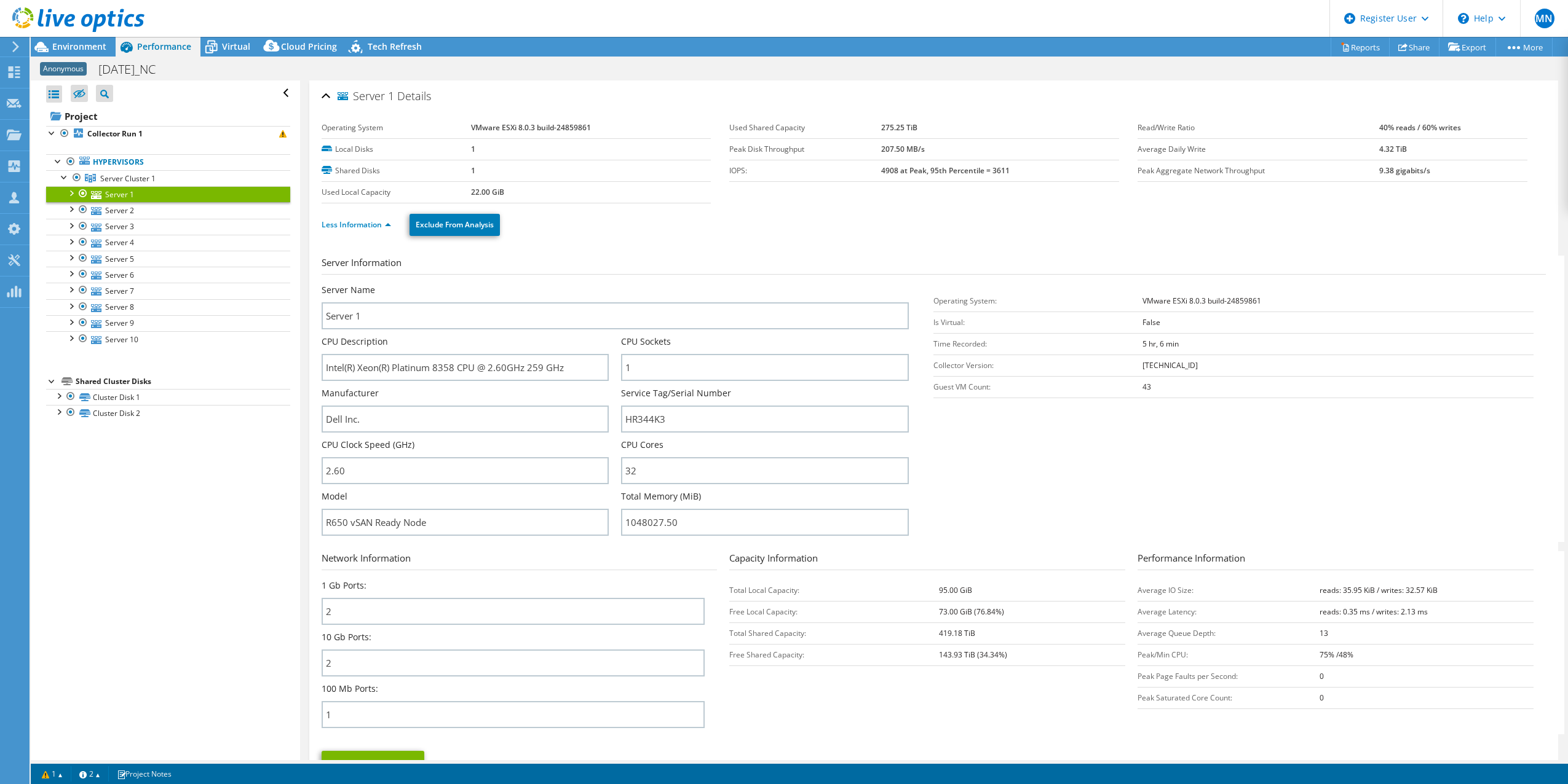
click at [780, 415] on section "Server Information Server Name Server 1 CPU Description Intel(R) Xeon(R) Platin…" at bounding box center [936, 399] width 1230 height 287
